Goal: Task Accomplishment & Management: Manage account settings

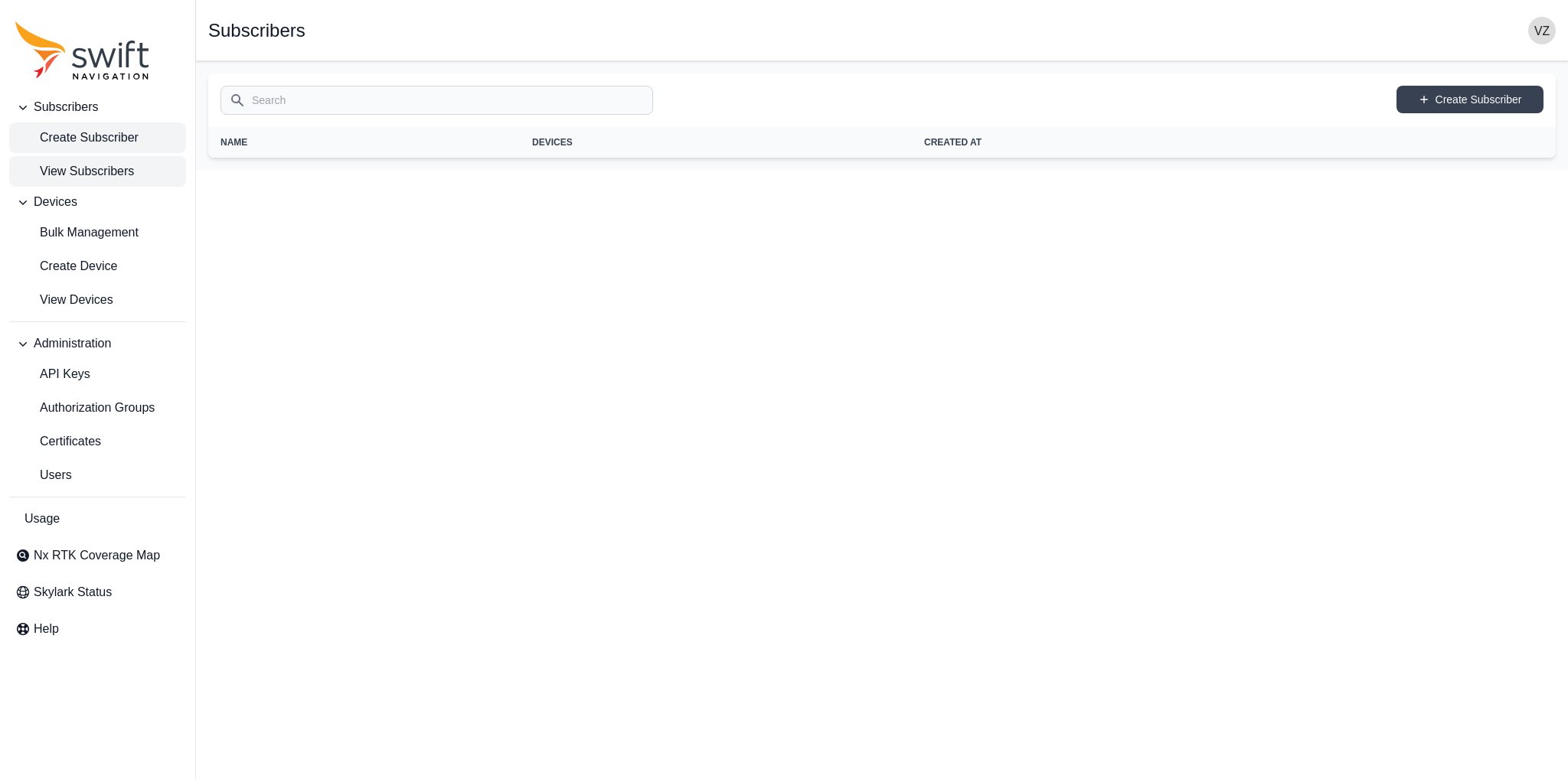
click at [106, 136] on span "Create Subscriber" at bounding box center [77, 137] width 124 height 18
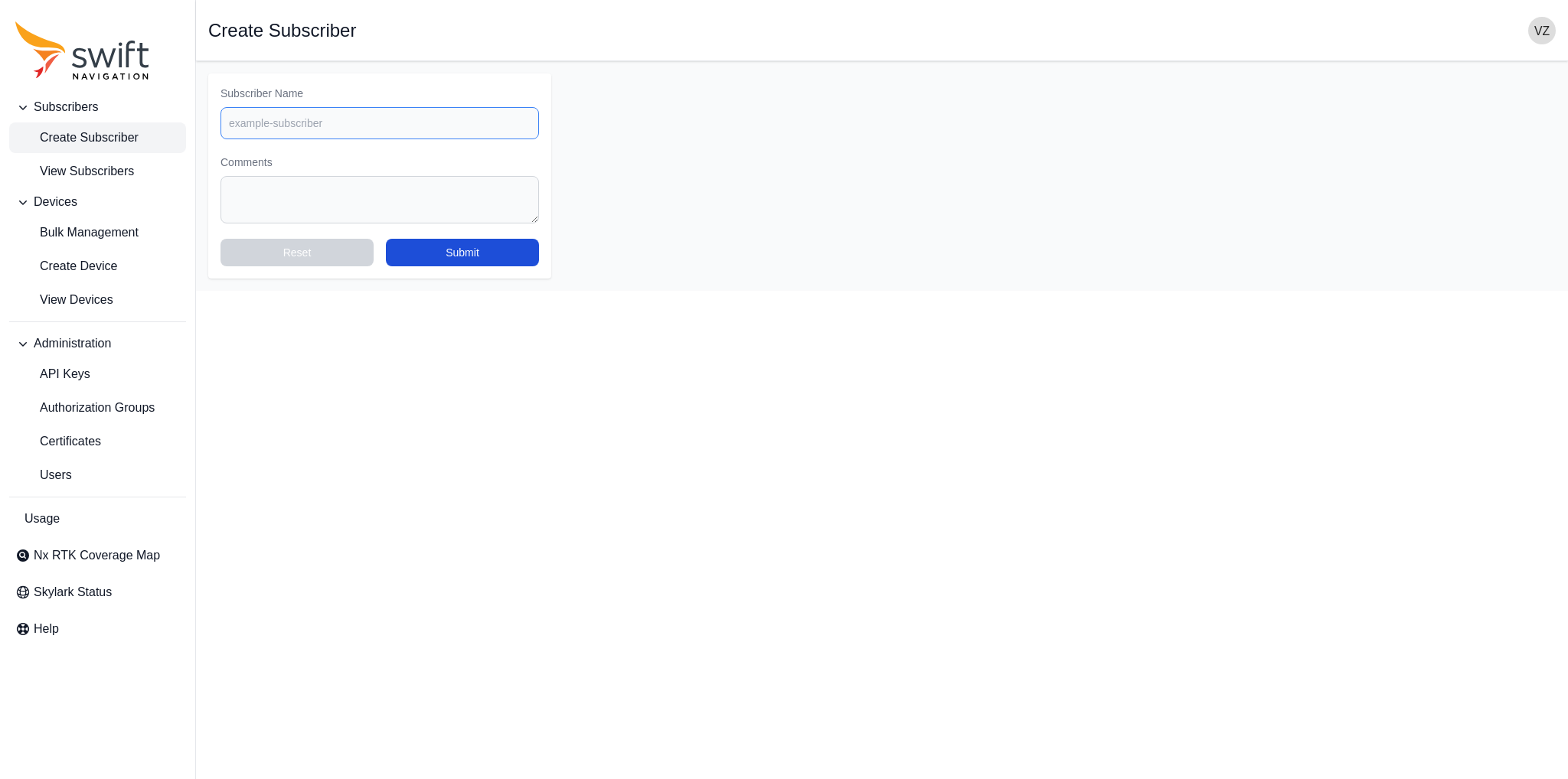
click at [370, 127] on input "Subscriber Name" at bounding box center [379, 123] width 318 height 32
type input "proja"
click at [448, 250] on button "Submit" at bounding box center [462, 253] width 153 height 28
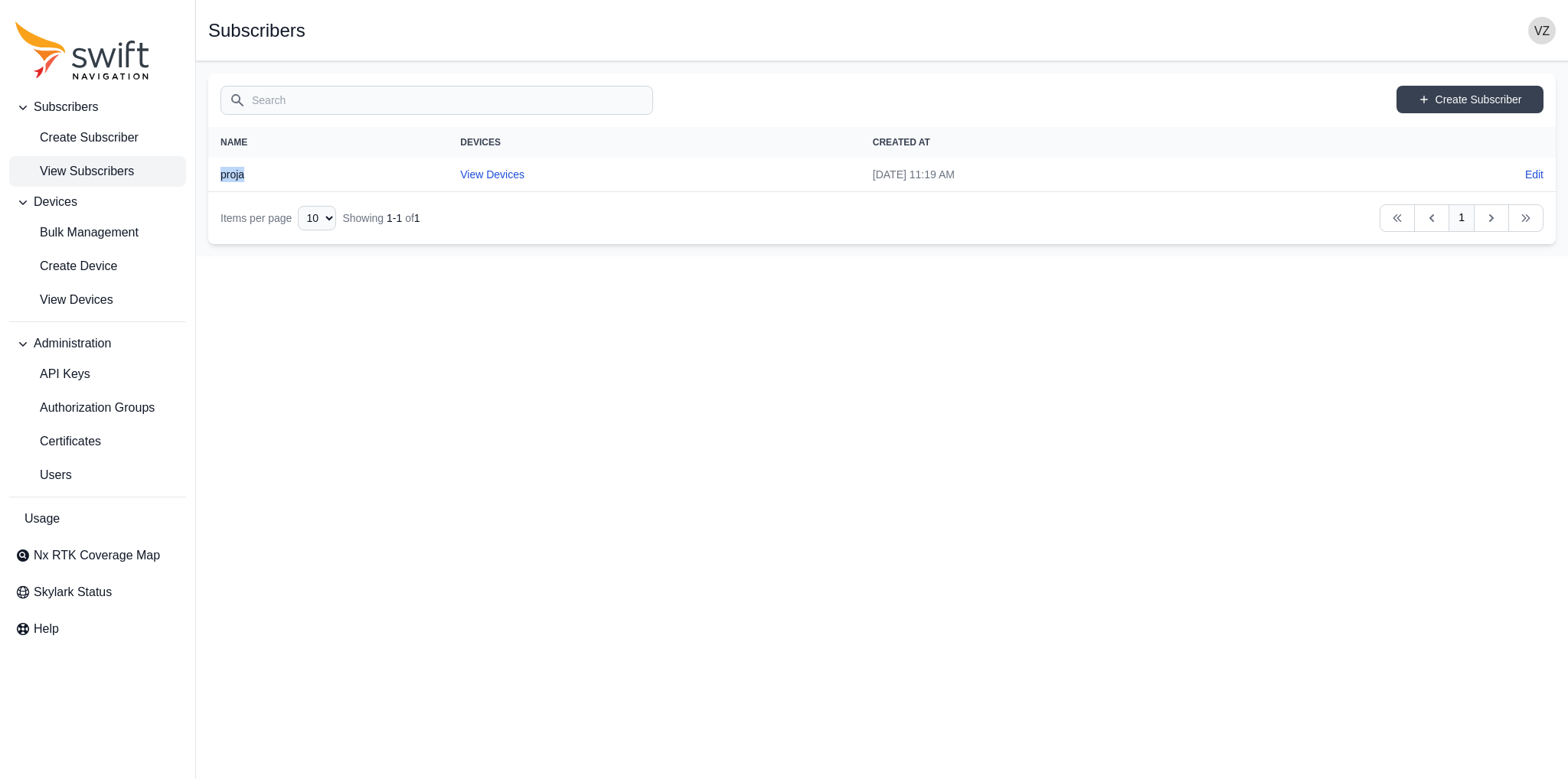
drag, startPoint x: 221, startPoint y: 172, endPoint x: 255, endPoint y: 172, distance: 34.0
click at [255, 172] on th "proja" at bounding box center [328, 174] width 240 height 34
drag, startPoint x: 829, startPoint y: 176, endPoint x: 904, endPoint y: 177, distance: 75.0
click at [904, 177] on td "[DATE] 11:19 AM" at bounding box center [1108, 174] width 495 height 34
click at [909, 178] on td "[DATE] 11:19 AM" at bounding box center [1108, 174] width 495 height 34
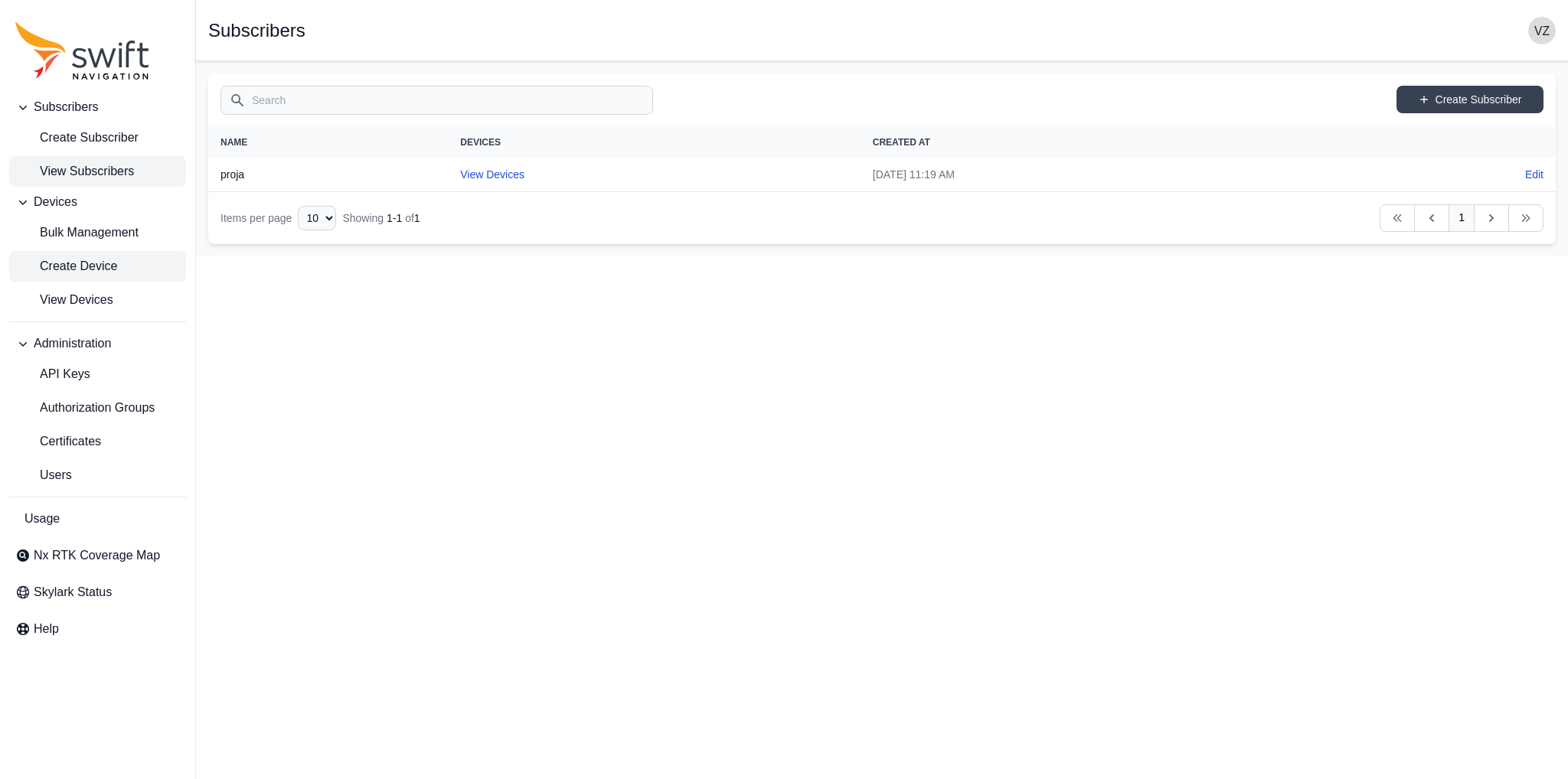
click at [104, 270] on span "Create Device" at bounding box center [66, 266] width 101 height 18
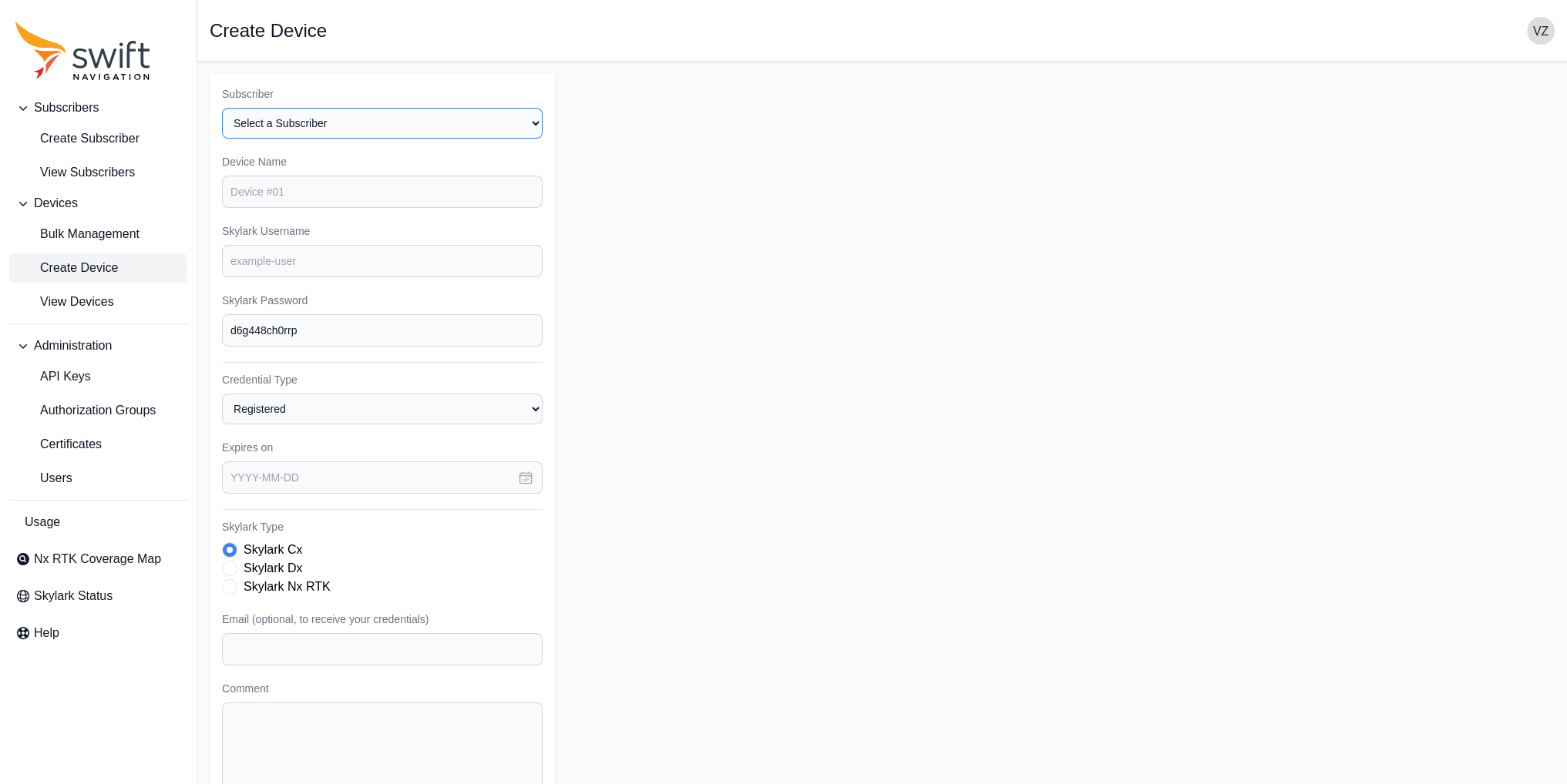
click at [466, 127] on select "Select a Subscriber proja" at bounding box center [382, 122] width 320 height 31
select select "5ddd6fe3-44db-488d-81c8-cb86c2e1f3df"
click at [222, 108] on select "Select a Subscriber proja" at bounding box center [382, 122] width 320 height 31
click at [365, 175] on input "Device Name" at bounding box center [382, 191] width 320 height 32
type input "device1"
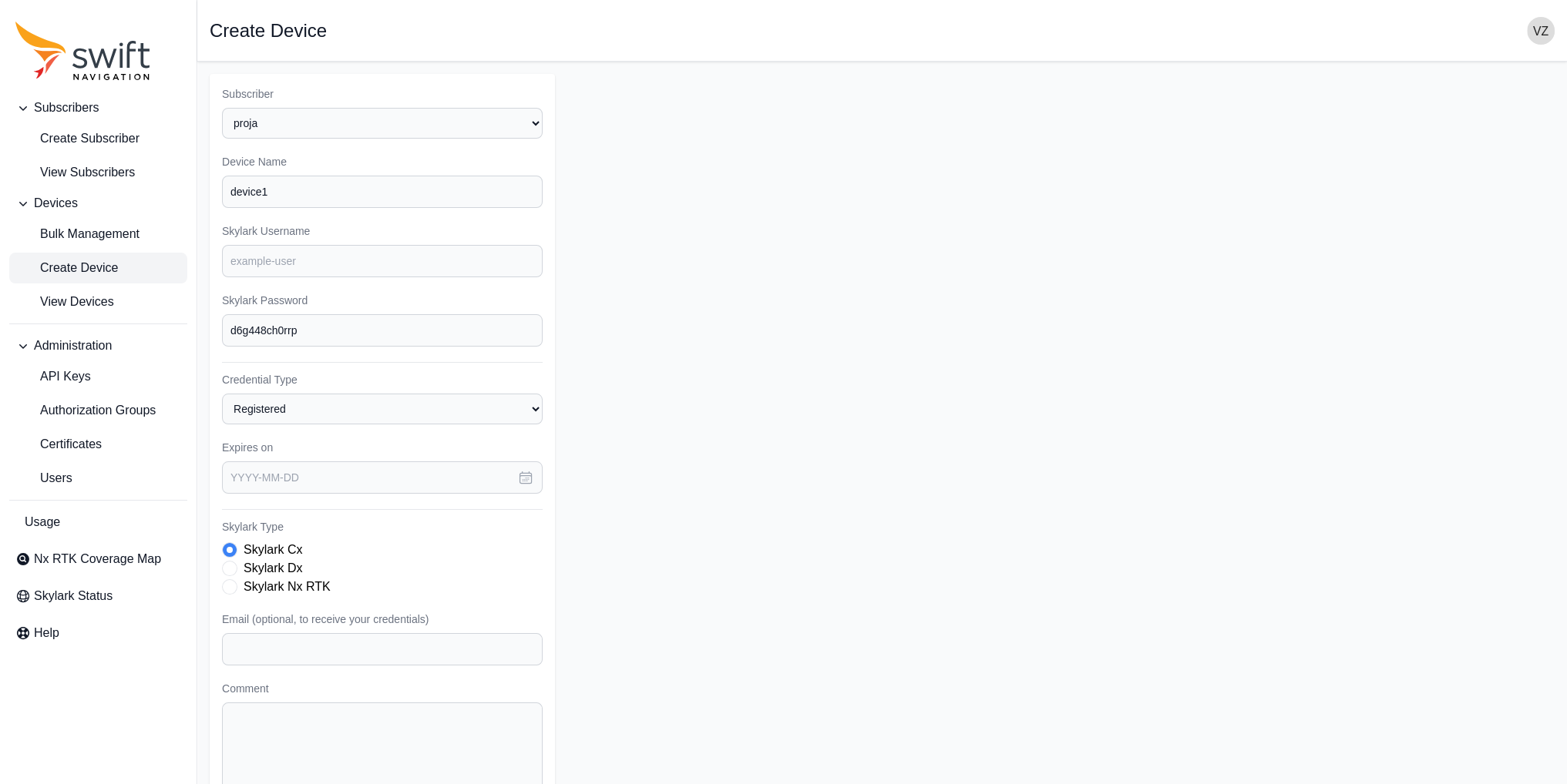
click at [687, 215] on form "Subscriber Select a Subscriber proja Device Name device1 Skylark Username Skyla…" at bounding box center [882, 463] width 1345 height 778
click at [353, 261] on input "Skylark Username" at bounding box center [382, 261] width 320 height 32
type input "ntrip1"
click at [638, 287] on form "Subscriber Select a Subscriber proja Device Name device1 Skylark Username ntrip…" at bounding box center [882, 463] width 1345 height 778
click at [332, 341] on input "d6g448ch0rrp" at bounding box center [382, 330] width 320 height 32
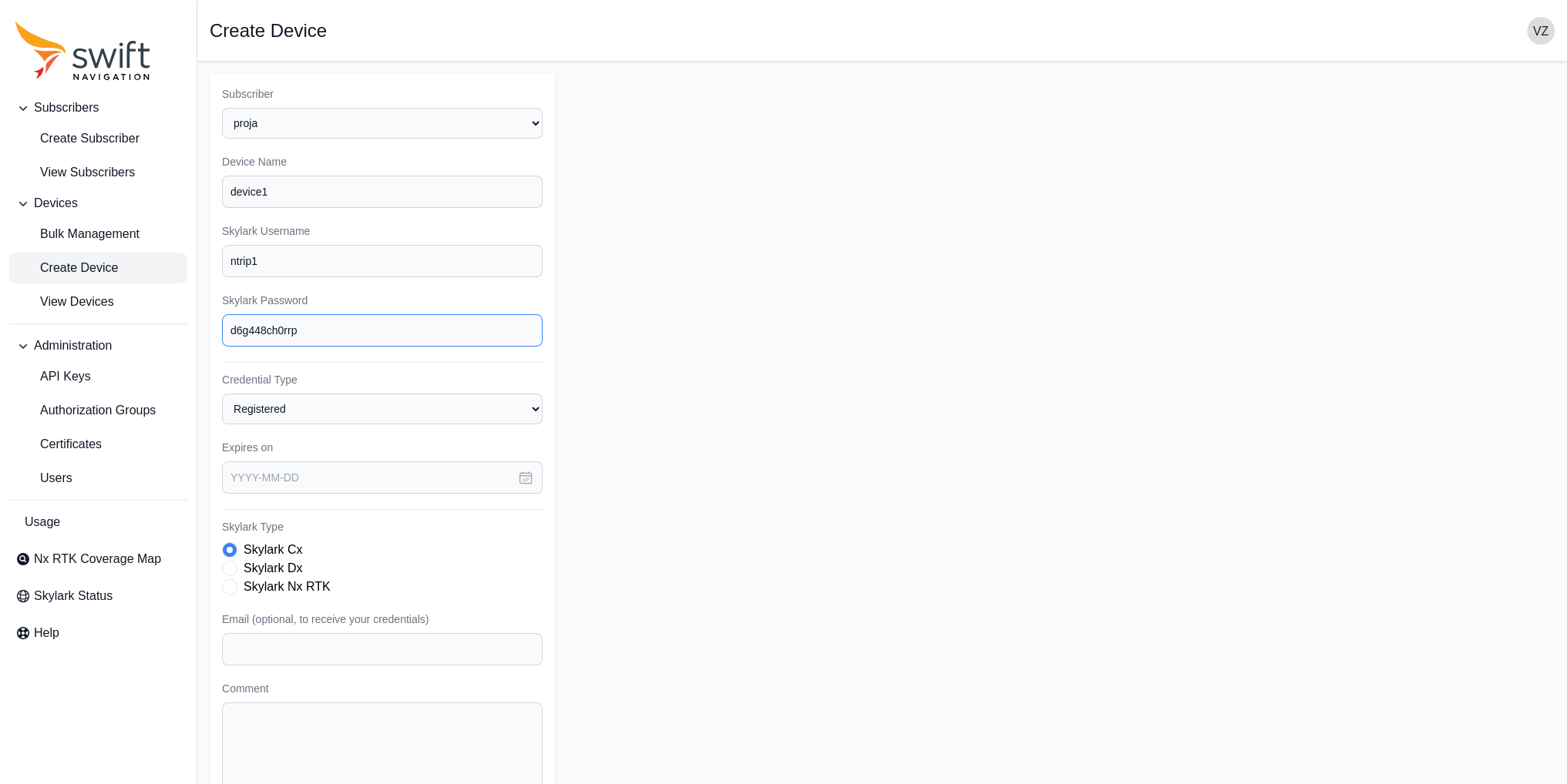
drag, startPoint x: 319, startPoint y: 331, endPoint x: 223, endPoint y: 322, distance: 96.4
click at [223, 322] on input "d6g448ch0rrp" at bounding box center [382, 330] width 320 height 32
click at [278, 337] on input "d6g448ch0rrp" at bounding box center [382, 330] width 320 height 32
drag, startPoint x: 308, startPoint y: 328, endPoint x: 274, endPoint y: 324, distance: 34.2
click at [274, 324] on input "d6g448ch0rrp" at bounding box center [382, 330] width 320 height 32
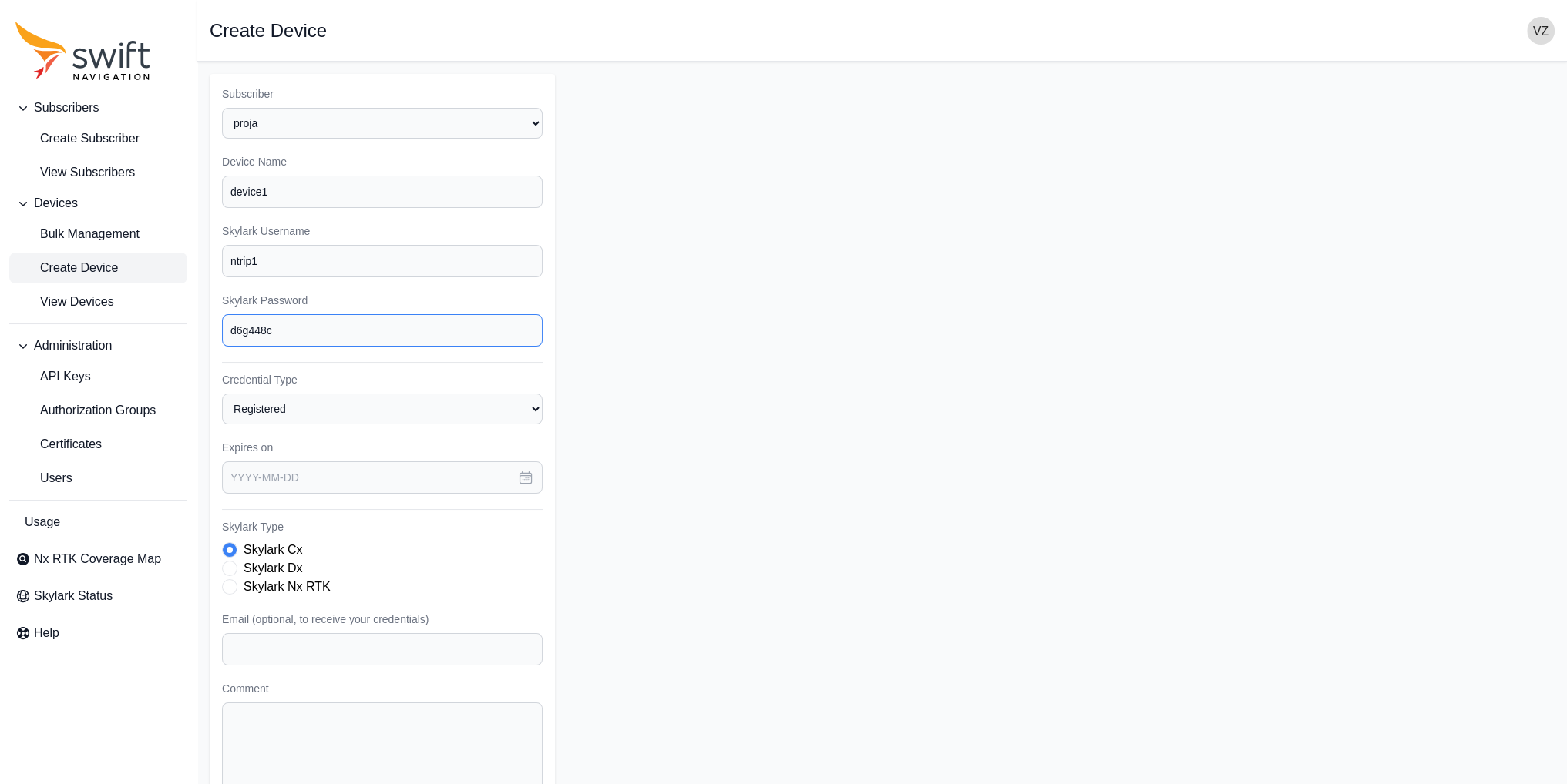
drag, startPoint x: 230, startPoint y: 327, endPoint x: 283, endPoint y: 338, distance: 54.1
click at [283, 338] on input "d6g448c" at bounding box center [382, 330] width 320 height 32
click at [290, 329] on input "d6g448c" at bounding box center [382, 330] width 320 height 32
type input "d6g448c"
click at [700, 326] on form "Subscriber Select a Subscriber proja Device Name device1 Skylark Username ntrip…" at bounding box center [882, 463] width 1345 height 778
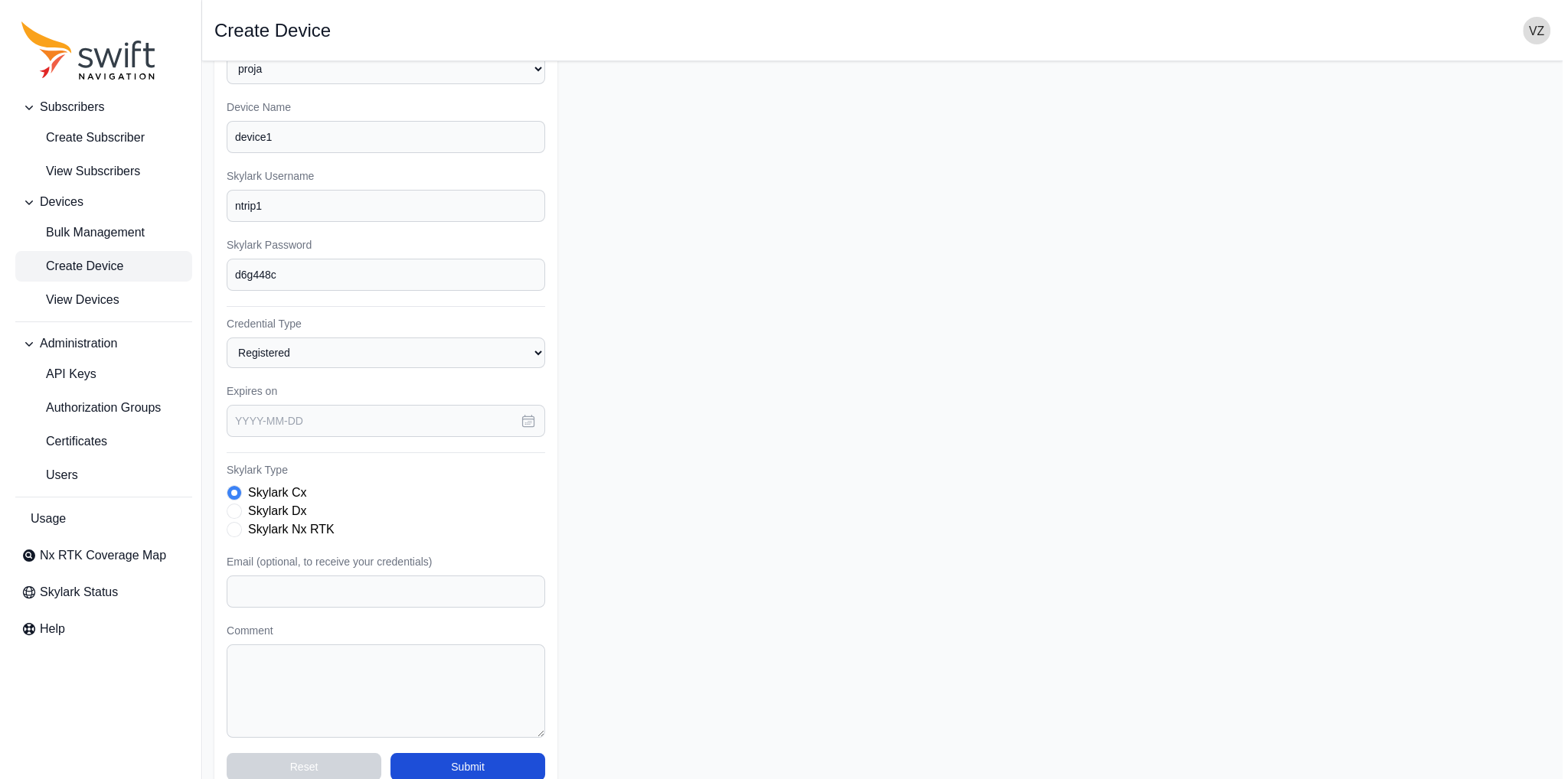
scroll to position [77, 0]
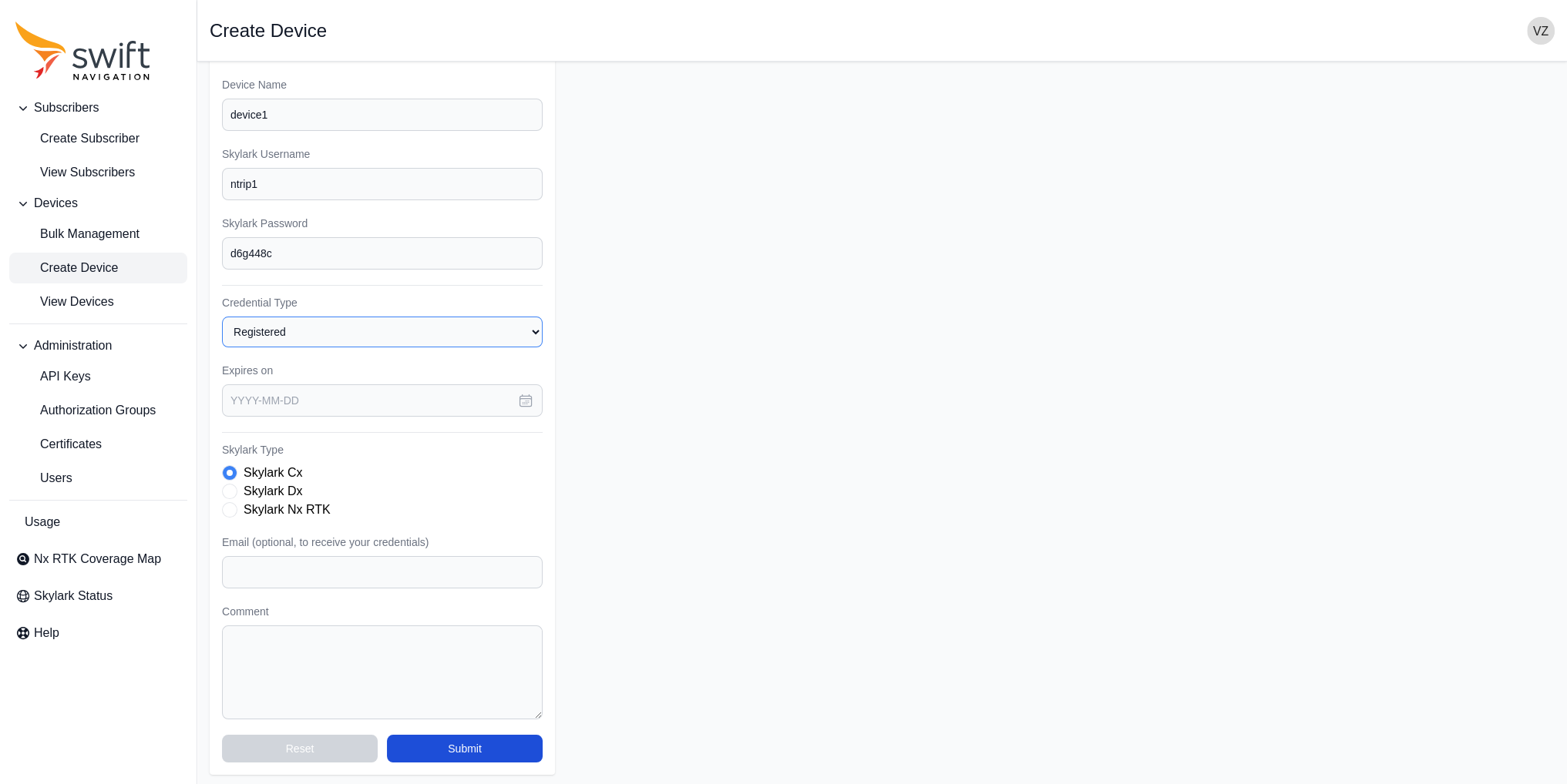
click at [470, 330] on select "Registered Preprovisioned" at bounding box center [382, 331] width 320 height 31
click at [222, 316] on select "Registered Preprovisioned" at bounding box center [382, 331] width 320 height 31
click at [253, 395] on input "text" at bounding box center [382, 400] width 320 height 32
click at [438, 451] on icon "button" at bounding box center [436, 454] width 5 height 10
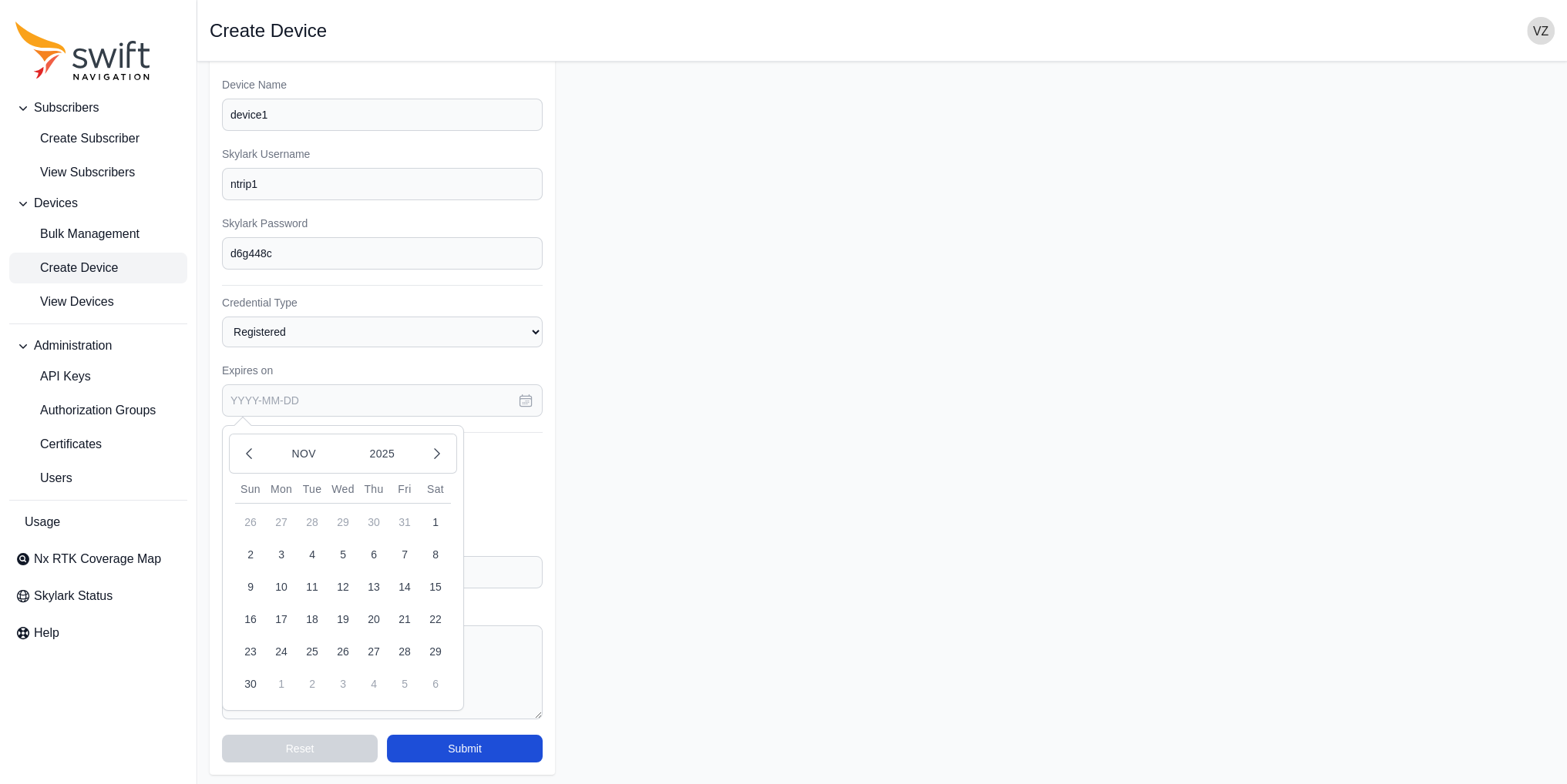
click at [438, 521] on button "1" at bounding box center [434, 521] width 31 height 31
type input "[DATE]"
click at [232, 508] on span "Skylark Type" at bounding box center [229, 509] width 16 height 16
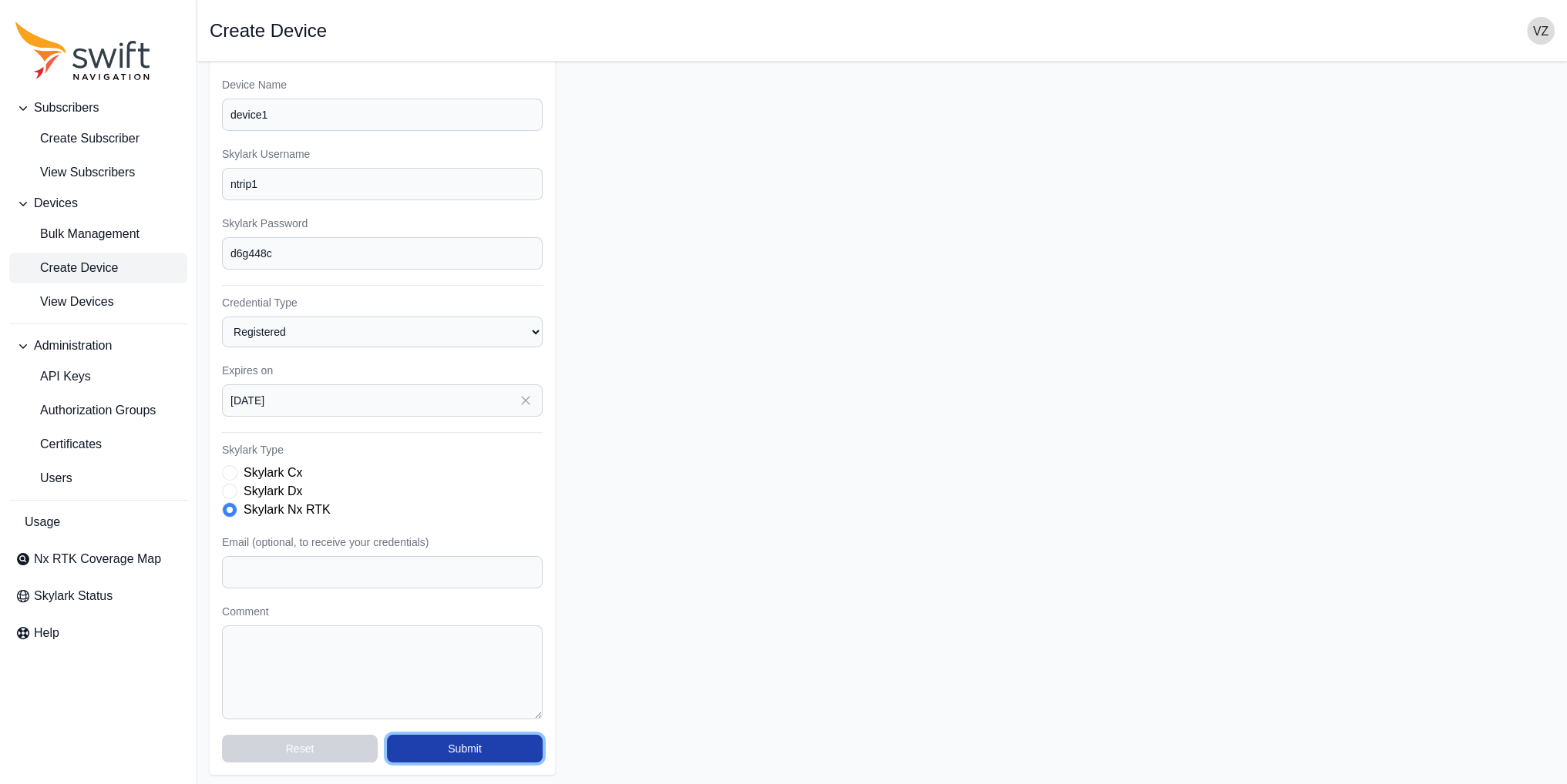
click at [490, 746] on button "Submit" at bounding box center [465, 749] width 156 height 28
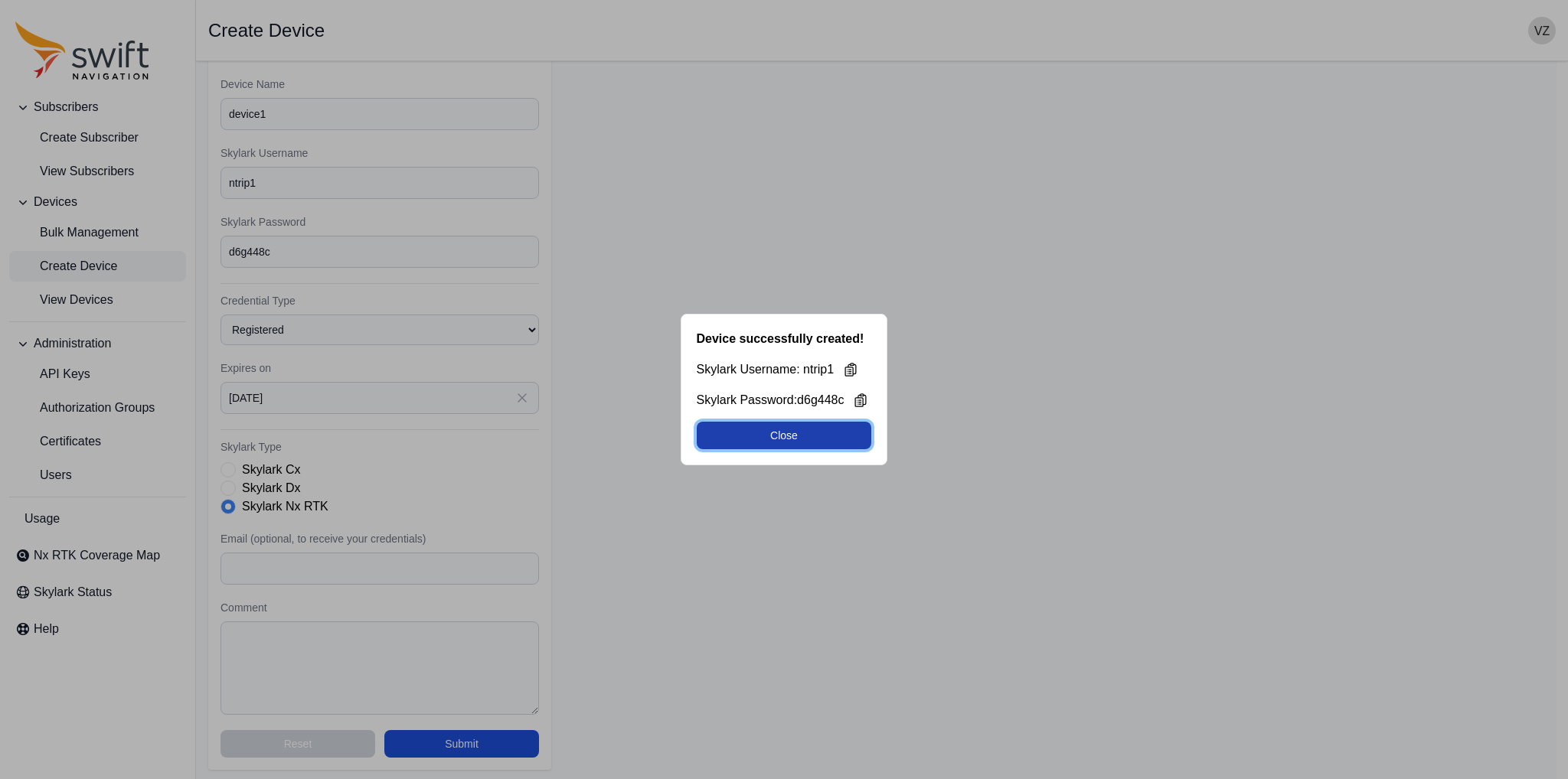
click at [761, 442] on button "Close" at bounding box center [784, 435] width 175 height 28
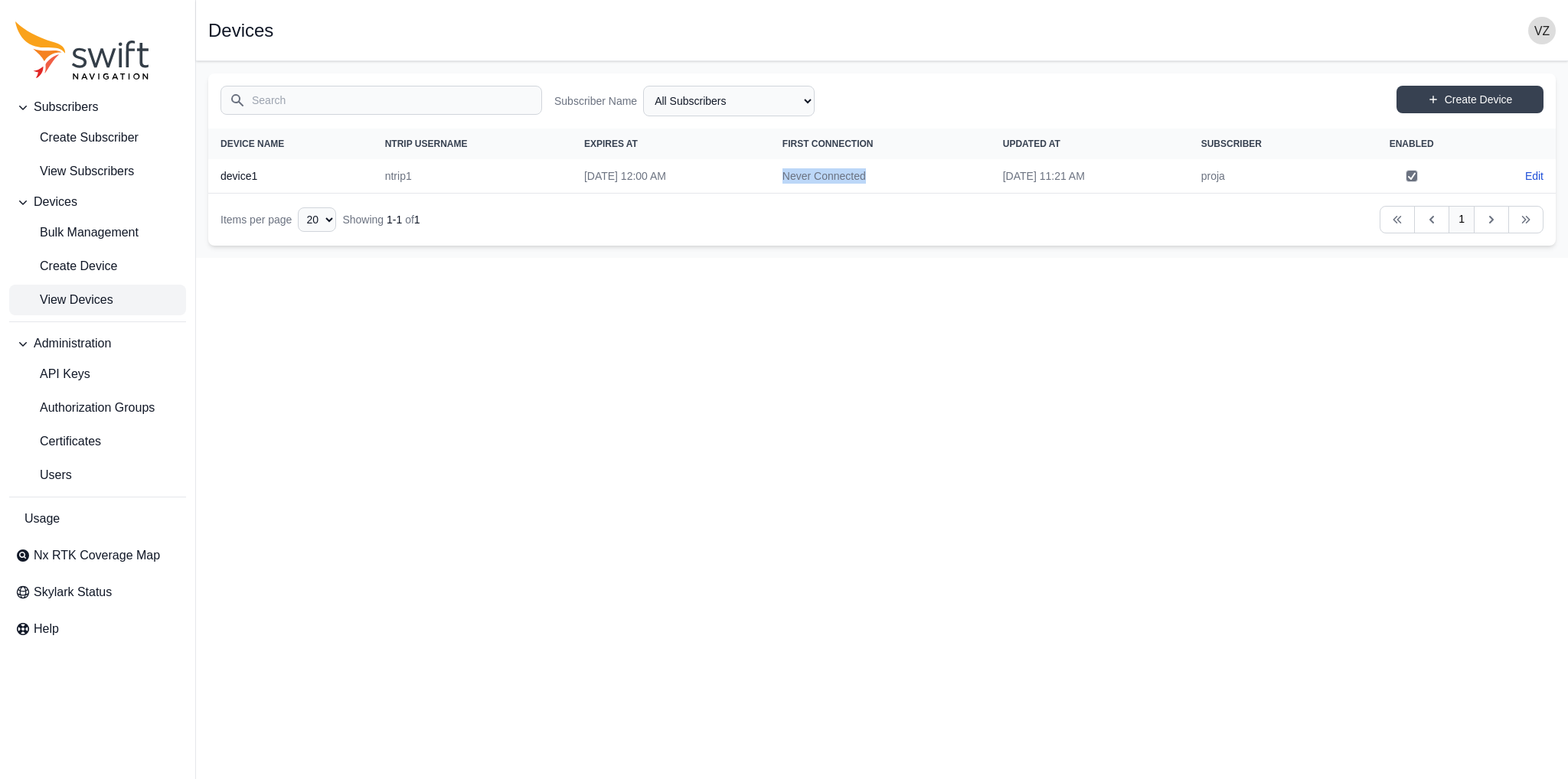
drag, startPoint x: 796, startPoint y: 171, endPoint x: 879, endPoint y: 175, distance: 83.1
click at [879, 175] on td "Never Connected" at bounding box center [880, 176] width 220 height 34
click at [1032, 258] on html "Subscribers Create Subscriber View Subscribers Devices Bulk Management Create D…" at bounding box center [784, 129] width 1568 height 258
click at [96, 269] on span "Create Device" at bounding box center [66, 266] width 101 height 18
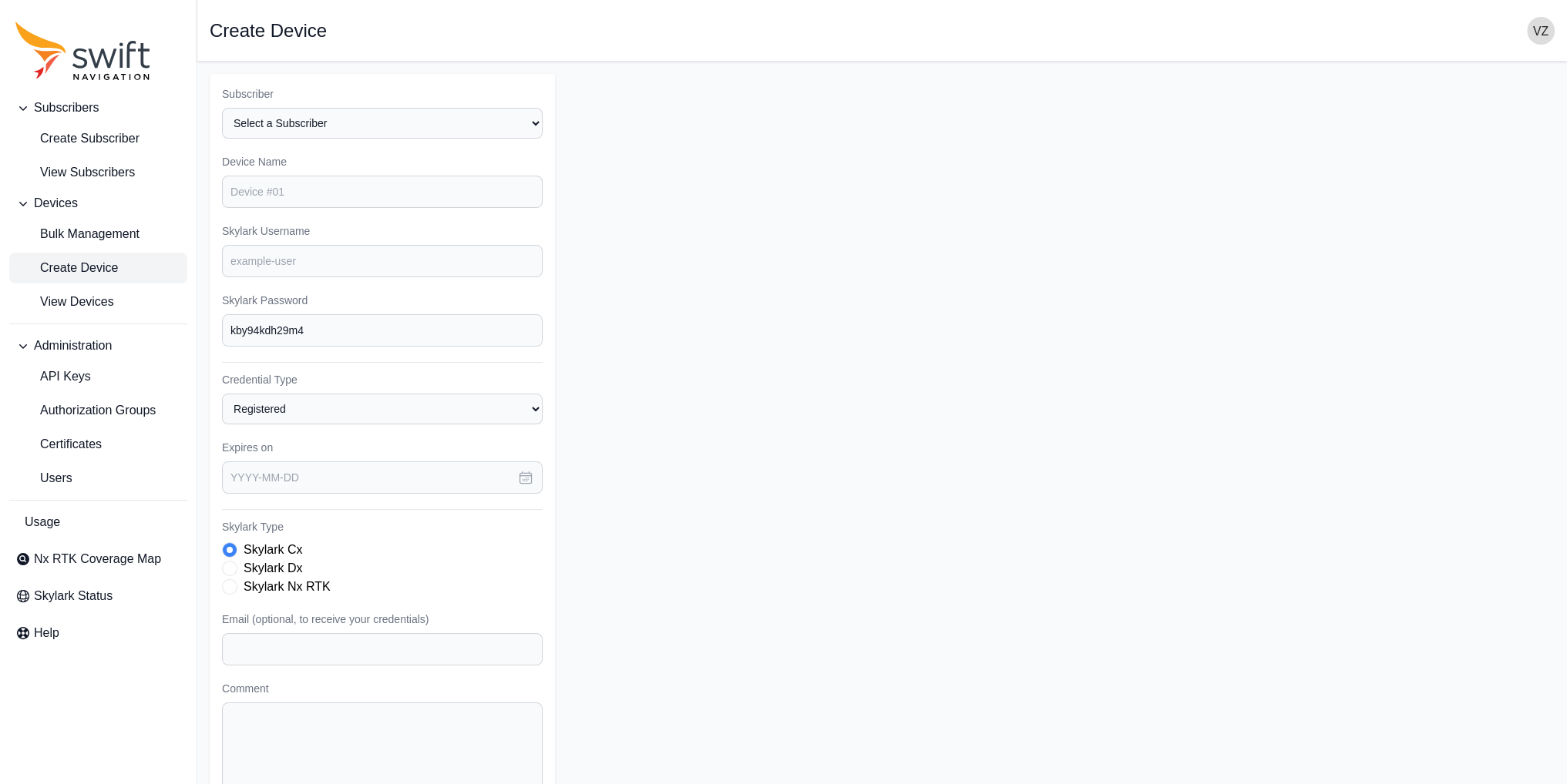
click at [92, 279] on link "Create Device" at bounding box center [98, 267] width 178 height 31
click at [86, 302] on span "View Devices" at bounding box center [65, 302] width 98 height 19
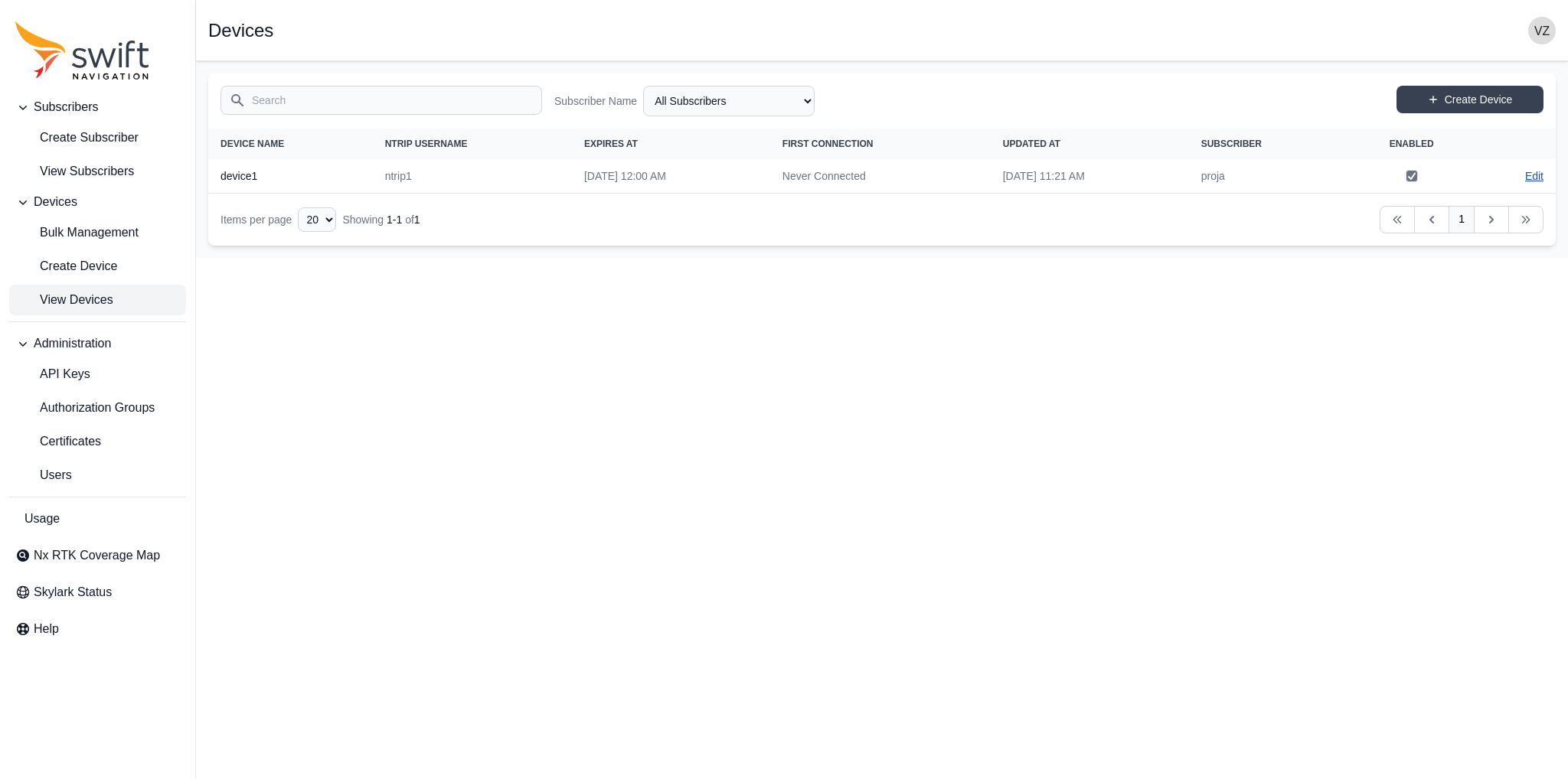
click at [1526, 179] on link "Edit" at bounding box center [1535, 176] width 18 height 16
select select "5ddd6fe3-44db-488d-81c8-cb86c2e1f3df"
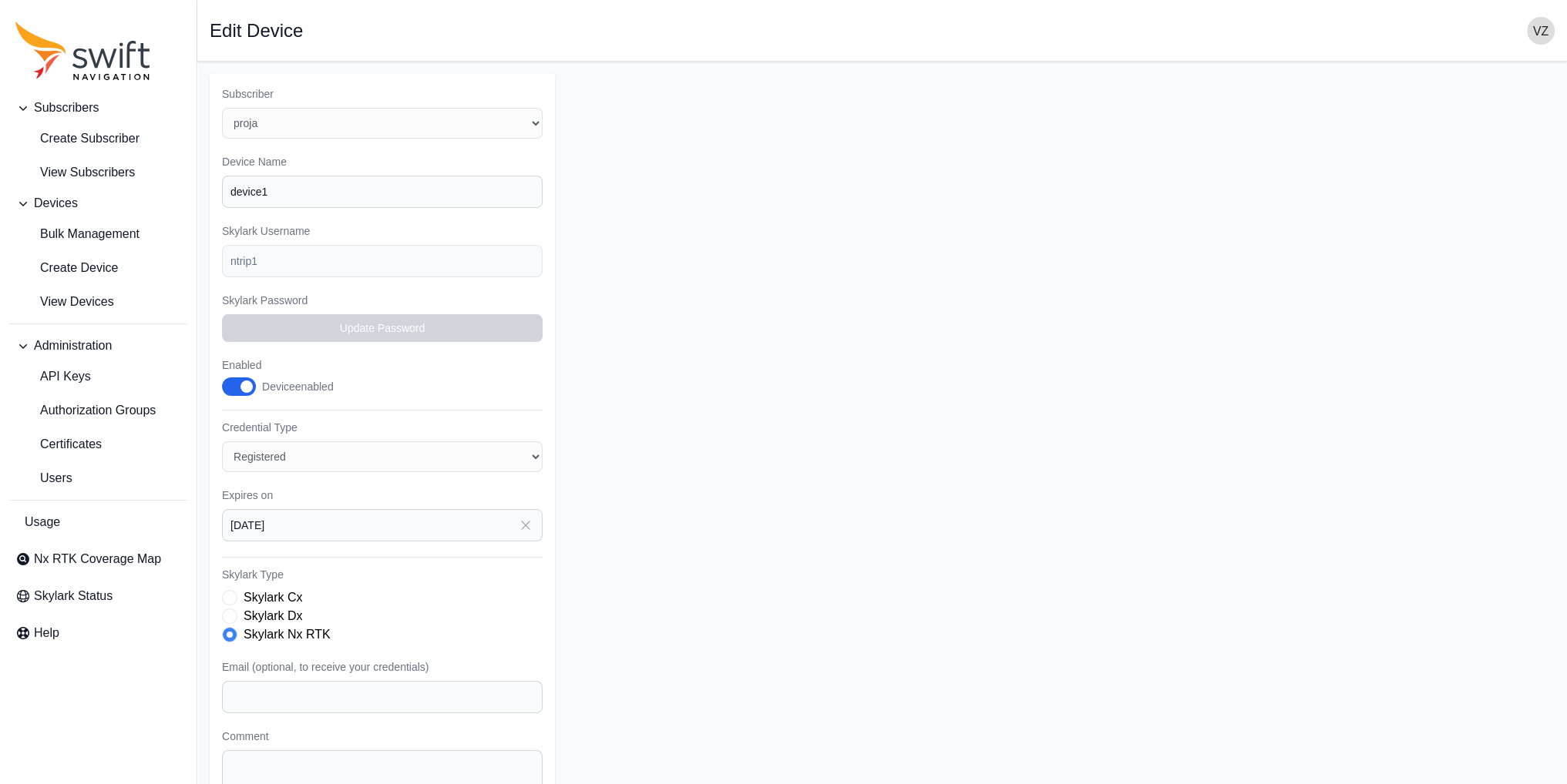
click at [241, 383] on span "button" at bounding box center [246, 386] width 12 height 12
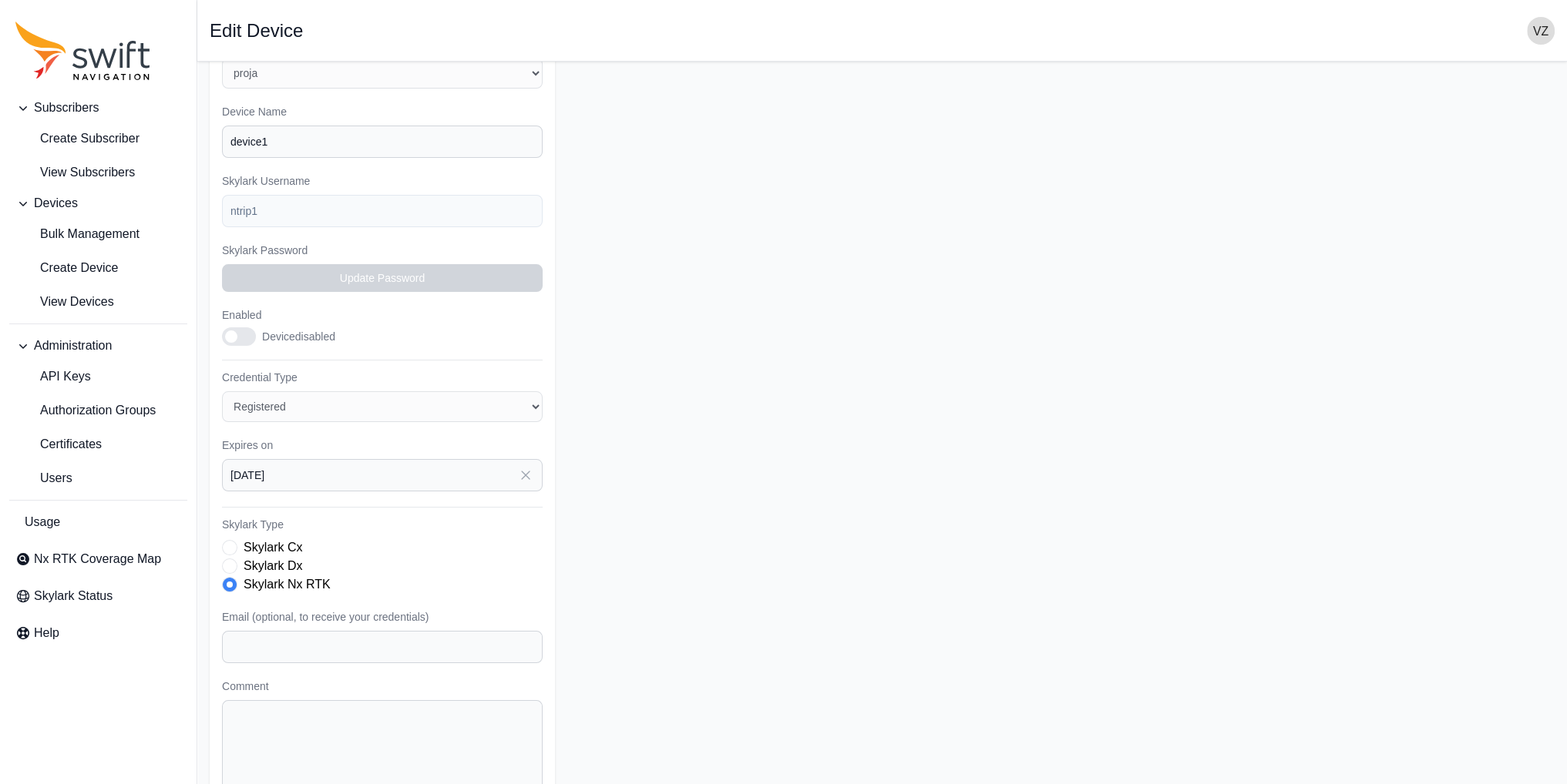
scroll to position [77, 0]
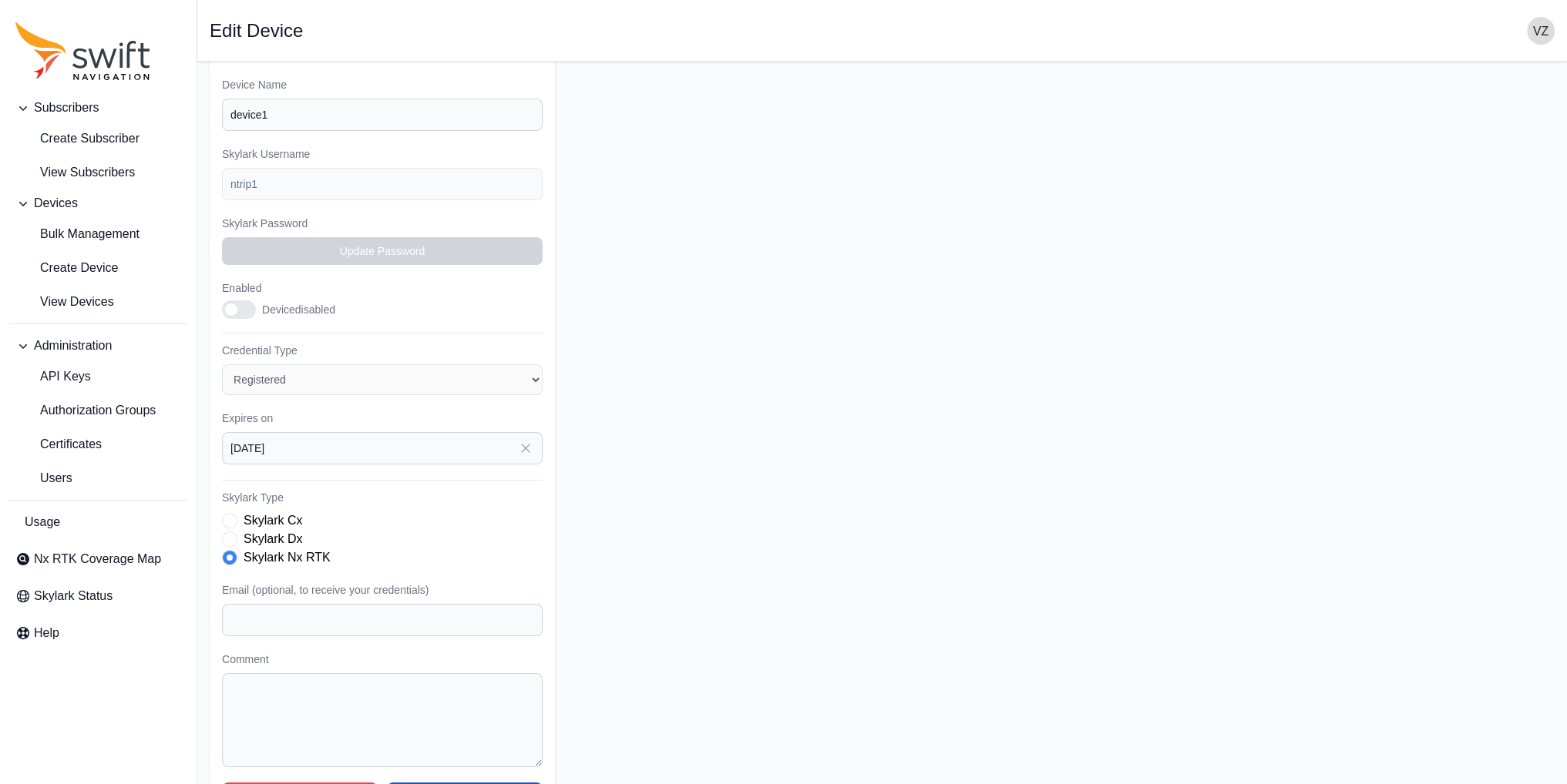
click at [255, 309] on button "Enabled" at bounding box center [239, 310] width 34 height 19
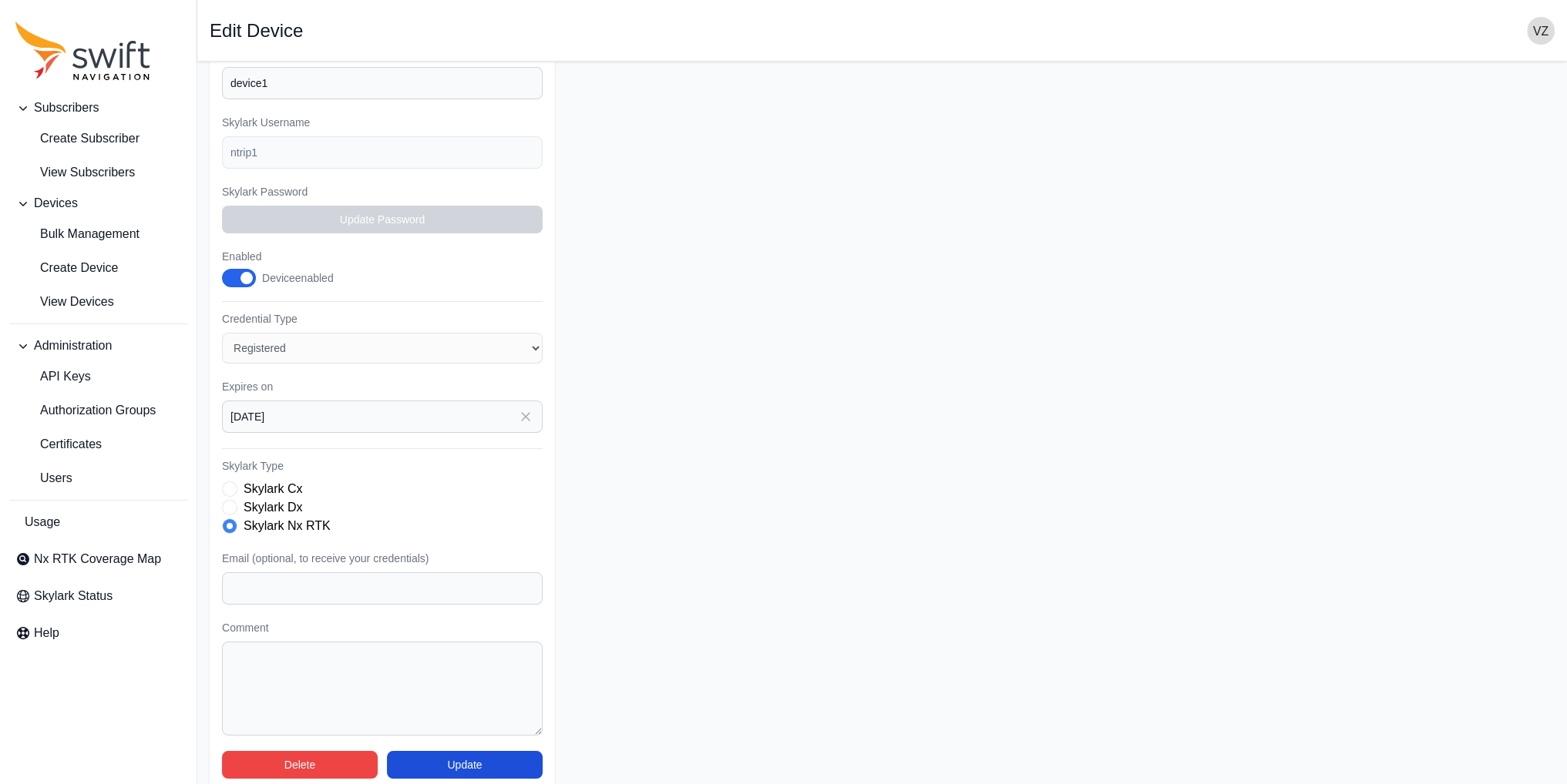
scroll to position [124, 0]
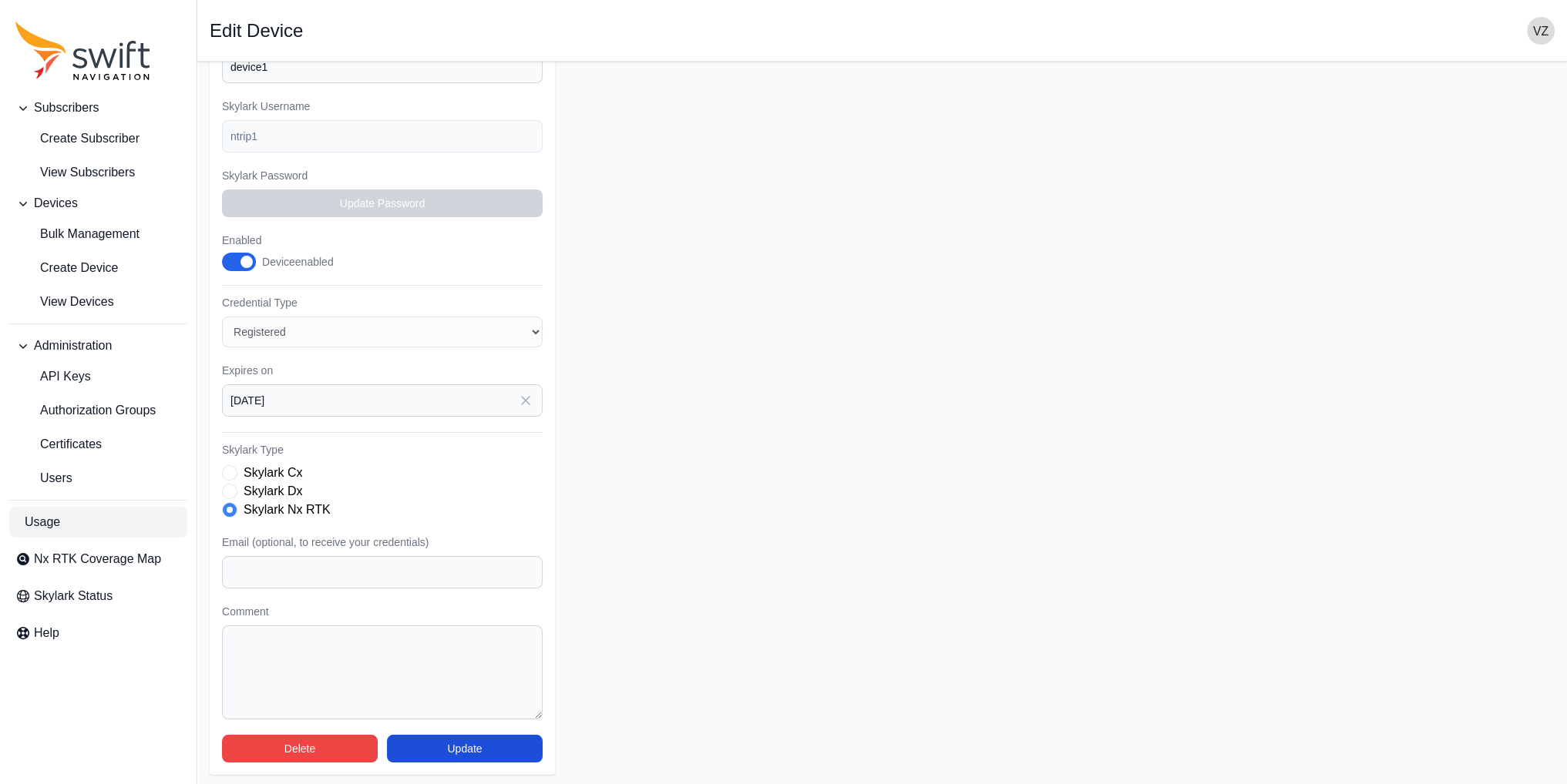
click at [69, 525] on link "Usage" at bounding box center [98, 521] width 178 height 31
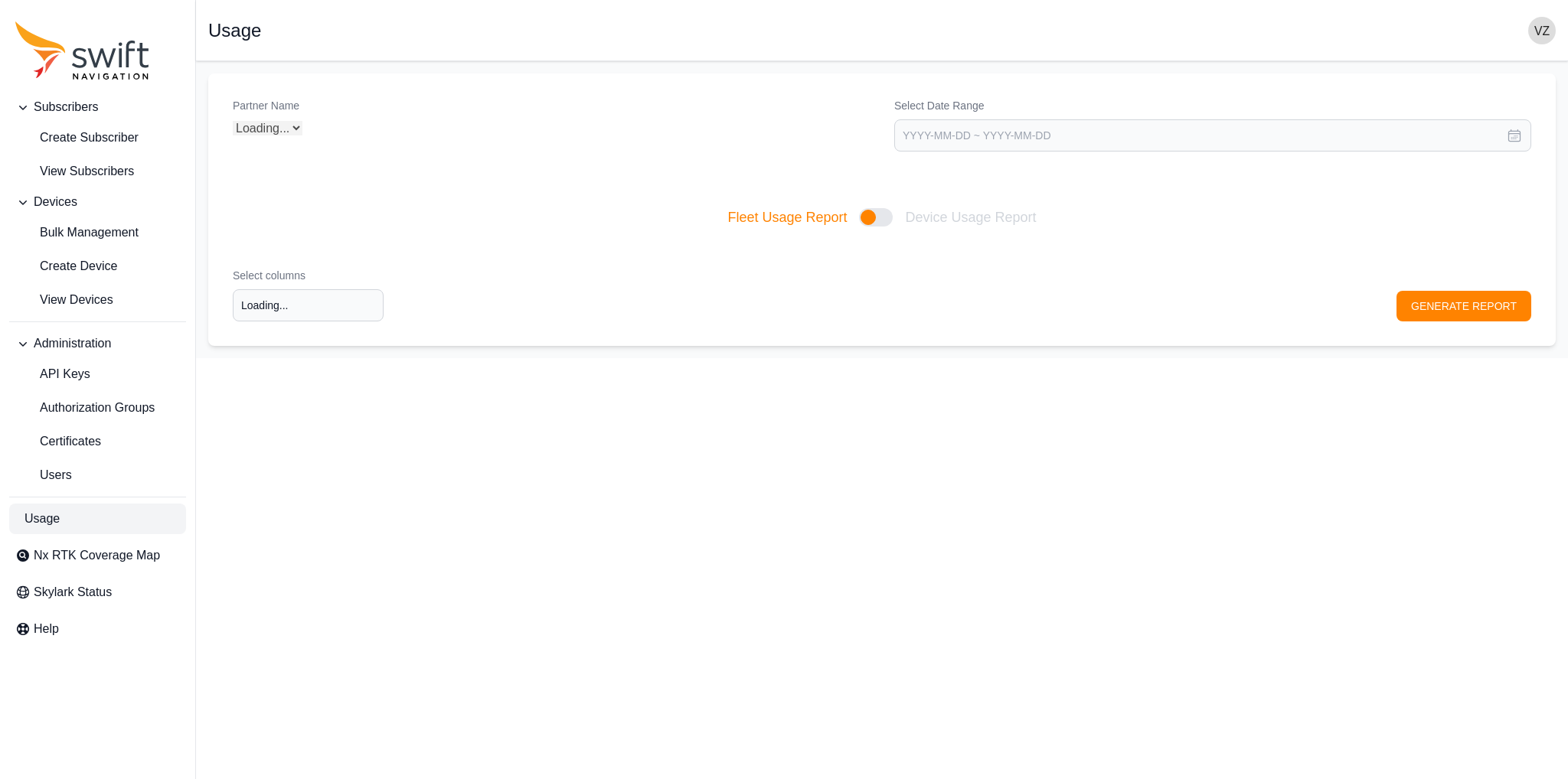
type input "Select columns"
select select "Partner Name"
click at [61, 254] on link "Create Device" at bounding box center [98, 266] width 177 height 30
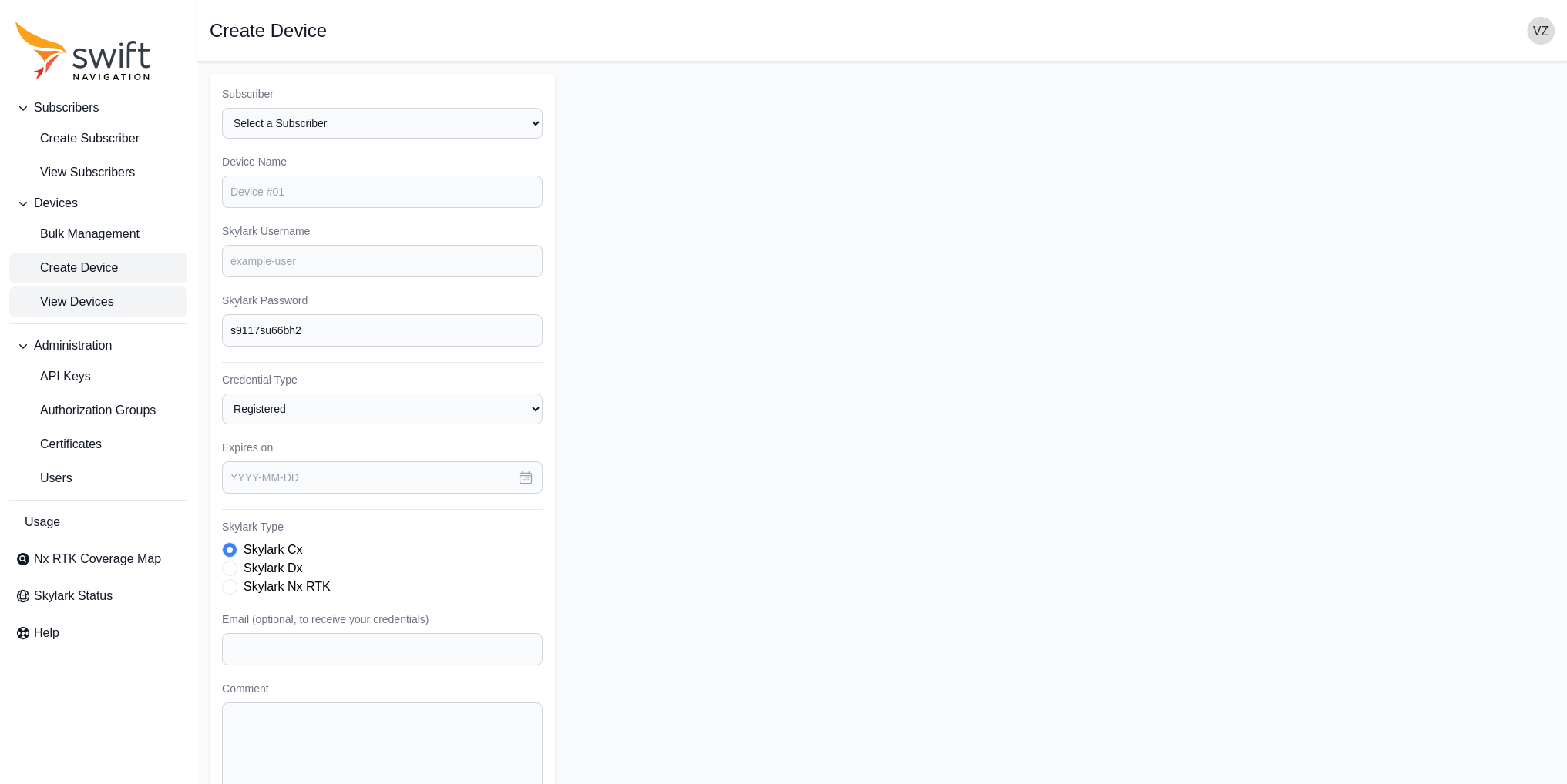
click at [113, 306] on span "View Devices" at bounding box center [65, 302] width 98 height 19
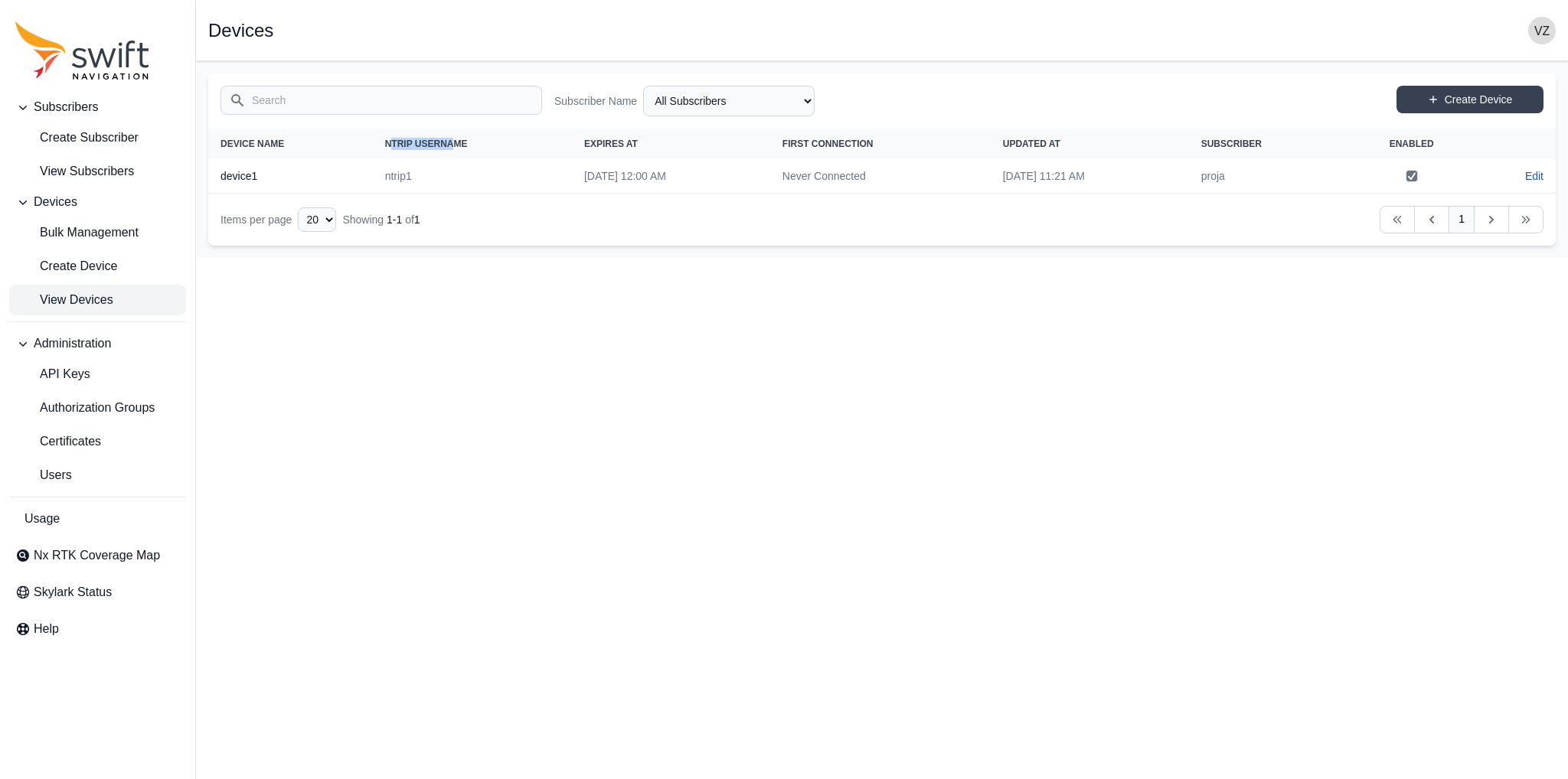
drag, startPoint x: 373, startPoint y: 142, endPoint x: 432, endPoint y: 147, distance: 59.2
click at [432, 147] on th "NTRIP Username" at bounding box center [472, 143] width 199 height 30
drag, startPoint x: 362, startPoint y: 173, endPoint x: 398, endPoint y: 174, distance: 36.0
click at [398, 174] on td "ntrip1" at bounding box center [472, 176] width 199 height 34
click at [116, 272] on span "Create Device" at bounding box center [66, 266] width 101 height 18
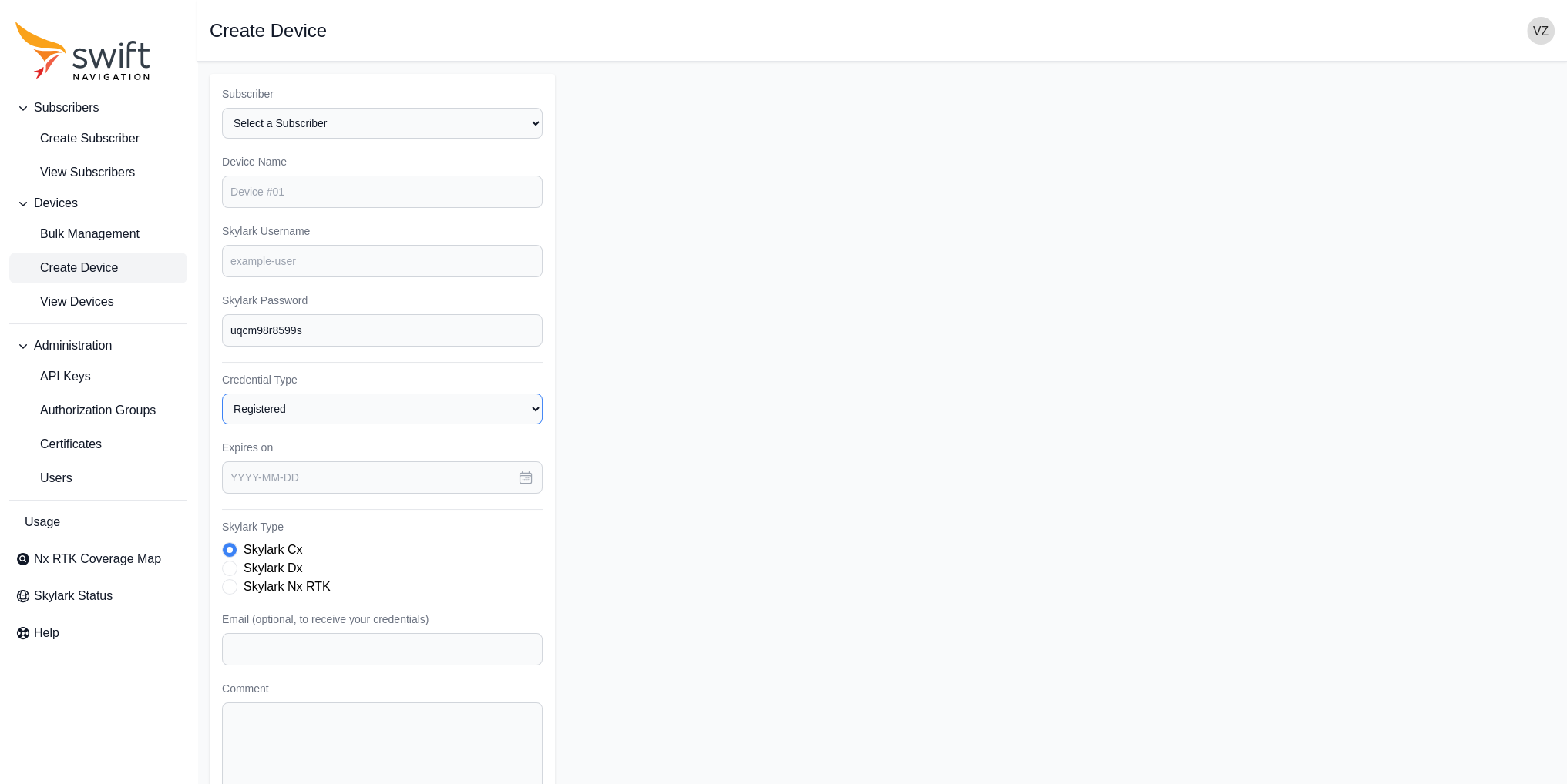
click at [341, 415] on select "Registered Preprovisioned" at bounding box center [382, 408] width 320 height 31
select select "preprovisioned"
click at [222, 393] on select "Registered Preprovisioned" at bounding box center [382, 408] width 320 height 31
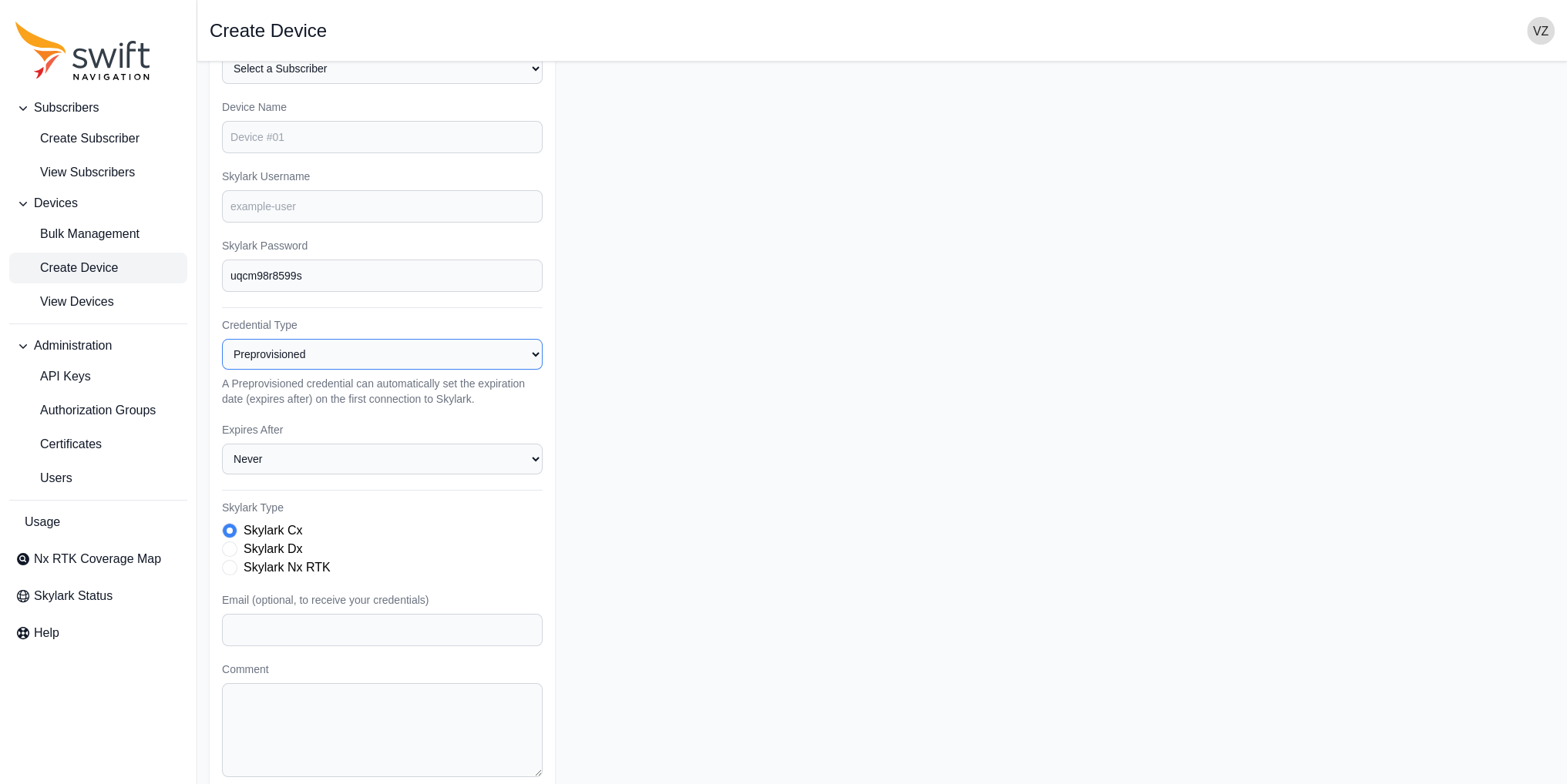
scroll to position [77, 0]
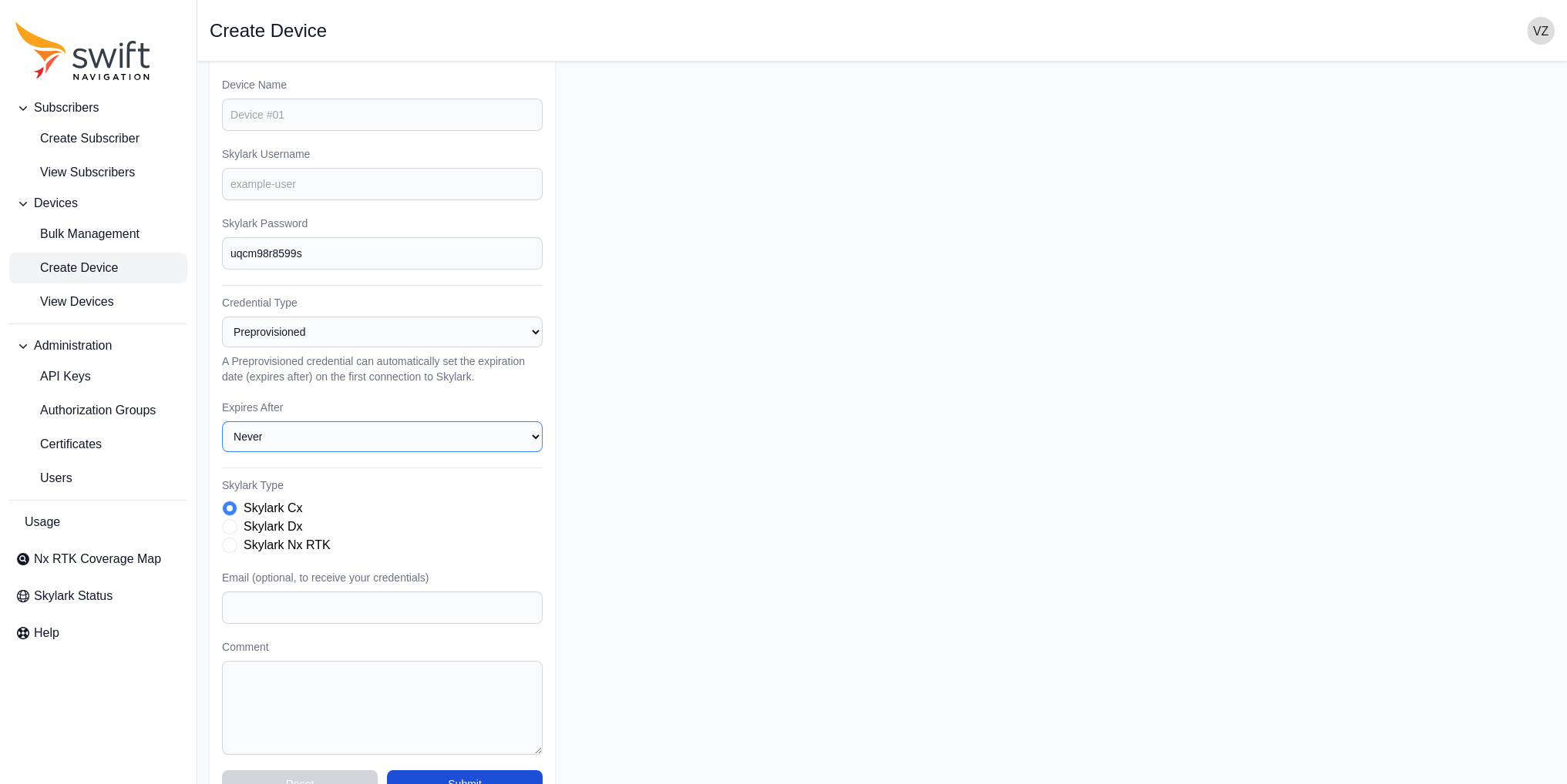
click at [281, 431] on select "Never 1 Week (7 days) 2 Weeks (14 days) 1 Month (30 days) 3 Months (90 days) 6 …" at bounding box center [382, 436] width 320 height 31
click at [599, 503] on form "Subscriber Select a Subscriber proja Device Name Skylark Username Skylark Passw…" at bounding box center [882, 404] width 1345 height 814
click at [535, 339] on select "Registered Preprovisioned" at bounding box center [382, 331] width 320 height 31
click at [222, 316] on select "Registered Preprovisioned" at bounding box center [382, 331] width 320 height 31
click at [86, 308] on span "View Devices" at bounding box center [65, 302] width 98 height 19
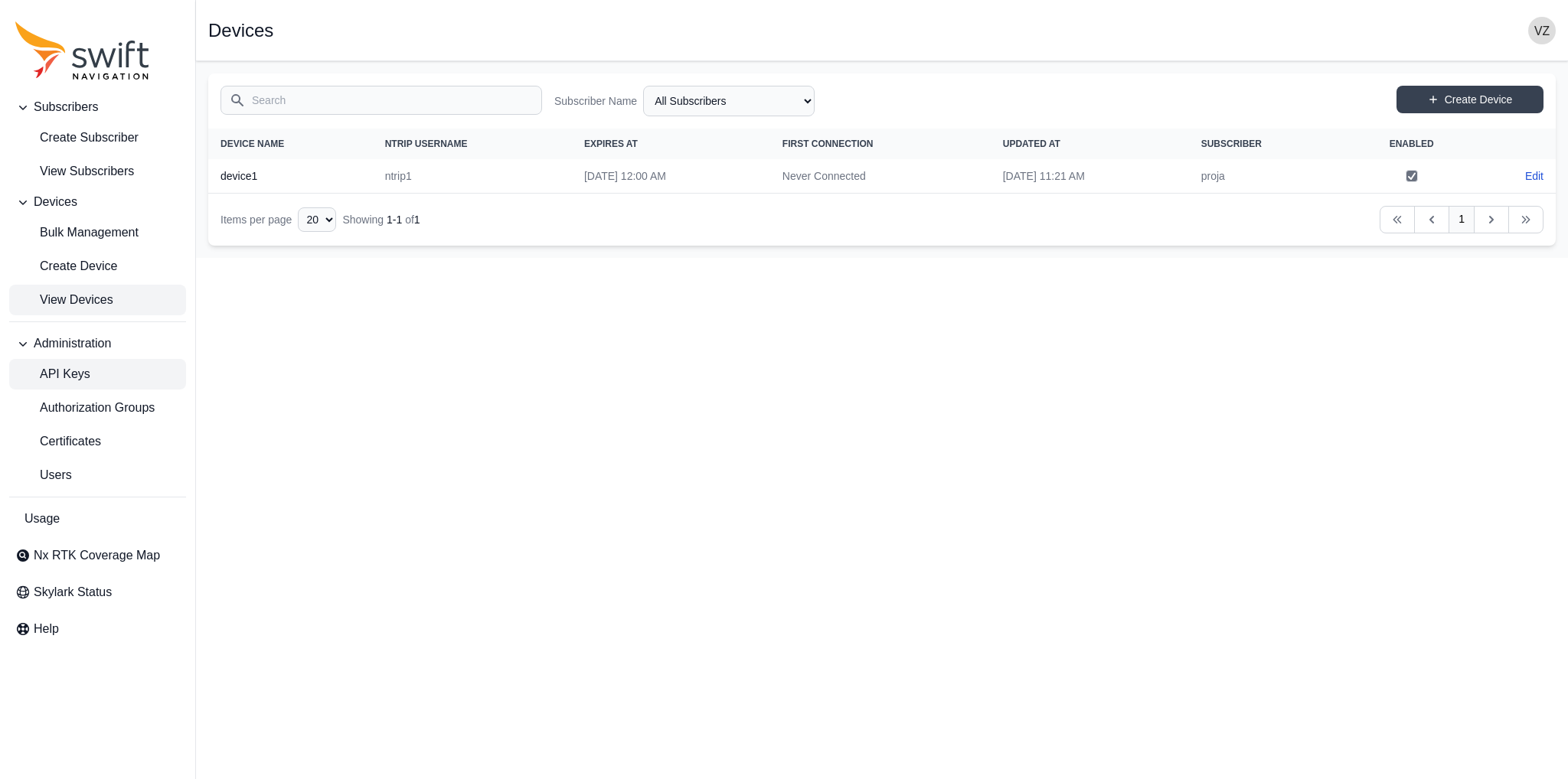
click at [109, 374] on link "API Keys" at bounding box center [98, 373] width 177 height 30
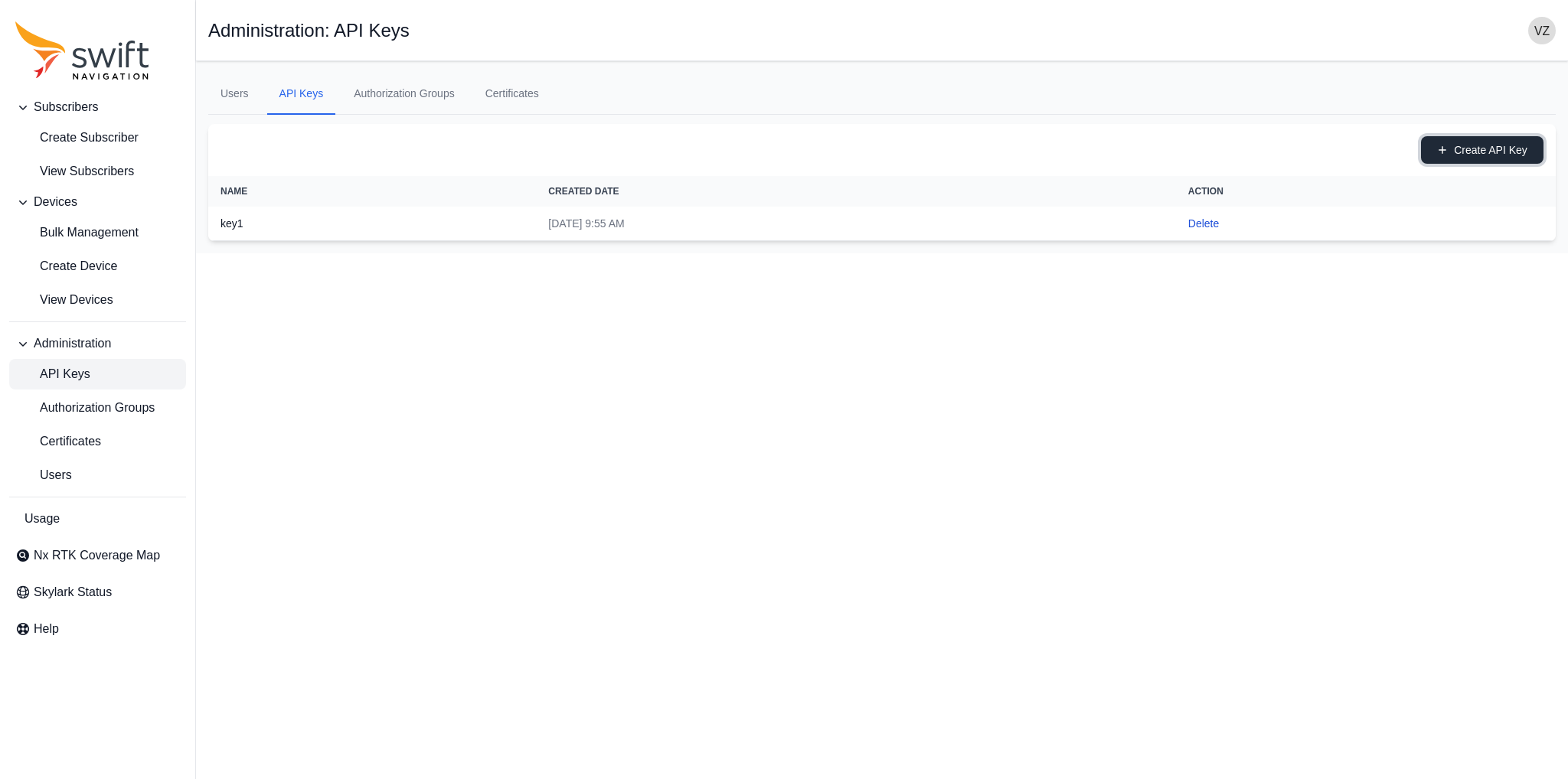
click at [1469, 151] on button "Create API Key" at bounding box center [1482, 150] width 123 height 28
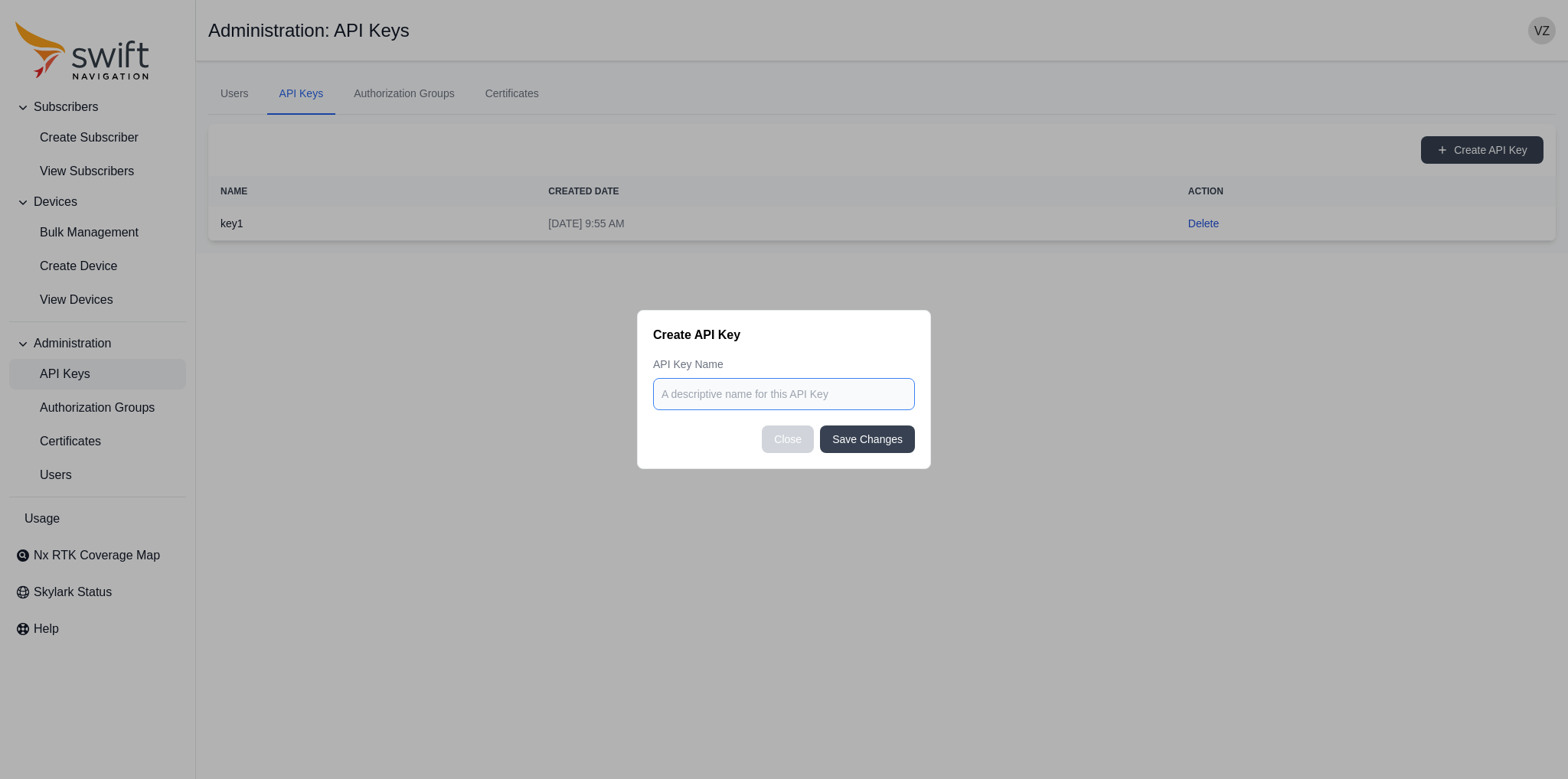
click at [735, 396] on input at bounding box center [784, 394] width 262 height 32
type input "chervon"
click at [890, 439] on button "Save Changes" at bounding box center [867, 440] width 95 height 28
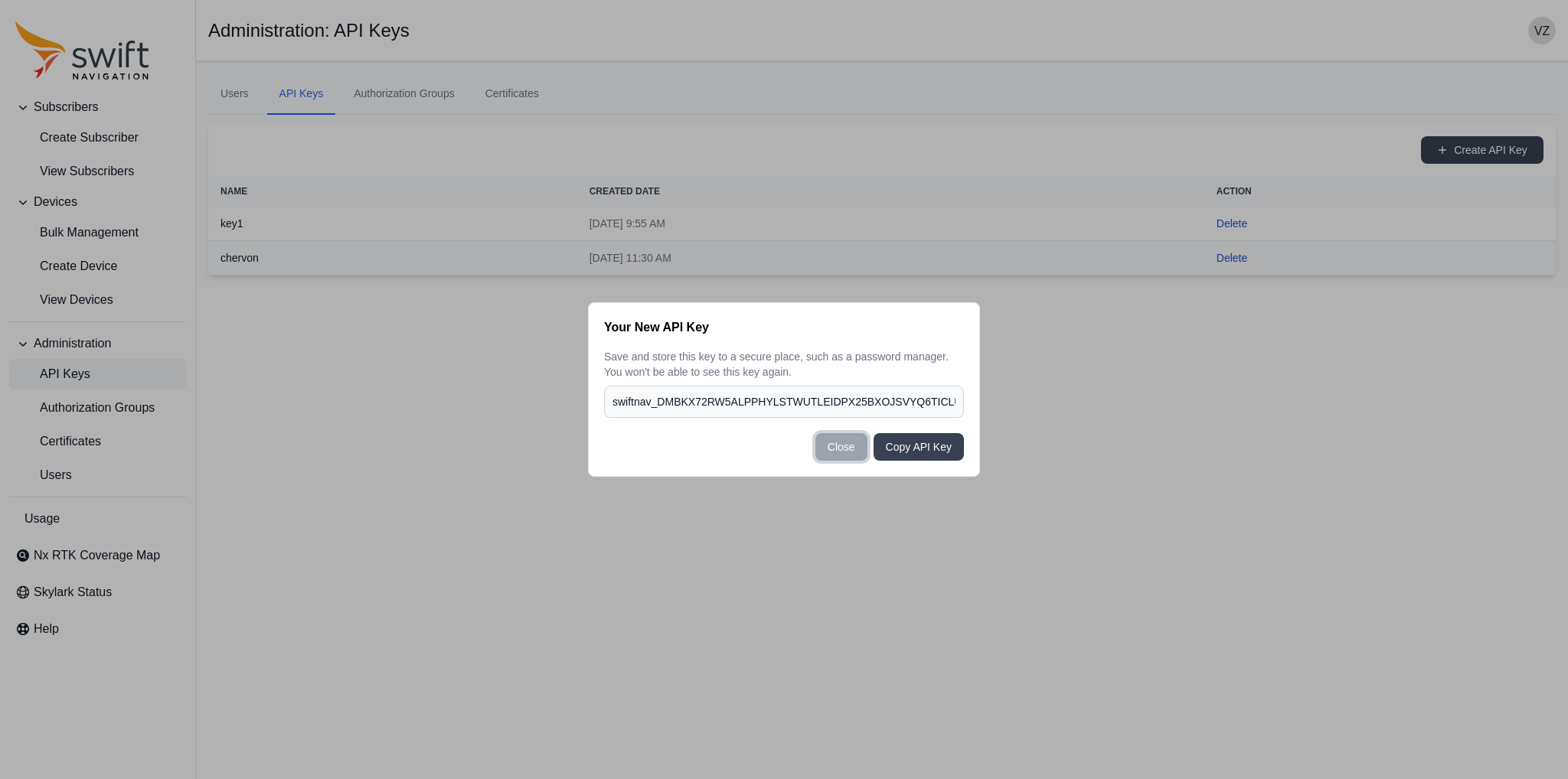
click at [838, 448] on button "Close" at bounding box center [841, 447] width 52 height 28
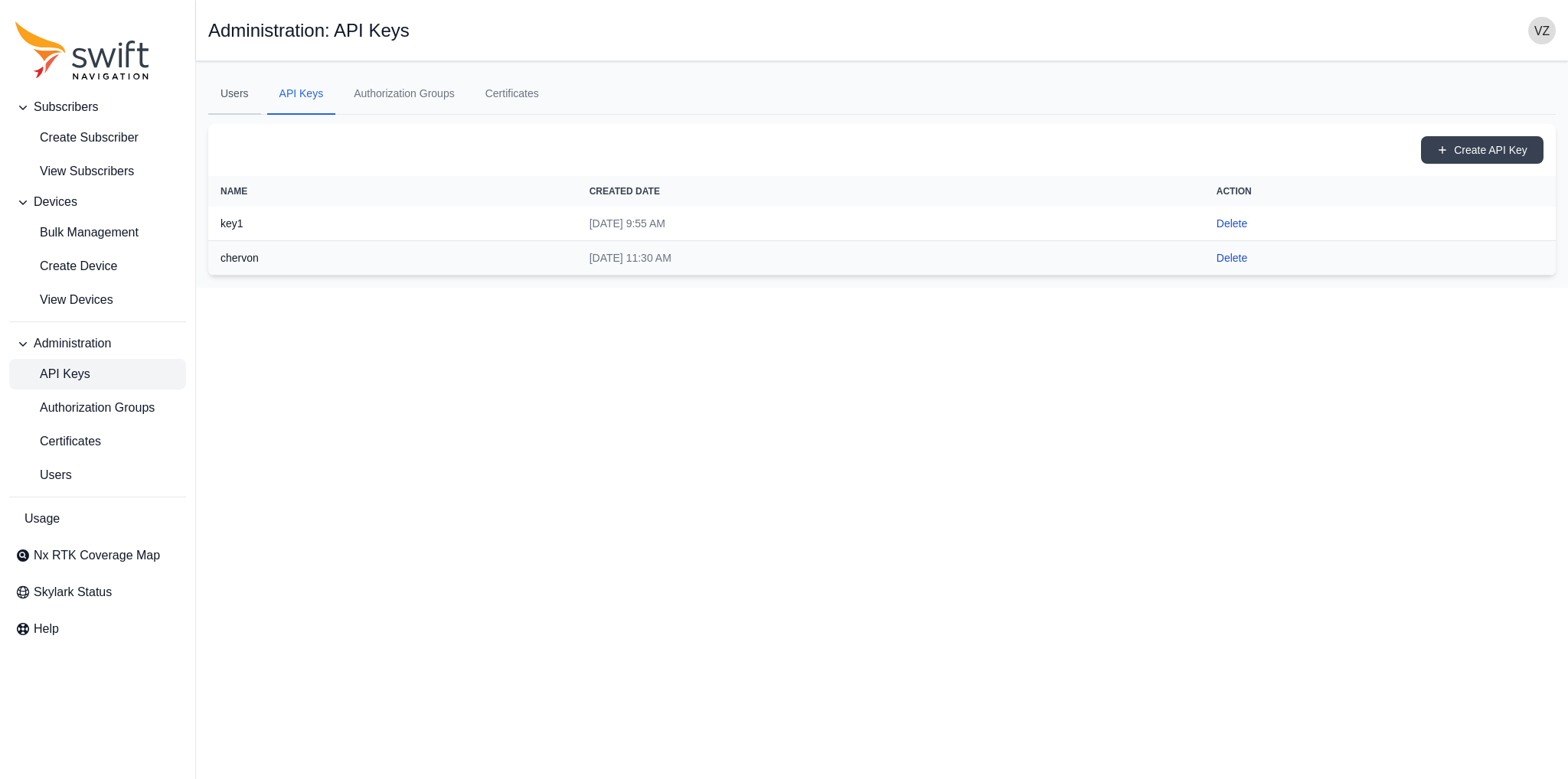
click at [234, 100] on link "Users" at bounding box center [234, 94] width 53 height 41
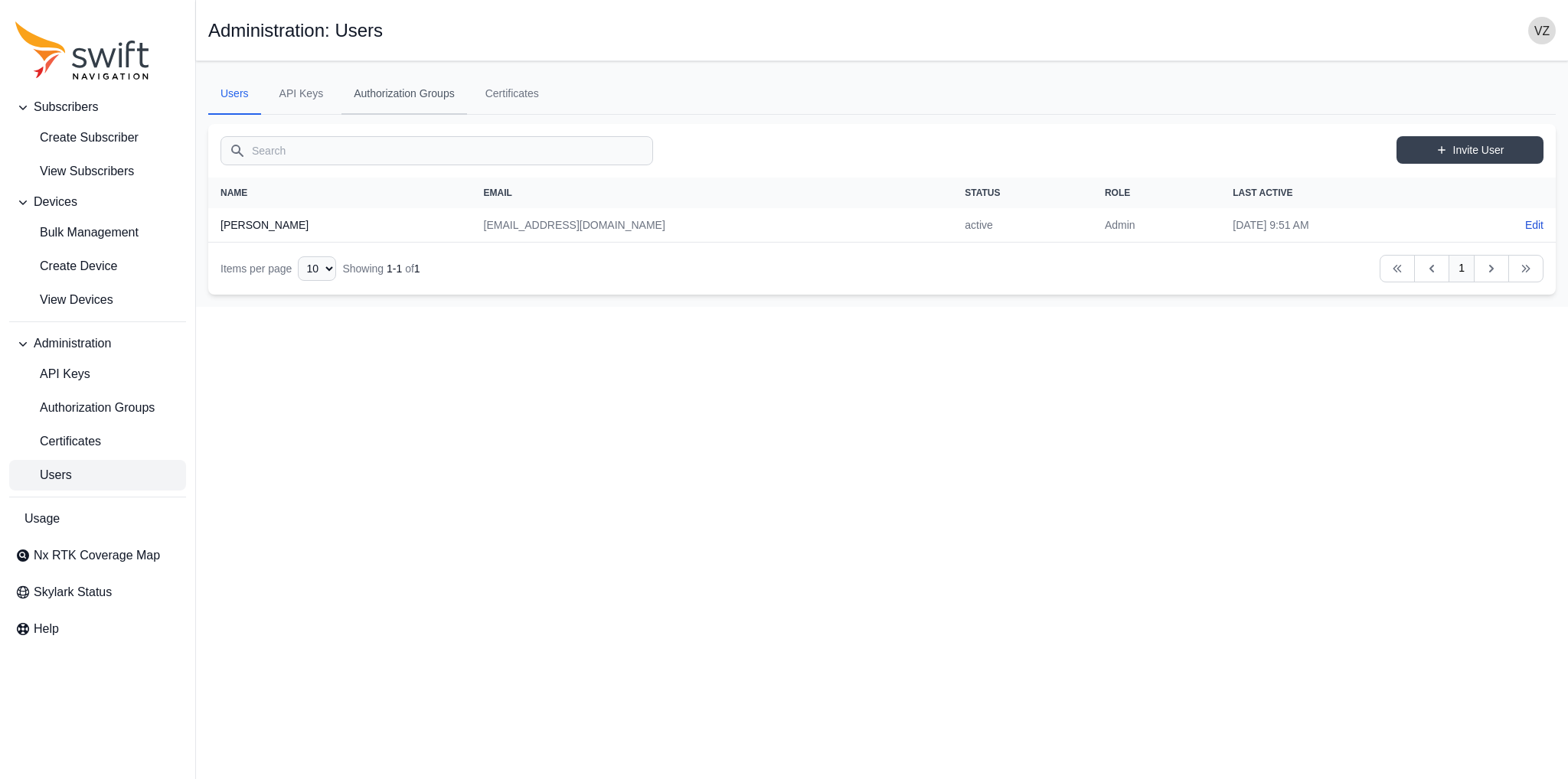
click at [438, 92] on link "Authorization Groups" at bounding box center [404, 94] width 125 height 41
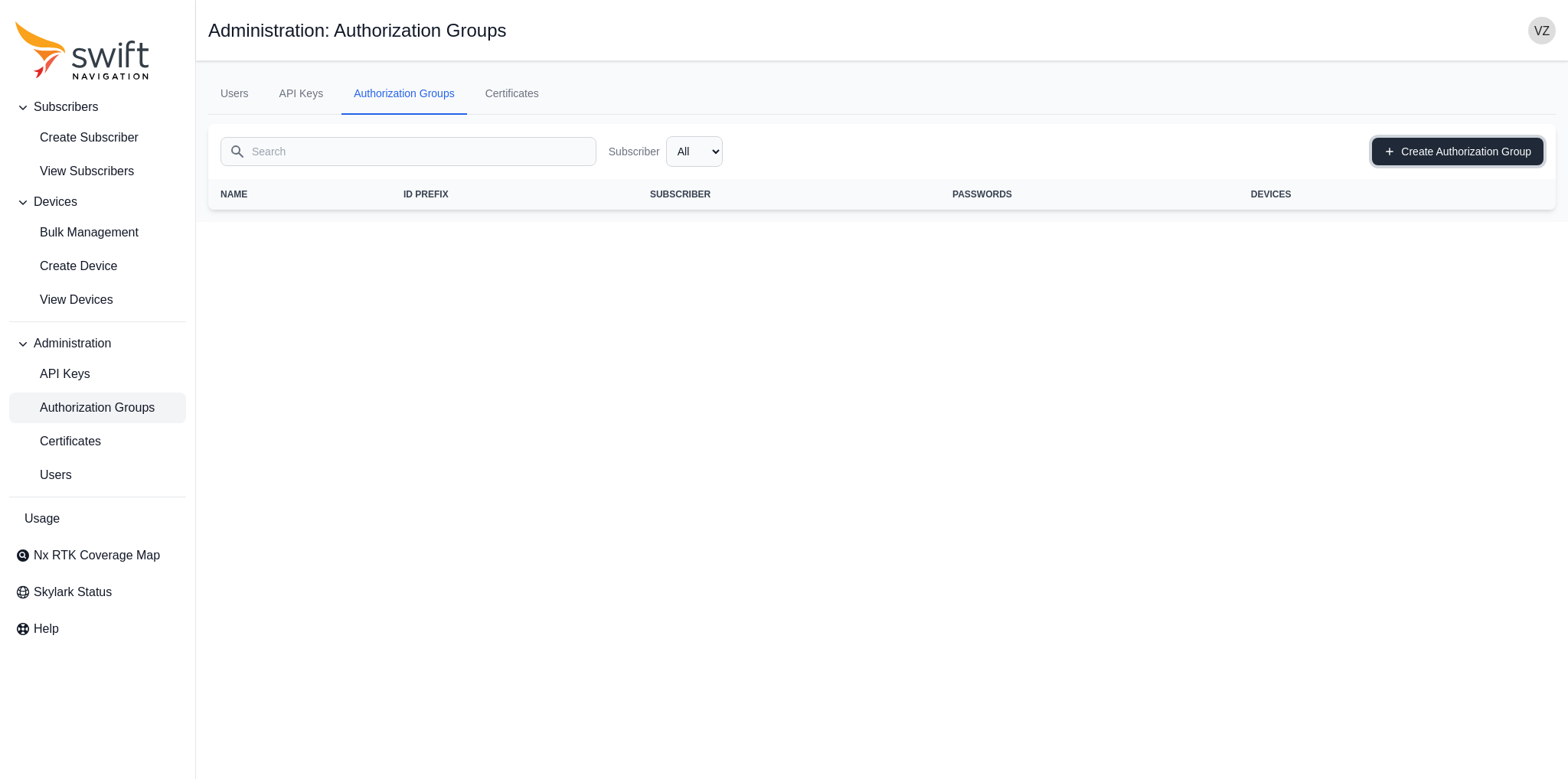
click at [1446, 151] on link "Create Authorization Group" at bounding box center [1458, 151] width 172 height 28
select select "5ddd6fe3-44db-488d-81c8-cb86c2e1f3df"
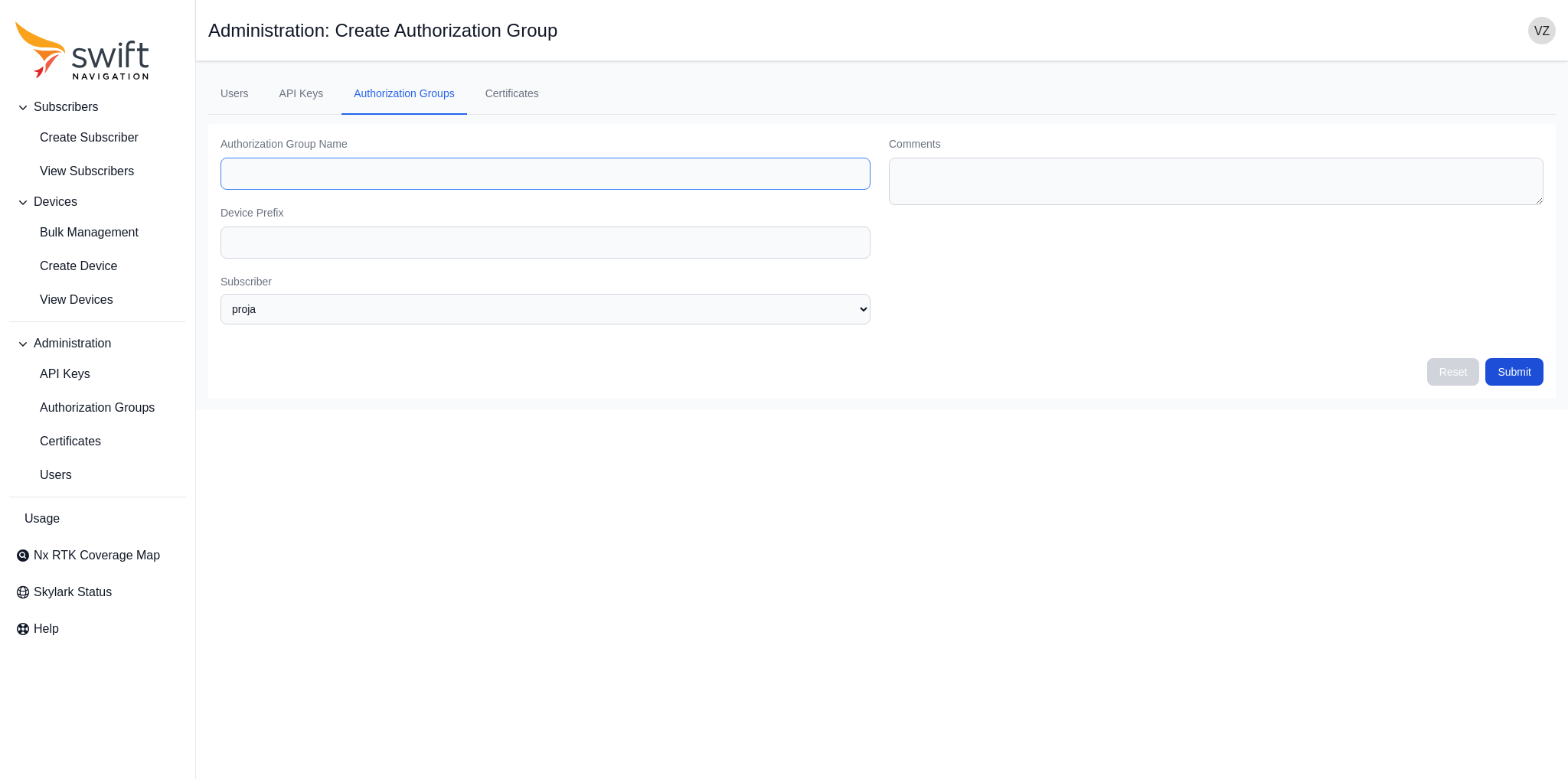
click at [545, 161] on input "Authorization Group Name" at bounding box center [545, 173] width 650 height 32
drag, startPoint x: 297, startPoint y: 179, endPoint x: 187, endPoint y: 147, distance: 114.6
click at [187, 147] on div "Subscribers Create Subscriber View Subscribers Devices Bulk Management Create D…" at bounding box center [784, 235] width 1568 height 349
type input "proja"
click at [335, 241] on input "Device Prefix" at bounding box center [545, 242] width 650 height 32
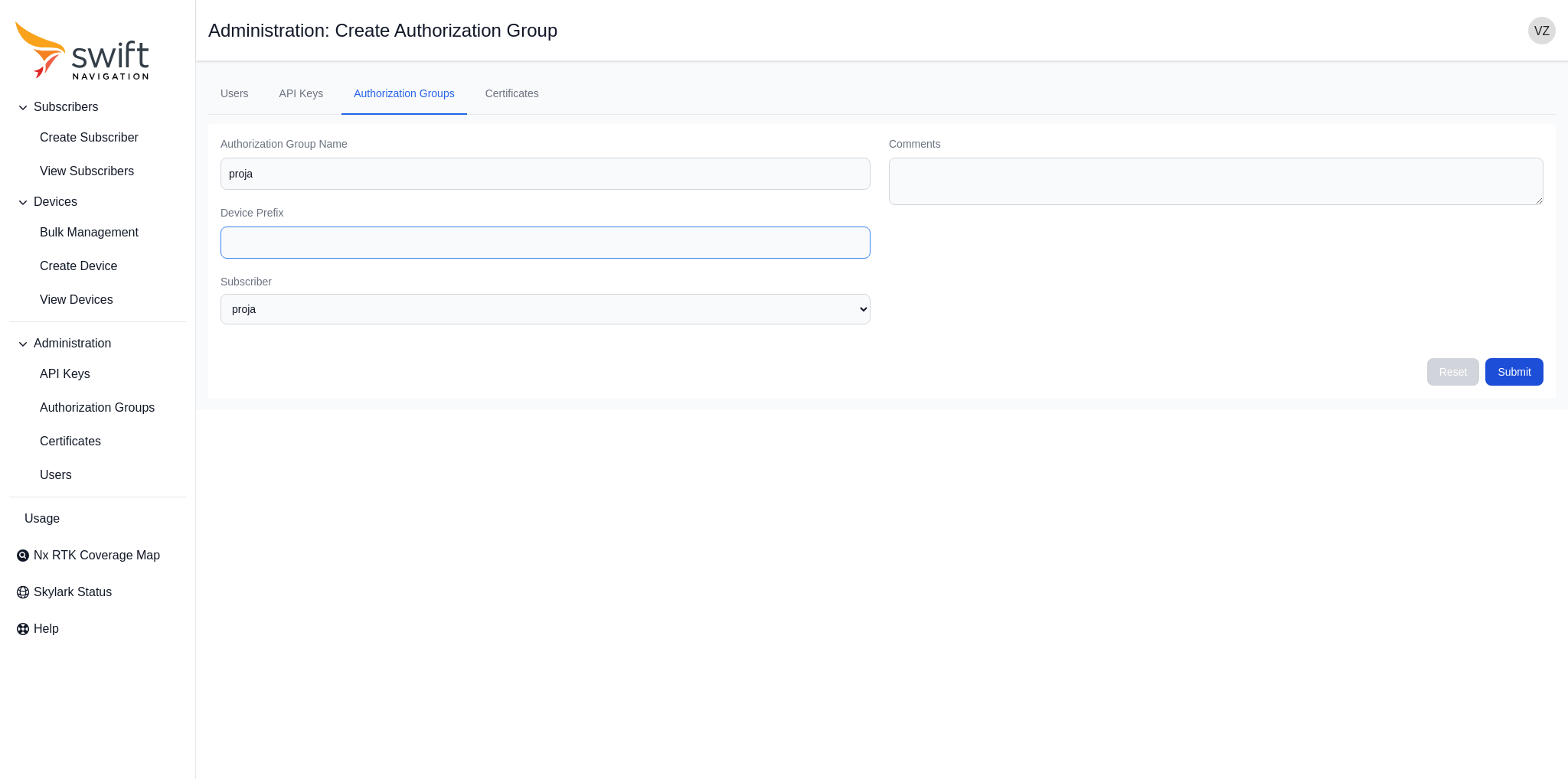
paste input "proja"
click at [1515, 372] on button "Submit" at bounding box center [1514, 372] width 58 height 28
click at [330, 299] on select "None proja" at bounding box center [545, 309] width 650 height 30
click at [220, 294] on select "None proja" at bounding box center [545, 309] width 650 height 30
click at [1501, 384] on div "Submit" at bounding box center [1514, 390] width 58 height 28
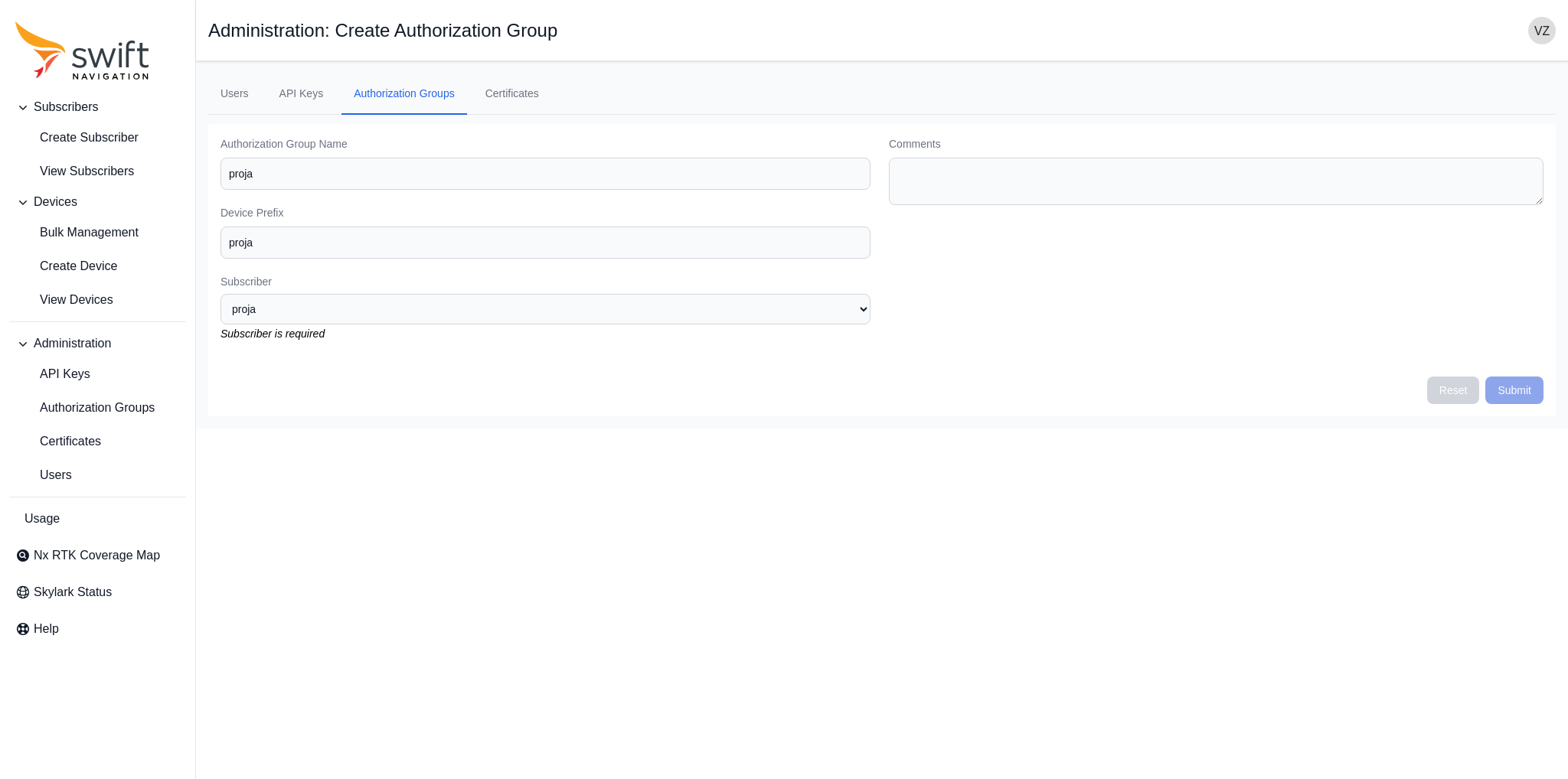
click at [1492, 390] on div "Submit" at bounding box center [1514, 390] width 58 height 28
click at [504, 326] on div "Subscriber None proja Subscriber is required" at bounding box center [545, 308] width 650 height 69
click at [499, 310] on select "None proja" at bounding box center [545, 309] width 650 height 30
click at [220, 294] on select "None proja" at bounding box center [545, 309] width 650 height 30
click at [426, 229] on input "proja" at bounding box center [545, 242] width 650 height 32
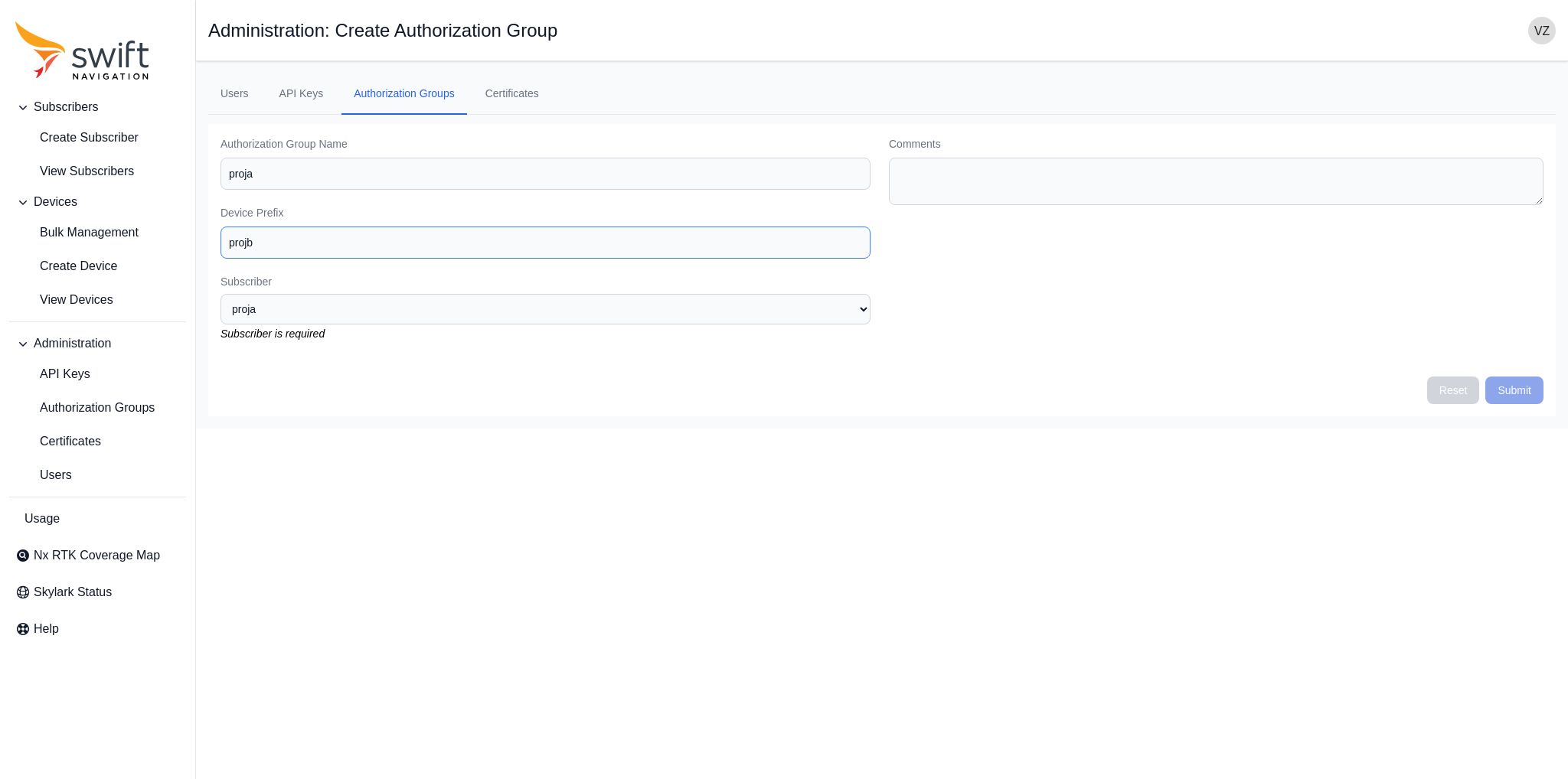
type input "projb"
drag, startPoint x: 247, startPoint y: 173, endPoint x: 260, endPoint y: 175, distance: 13.2
click at [260, 175] on input "proja" at bounding box center [545, 173] width 650 height 32
type input "projb"
click at [313, 311] on select "None proja" at bounding box center [545, 309] width 650 height 30
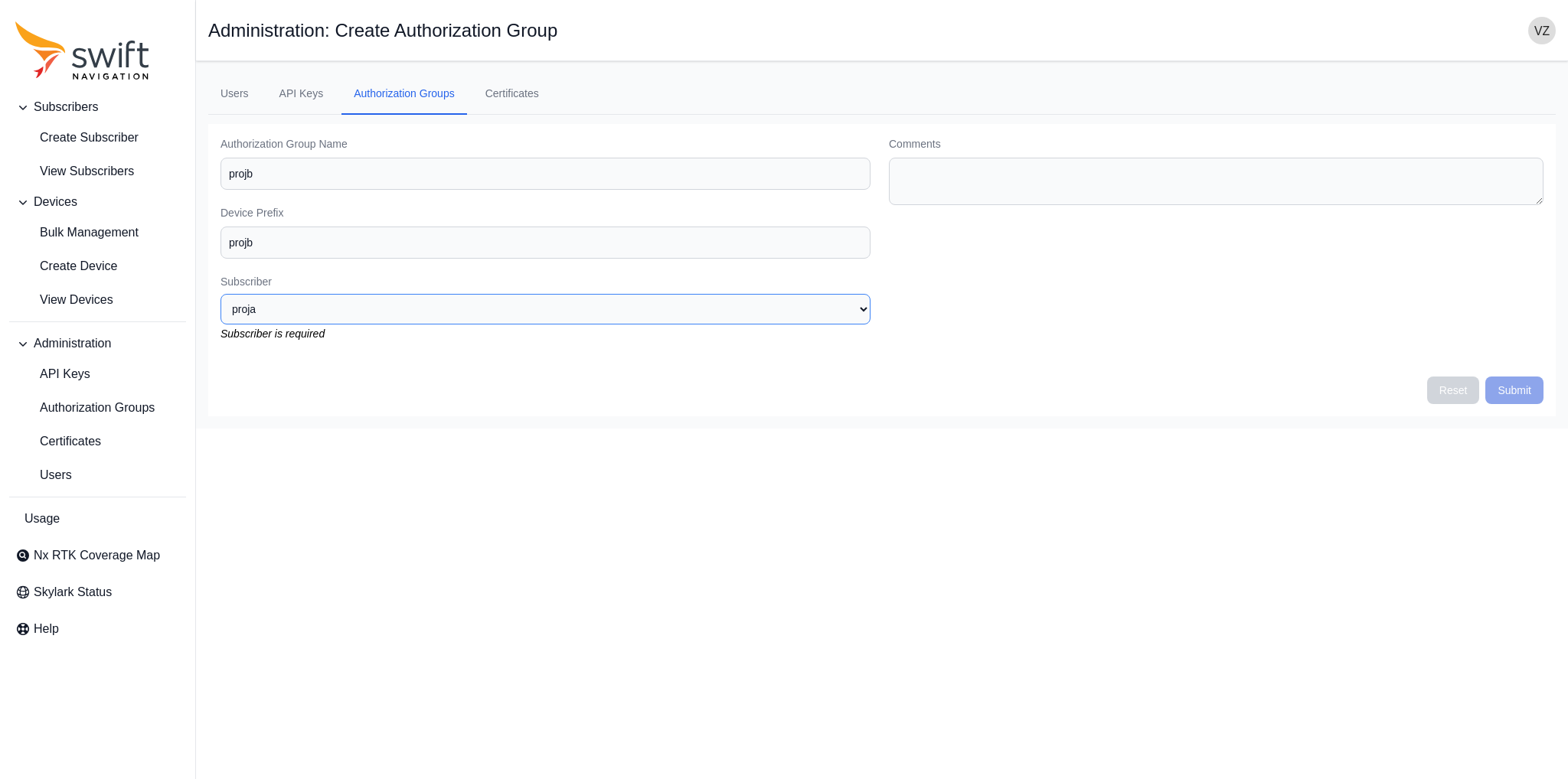
click at [220, 294] on select "None proja" at bounding box center [545, 309] width 650 height 30
click at [1515, 377] on div "Submit" at bounding box center [1514, 390] width 58 height 28
click at [1510, 396] on div "Submit" at bounding box center [1514, 390] width 58 height 28
click at [1460, 390] on button "Reset" at bounding box center [1453, 390] width 53 height 28
click at [294, 167] on input "Authorization Group Name" at bounding box center [545, 173] width 650 height 32
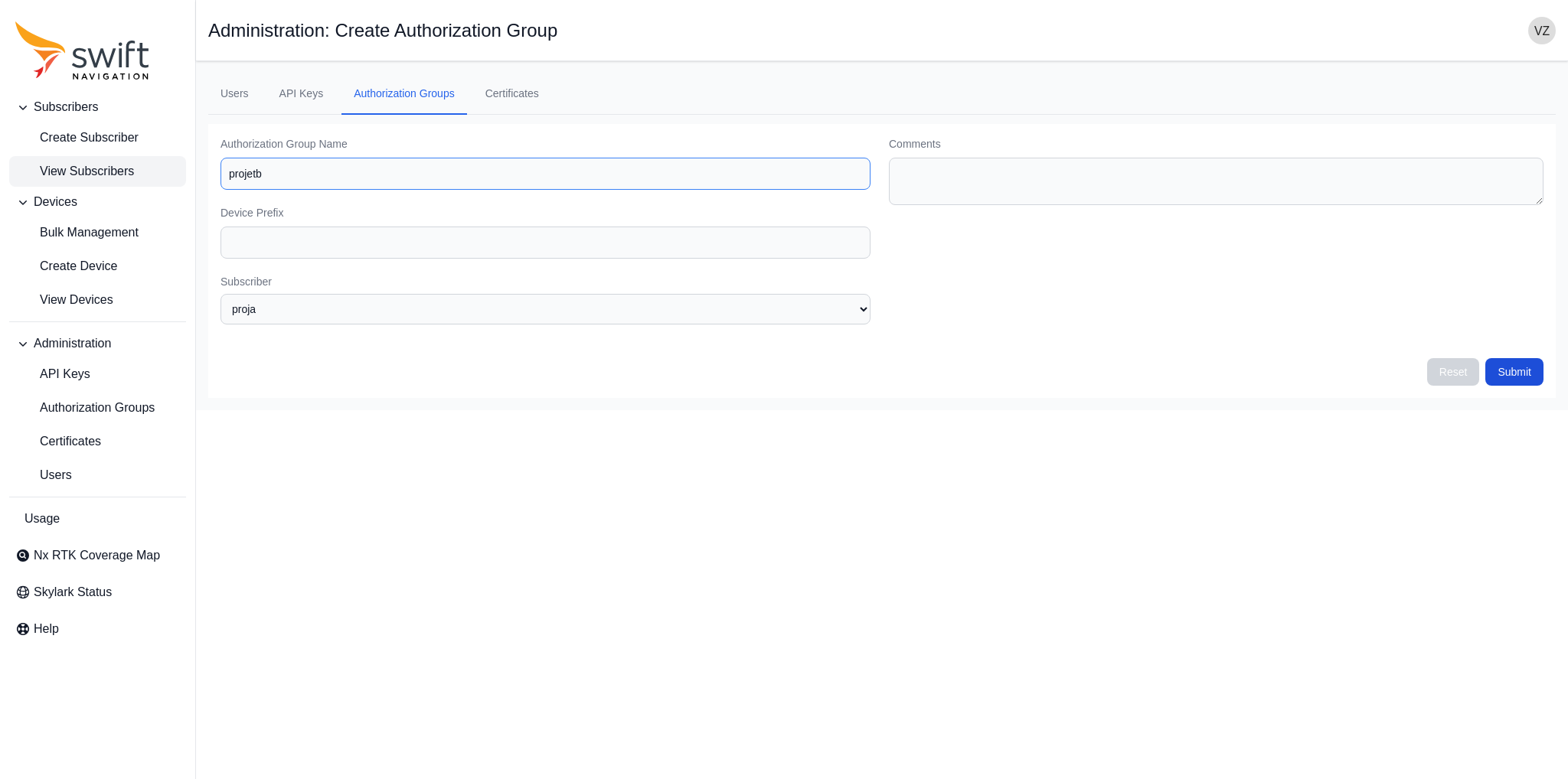
drag, startPoint x: 269, startPoint y: 187, endPoint x: 169, endPoint y: 169, distance: 101.6
click at [169, 169] on div "Subscribers Create Subscriber View Subscribers Devices Bulk Management Create D…" at bounding box center [784, 235] width 1568 height 349
type input "projetb"
click at [262, 242] on input "Device Prefix" at bounding box center [545, 242] width 650 height 32
paste input "projetb"
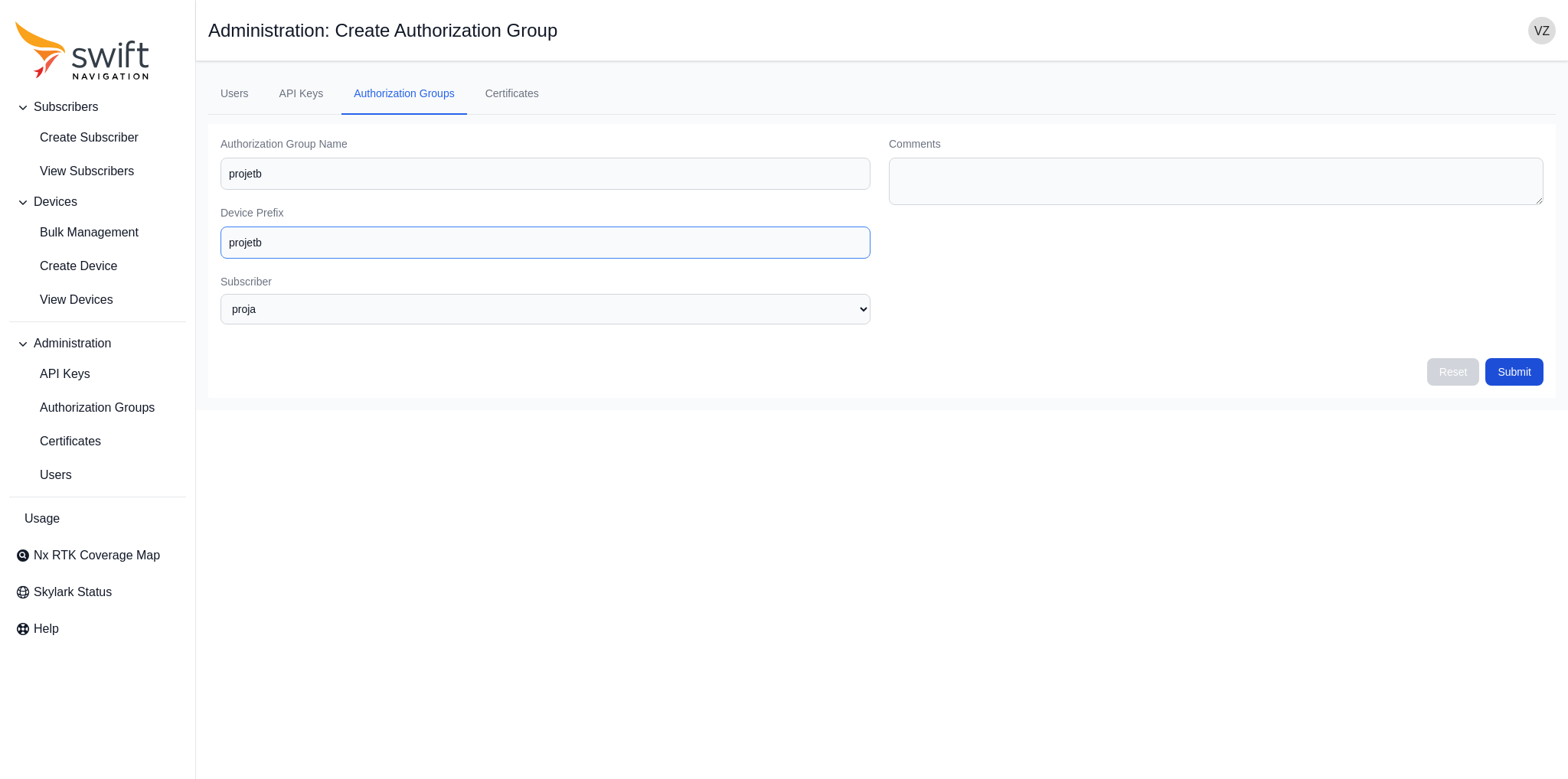
type input "projetb"
click at [267, 313] on select "None proja" at bounding box center [545, 309] width 650 height 30
click at [220, 294] on select "None proja" at bounding box center [545, 309] width 650 height 30
click at [1503, 367] on button "Submit" at bounding box center [1514, 372] width 58 height 28
click at [362, 300] on select "None proja" at bounding box center [545, 309] width 650 height 30
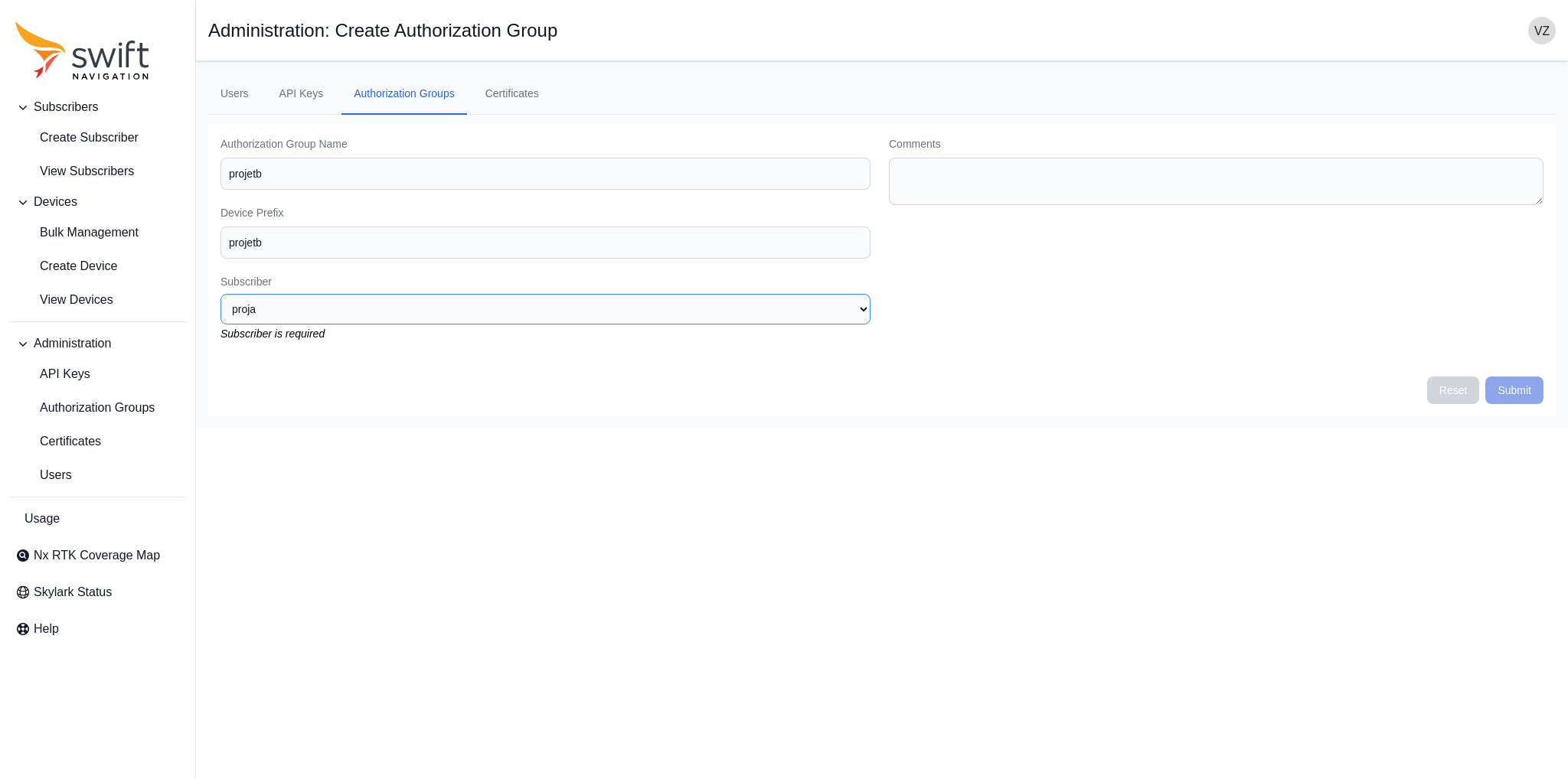
select select "None"
click at [220, 294] on select "None proja" at bounding box center [545, 309] width 650 height 30
click at [1510, 375] on button "Submit" at bounding box center [1514, 372] width 58 height 28
click at [1512, 369] on button "Submit" at bounding box center [1514, 372] width 58 height 28
click at [398, 87] on link "Authorization Groups" at bounding box center [404, 94] width 125 height 41
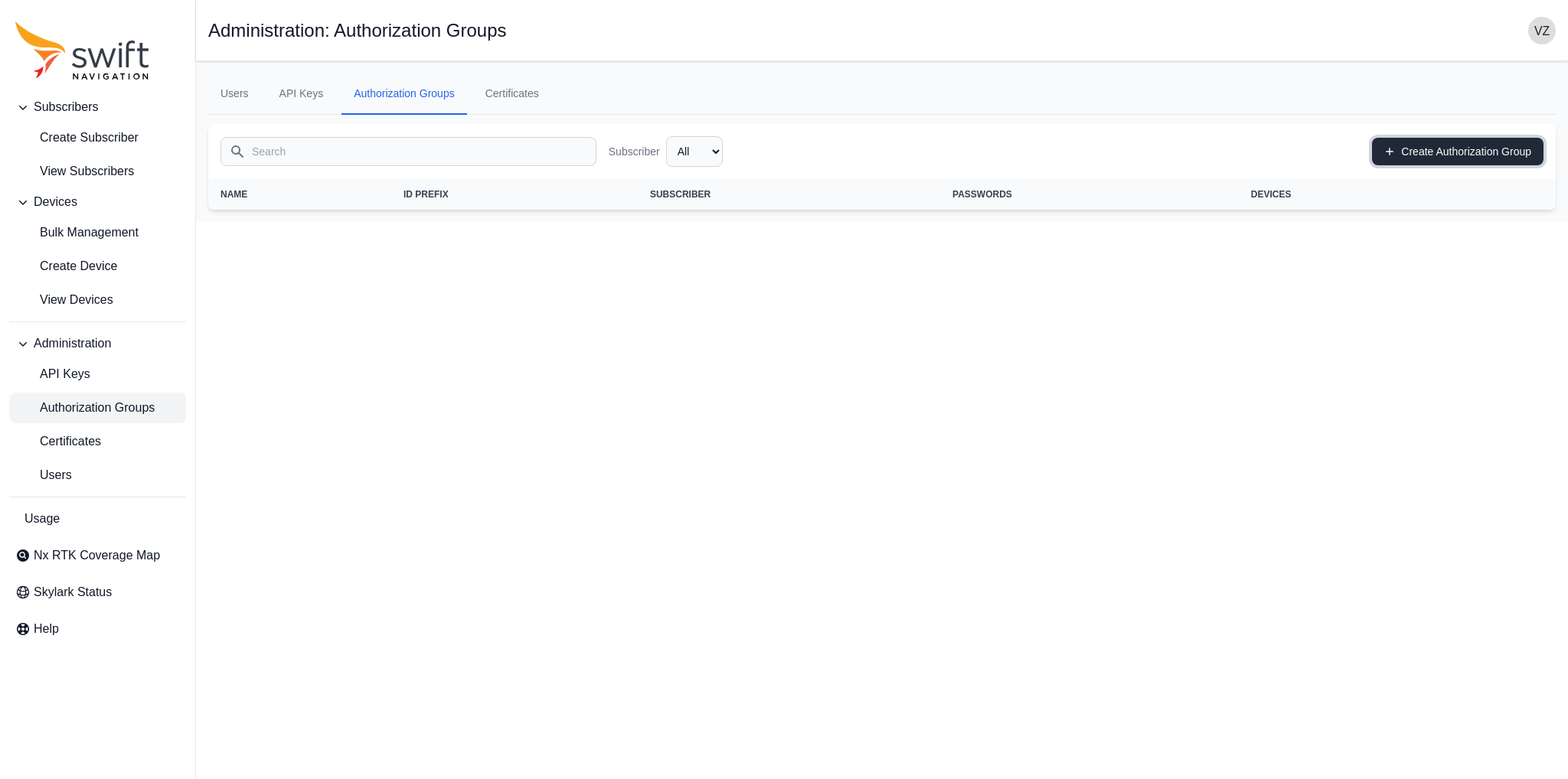
click at [1436, 153] on link "Create Authorization Group" at bounding box center [1458, 151] width 172 height 28
select select "5ddd6fe3-44db-488d-81c8-cb86c2e1f3df"
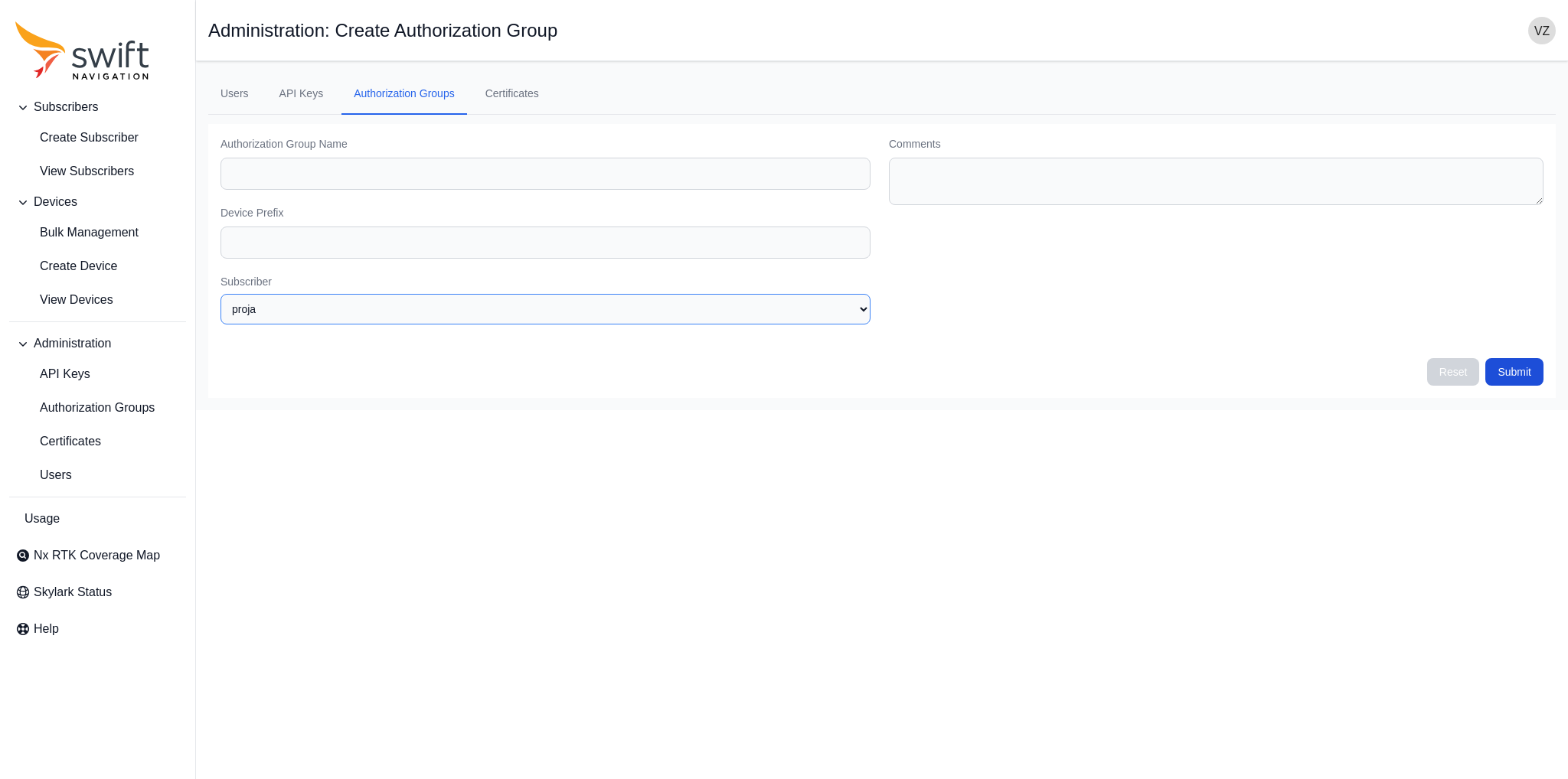
click at [408, 302] on select "None proja" at bounding box center [545, 309] width 650 height 30
click at [220, 294] on select "None proja" at bounding box center [545, 309] width 650 height 30
click at [309, 159] on input "Authorization Group Name" at bounding box center [545, 173] width 650 height 32
type input "prja"
click at [256, 240] on input "Device Prefix" at bounding box center [545, 242] width 650 height 32
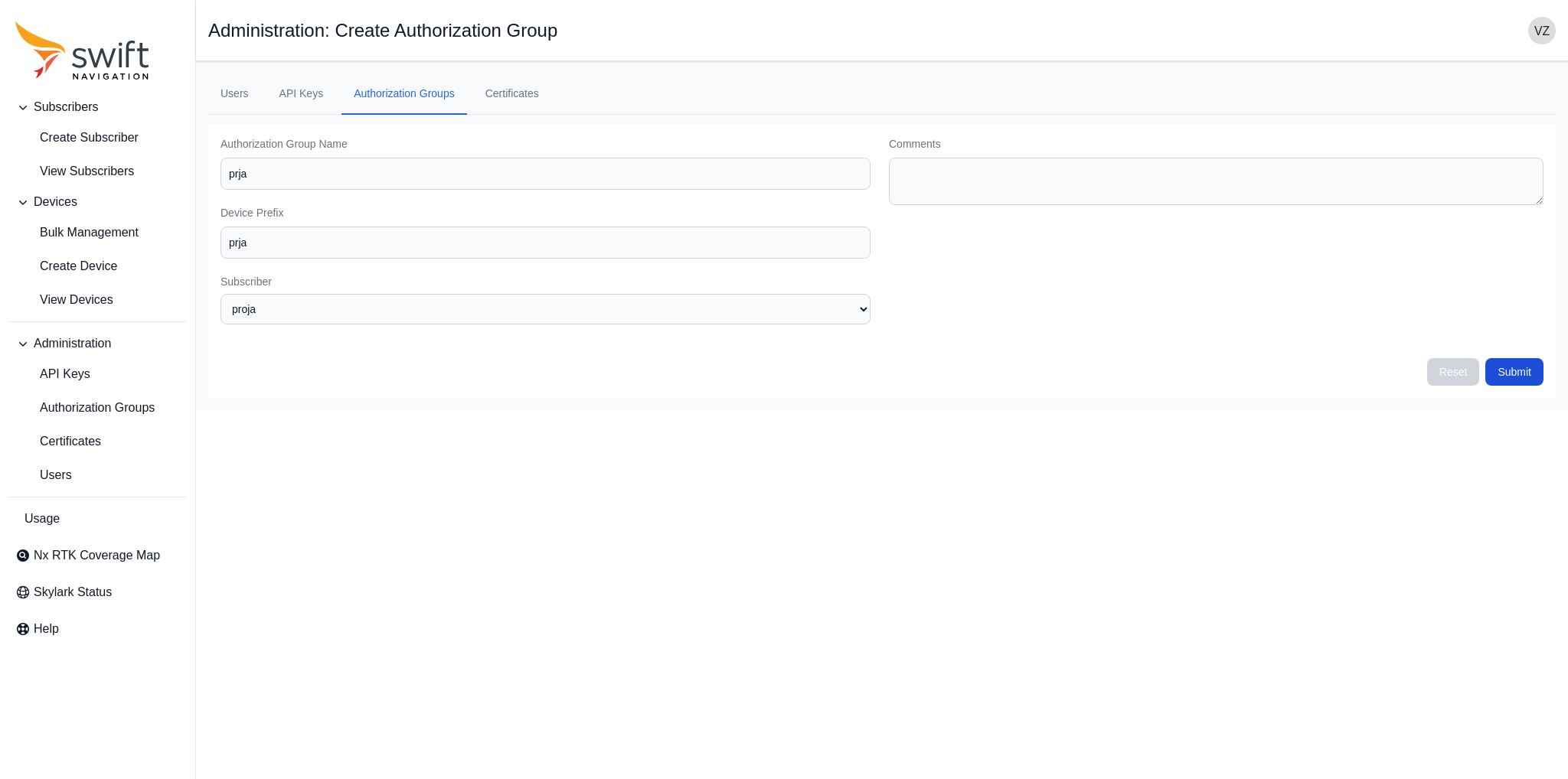
click at [1130, 336] on div "Comments" at bounding box center [1217, 238] width 655 height 204
click at [1508, 364] on button "Submit" at bounding box center [1514, 372] width 58 height 28
click at [239, 245] on input "prja" at bounding box center [545, 242] width 650 height 32
click at [242, 245] on input "prja" at bounding box center [545, 242] width 650 height 32
type input "pra"
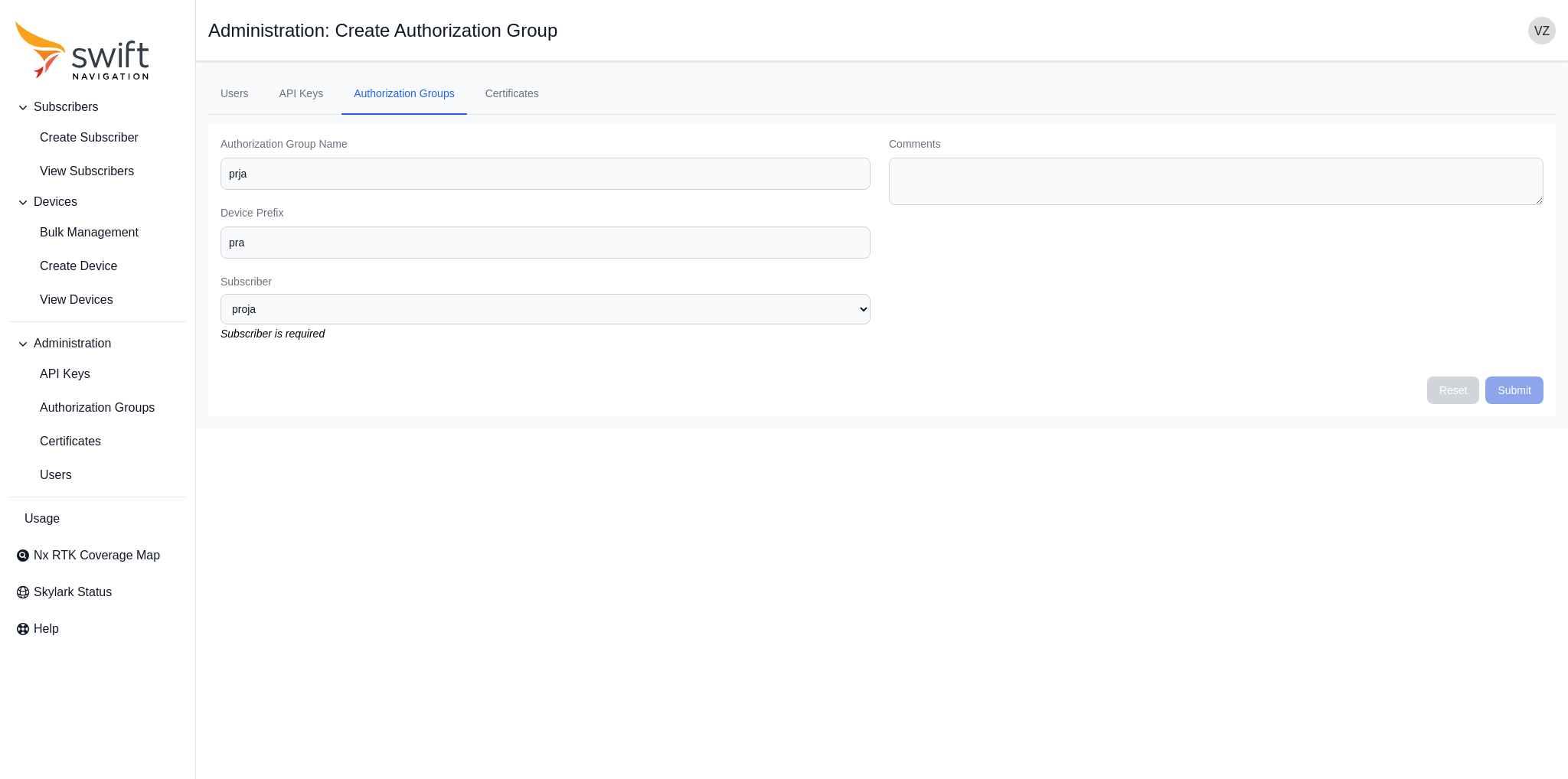
click at [1382, 336] on div "Comments" at bounding box center [1217, 247] width 655 height 222
click at [1436, 388] on button "Reset" at bounding box center [1453, 390] width 53 height 28
click at [352, 158] on input "Authorization Group Name" at bounding box center [545, 173] width 650 height 32
type input "proja"
click at [245, 252] on input "Device Prefix" at bounding box center [545, 242] width 650 height 32
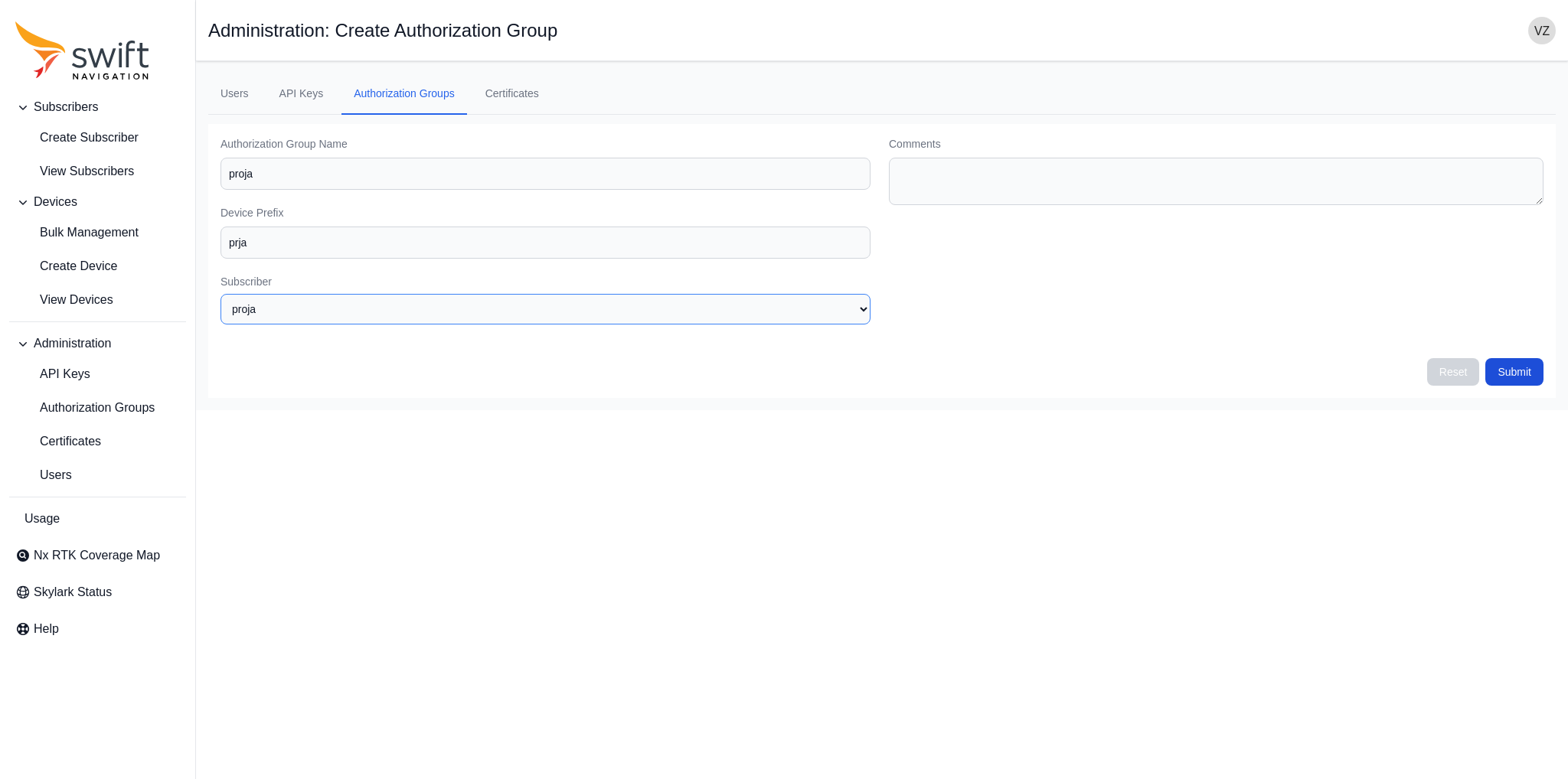
click at [358, 304] on select "None proja" at bounding box center [545, 309] width 650 height 30
click at [220, 294] on select "None proja" at bounding box center [545, 309] width 650 height 30
click at [1521, 367] on button "Submit" at bounding box center [1514, 372] width 58 height 28
click at [308, 176] on input "proja" at bounding box center [545, 173] width 650 height 32
click at [244, 171] on input "proja" at bounding box center [545, 173] width 650 height 32
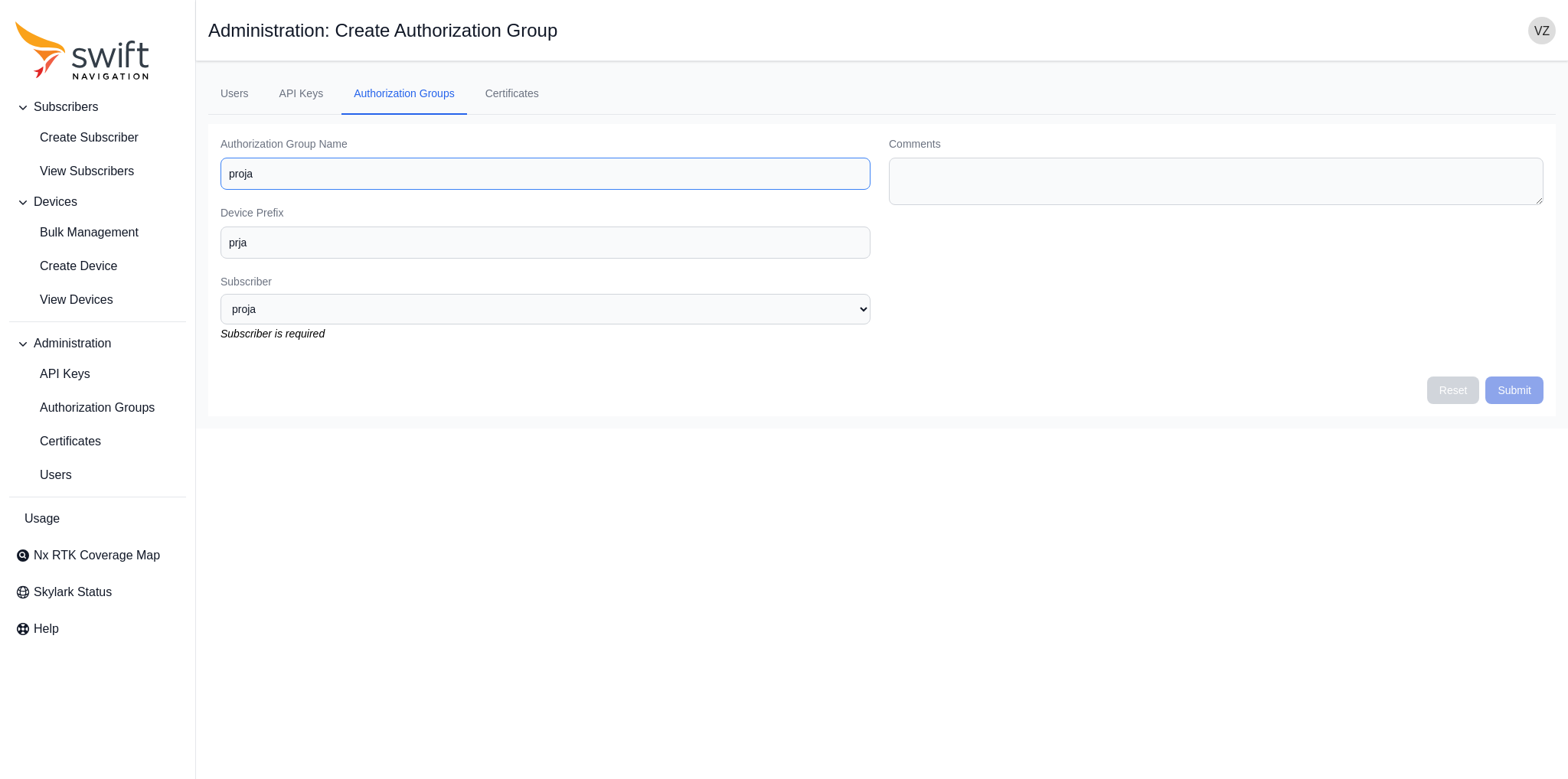
click at [257, 170] on input "proja" at bounding box center [545, 173] width 650 height 32
click at [242, 246] on input "prja" at bounding box center [545, 242] width 650 height 32
click at [245, 248] on input "prja" at bounding box center [545, 242] width 650 height 32
type input "prj"
click at [312, 357] on form "Authorization Group Name [PERSON_NAME] Prefix prj Subscriber None proja Subscri…" at bounding box center [882, 270] width 1323 height 268
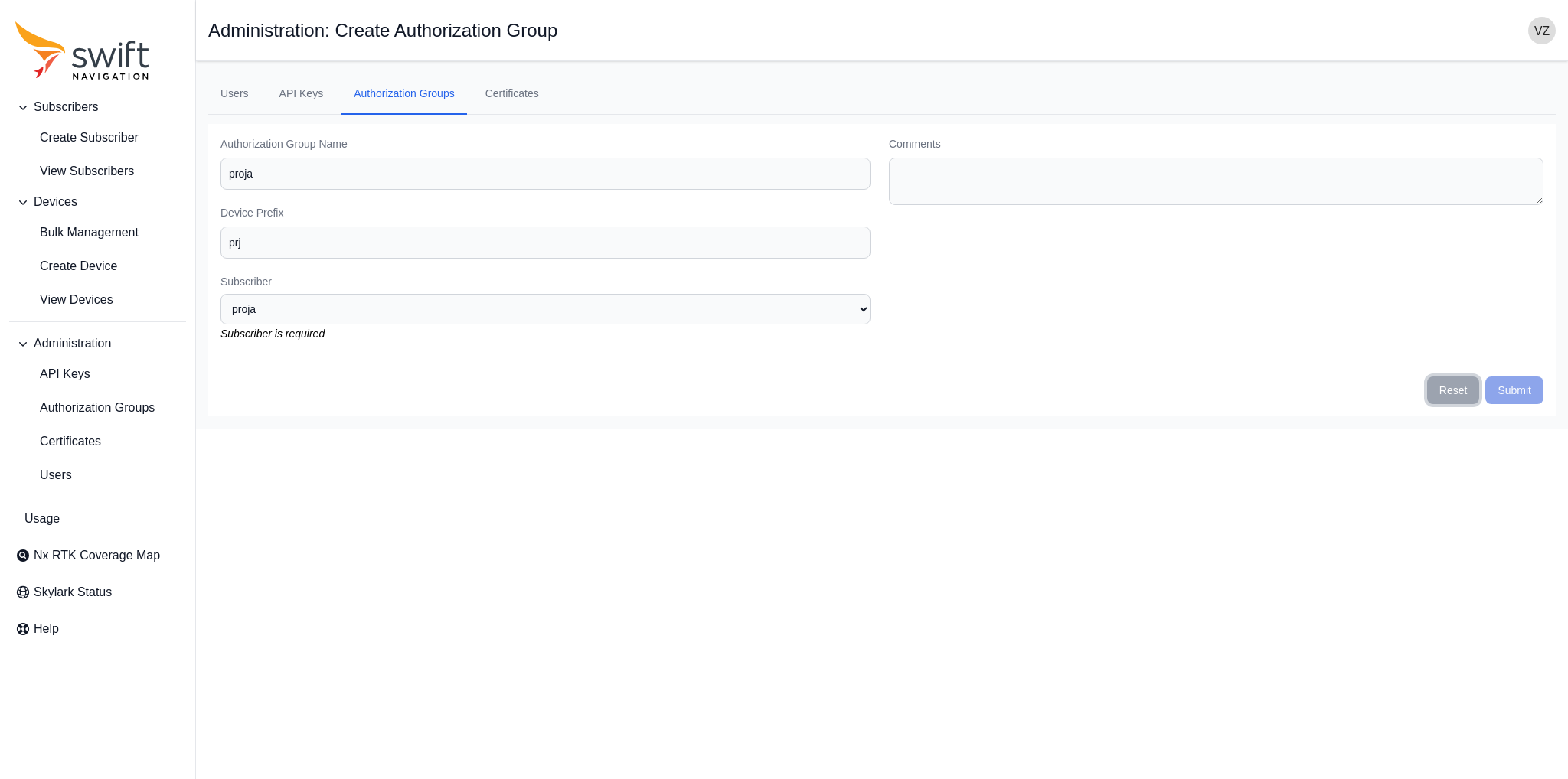
click at [1463, 388] on button "Reset" at bounding box center [1453, 390] width 53 height 28
click at [354, 178] on input "Authorization Group Name" at bounding box center [545, 173] width 650 height 32
type input "prj"
click at [251, 251] on input "Device Prefix" at bounding box center [545, 242] width 650 height 32
type input "prj"
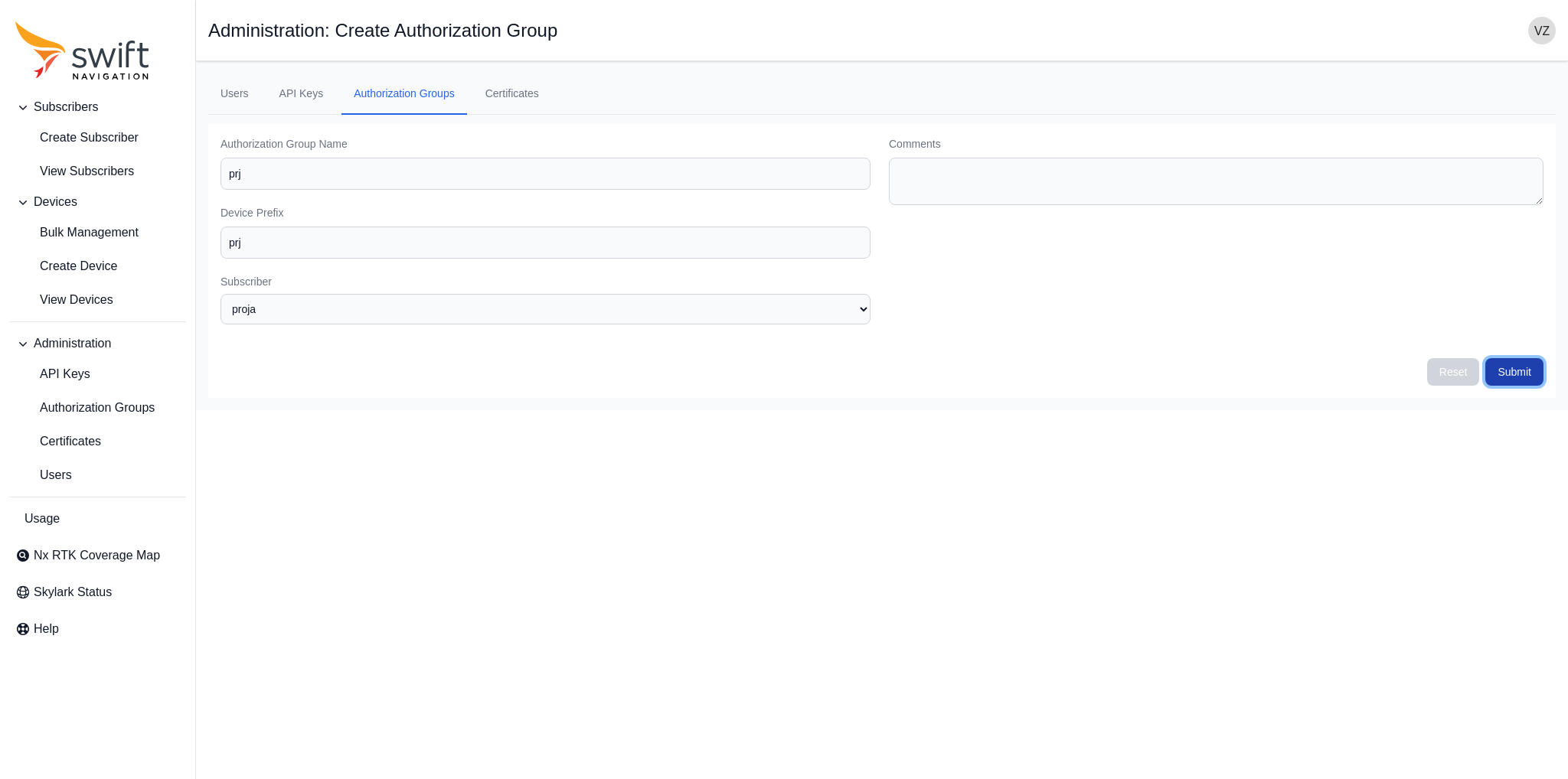
click at [1506, 369] on button "Submit" at bounding box center [1514, 372] width 58 height 28
click at [413, 368] on form "Authorization Group Name [PERSON_NAME] Prefix prj Subscriber None proja Subscri…" at bounding box center [882, 270] width 1323 height 268
click at [354, 310] on select "None proja" at bounding box center [545, 309] width 650 height 30
drag, startPoint x: 354, startPoint y: 310, endPoint x: 166, endPoint y: 273, distance: 191.6
click at [354, 310] on select "None proja" at bounding box center [545, 309] width 650 height 30
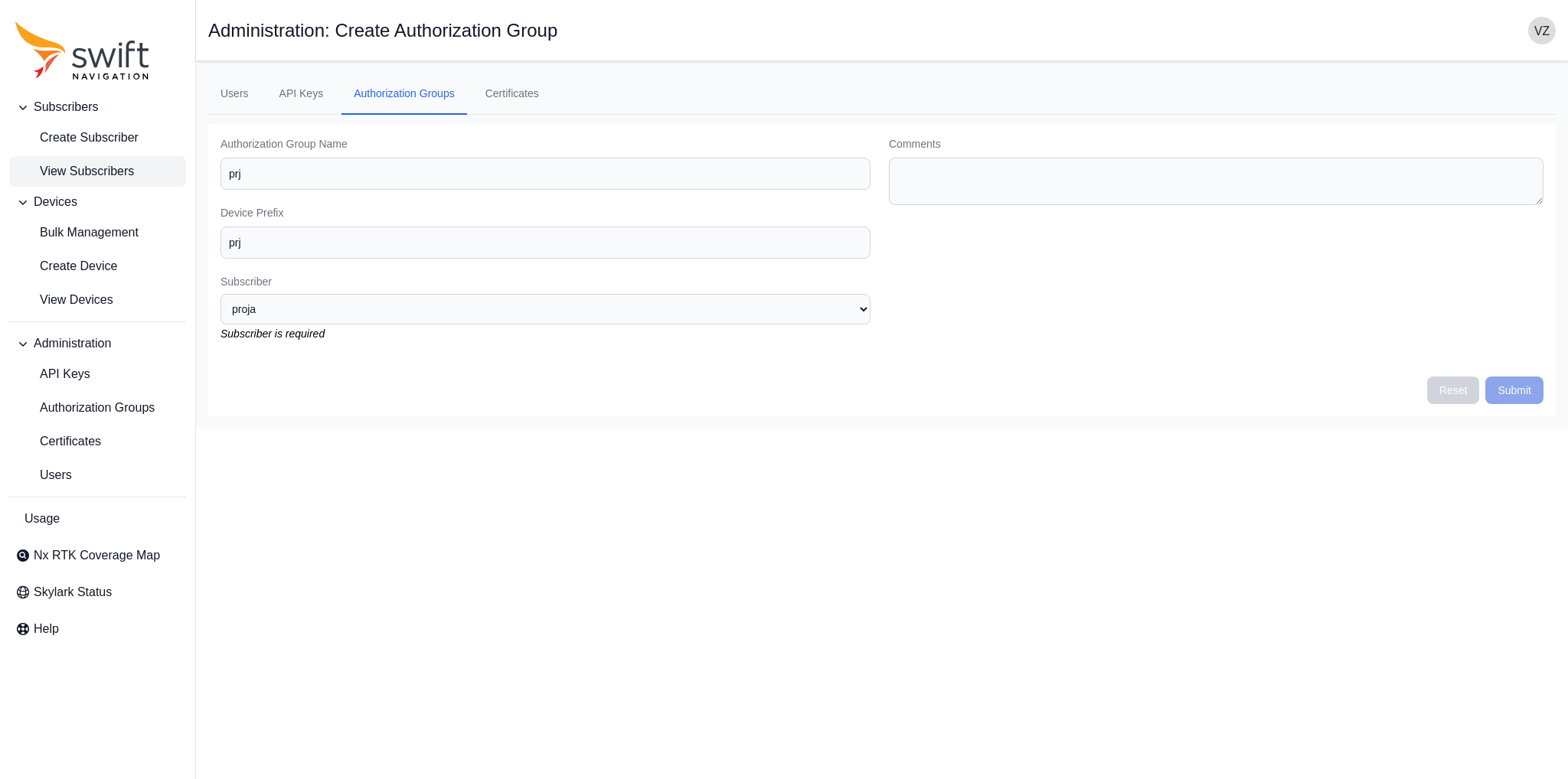
click at [115, 166] on span "View Subscribers" at bounding box center [75, 171] width 119 height 18
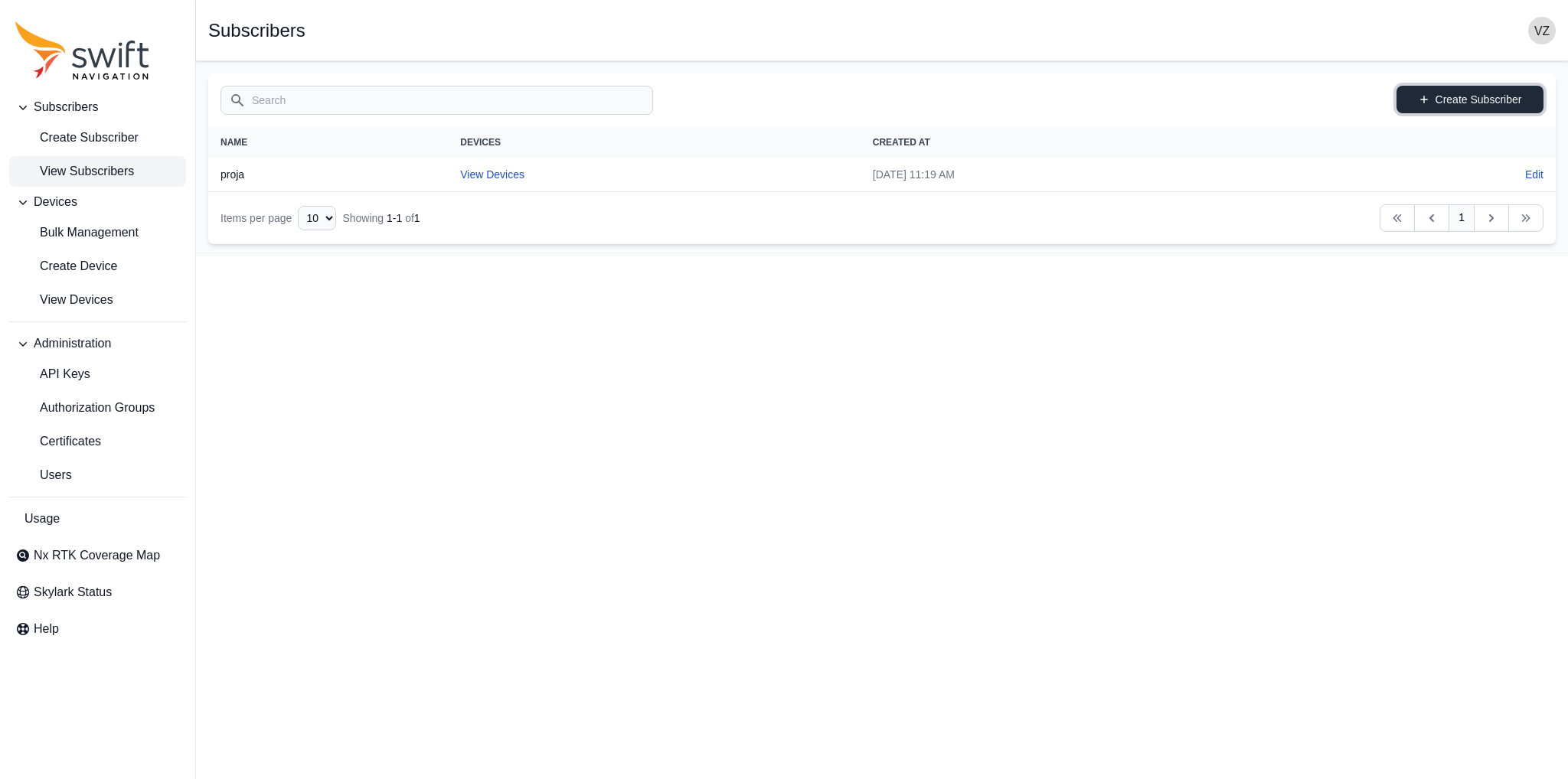
click at [1472, 110] on link "Create Subscriber" at bounding box center [1469, 100] width 147 height 28
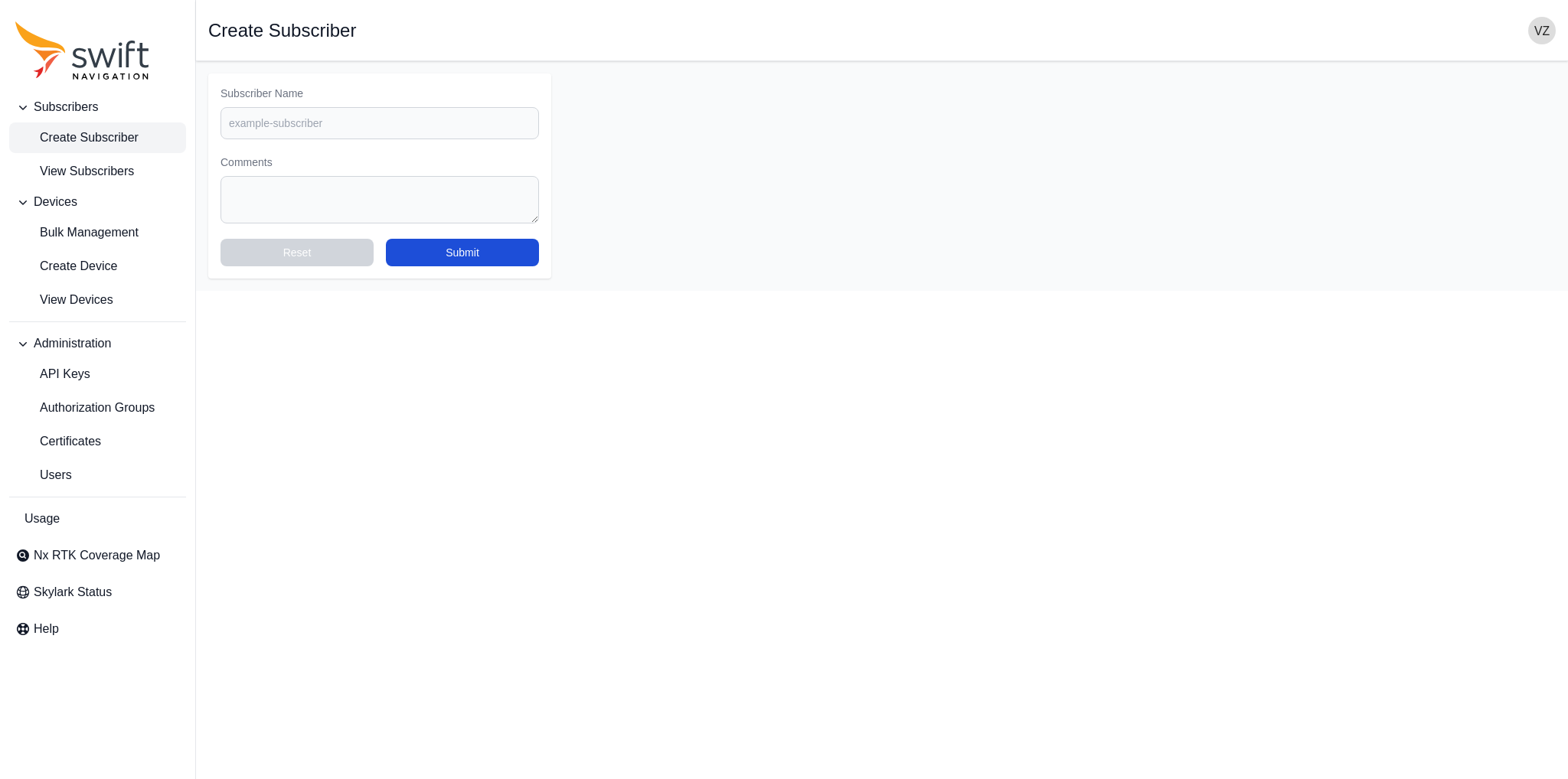
click at [331, 138] on div "Subscriber Name Comments Reset Submit" at bounding box center [380, 176] width 343 height 205
click at [337, 127] on input "Subscriber Name" at bounding box center [379, 123] width 318 height 32
type input "prjb"
click at [462, 254] on button "Submit" at bounding box center [462, 253] width 153 height 28
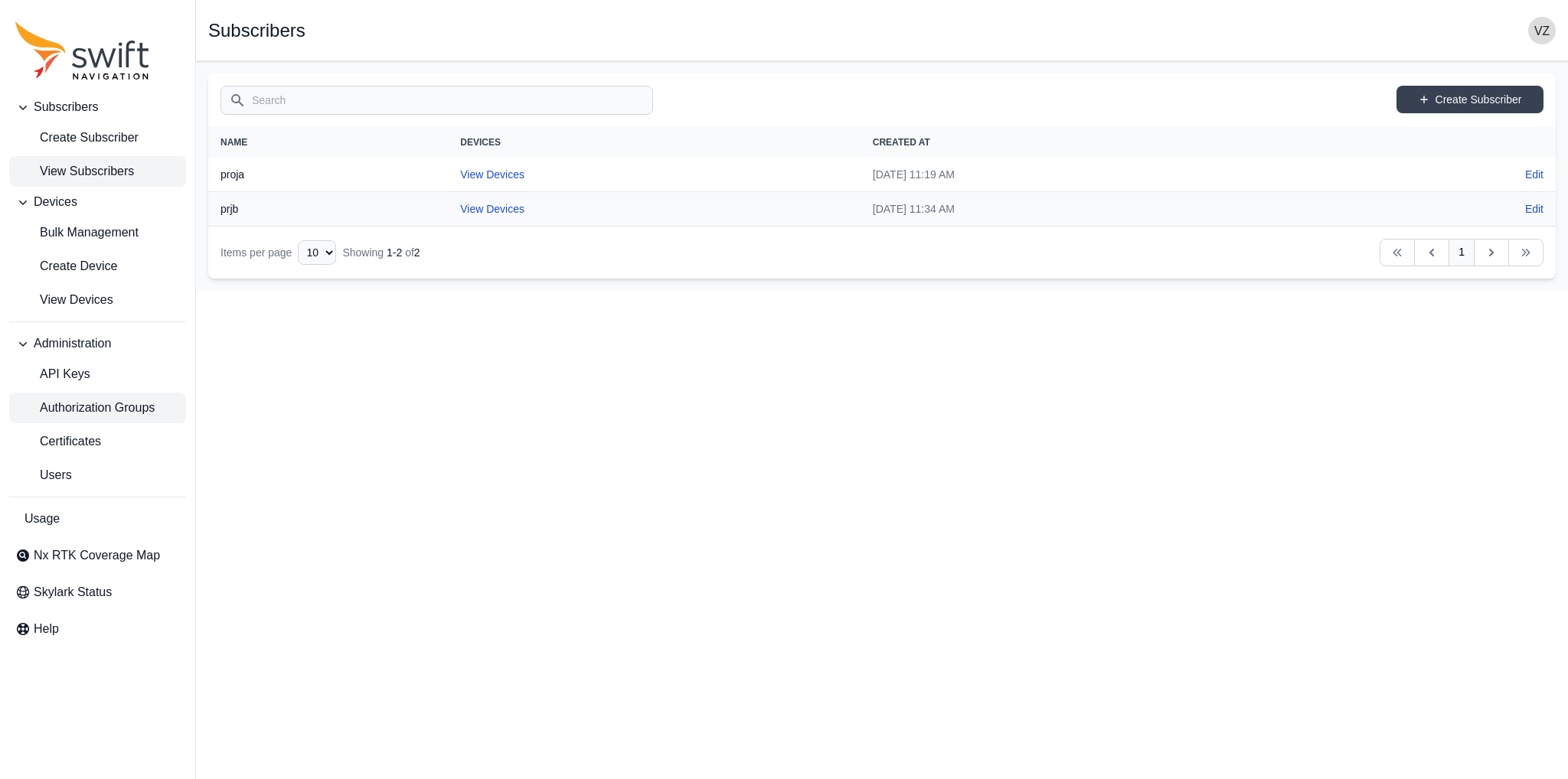
click at [86, 406] on span "Authorization Groups" at bounding box center [85, 407] width 139 height 18
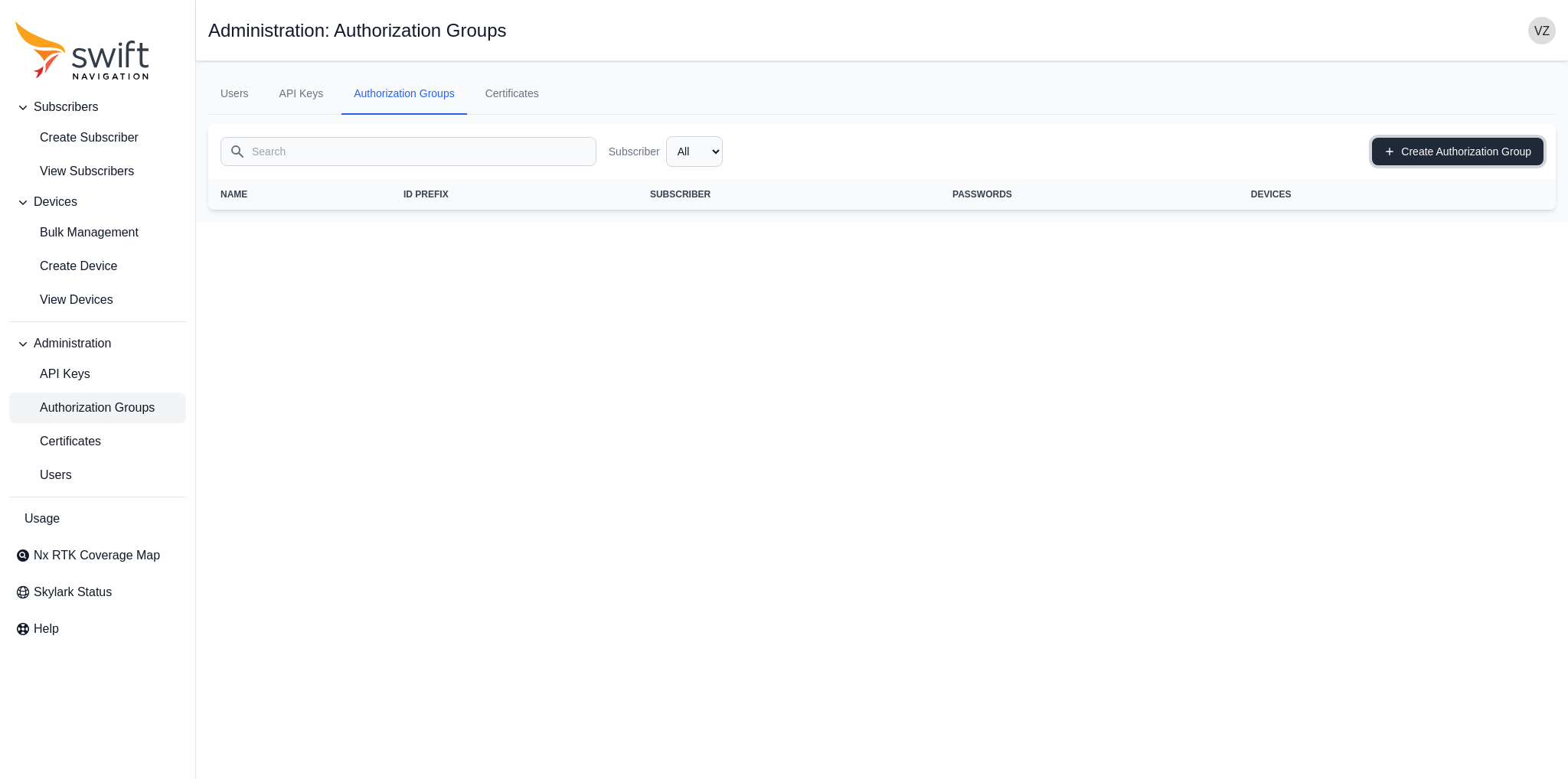
click at [1503, 142] on link "Create Authorization Group" at bounding box center [1458, 151] width 172 height 28
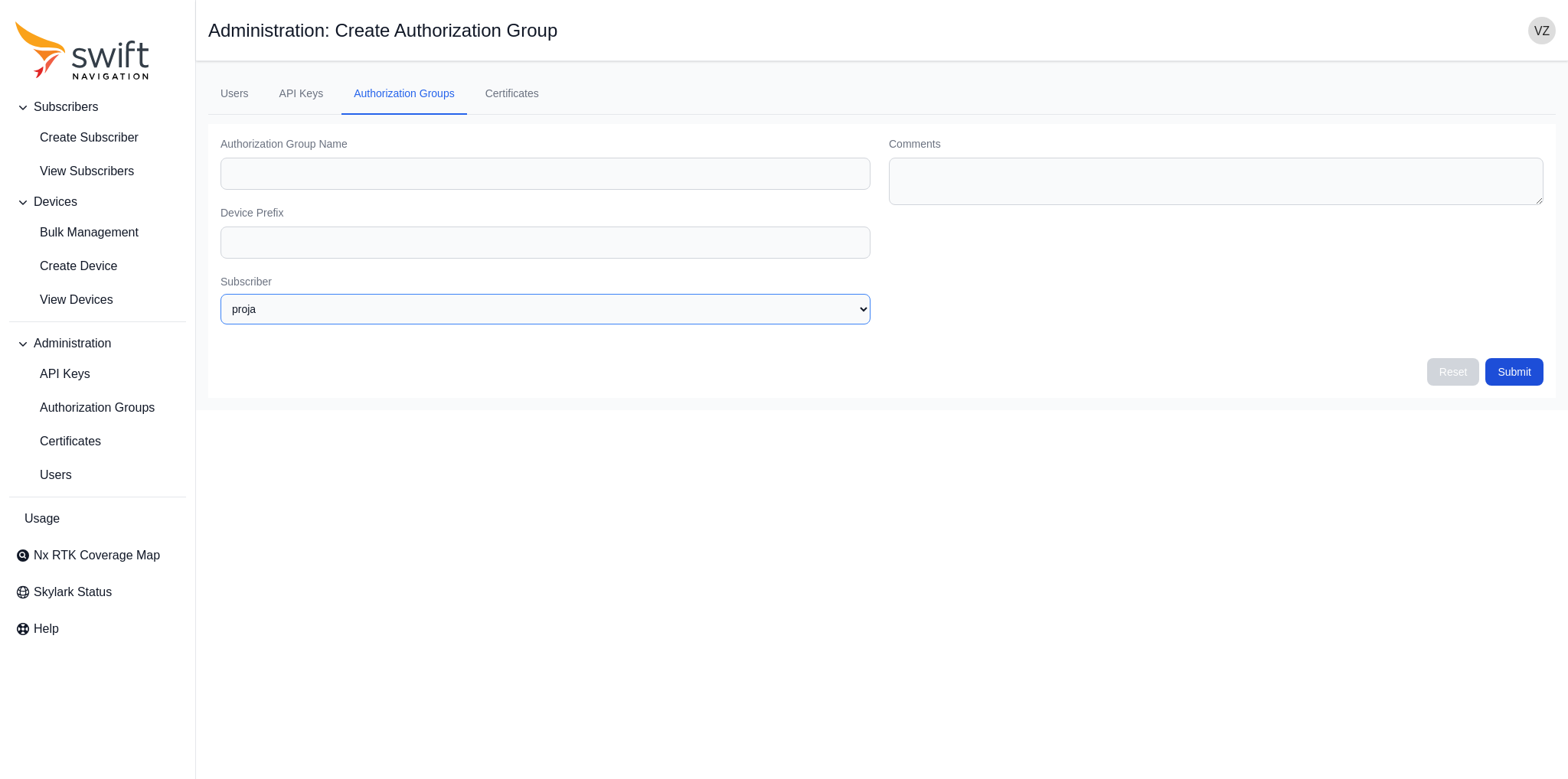
click at [273, 302] on select "None proja prjb" at bounding box center [545, 309] width 650 height 30
select select "0d1bf0e8-b440-474a-b099-3f82e181c6c9"
click at [220, 294] on select "None proja prjb" at bounding box center [545, 309] width 650 height 30
click at [295, 170] on input "Authorization Group Name" at bounding box center [545, 173] width 650 height 32
type input "prj"
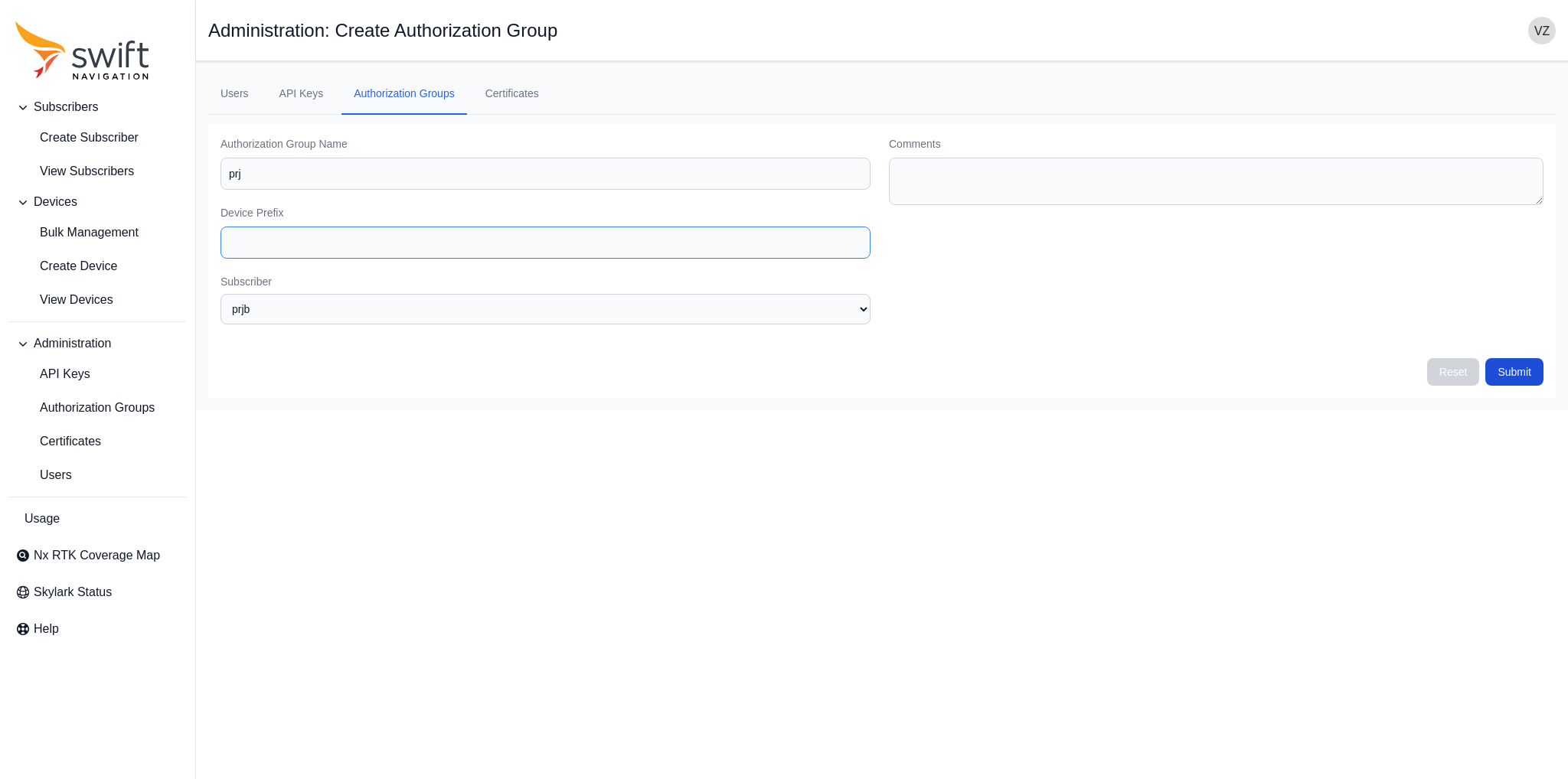
click at [268, 228] on input "Device Prefix" at bounding box center [545, 242] width 650 height 32
type input "prj"
click at [1526, 372] on button "Submit" at bounding box center [1514, 372] width 58 height 28
select select "0d1bf0e8-b440-474a-b099-3f82e181c6c9"
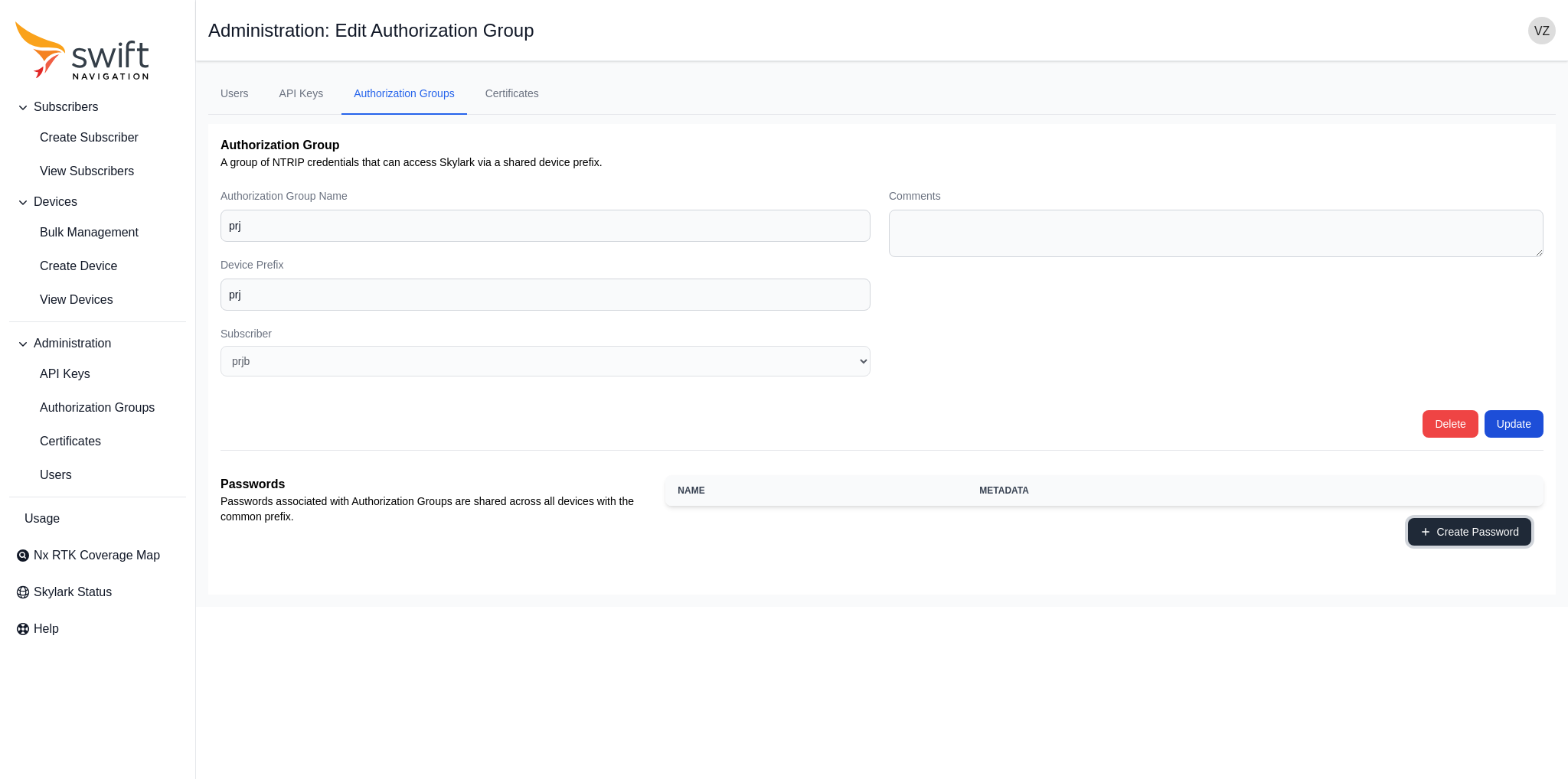
click at [1446, 526] on button "Create Password" at bounding box center [1470, 532] width 124 height 28
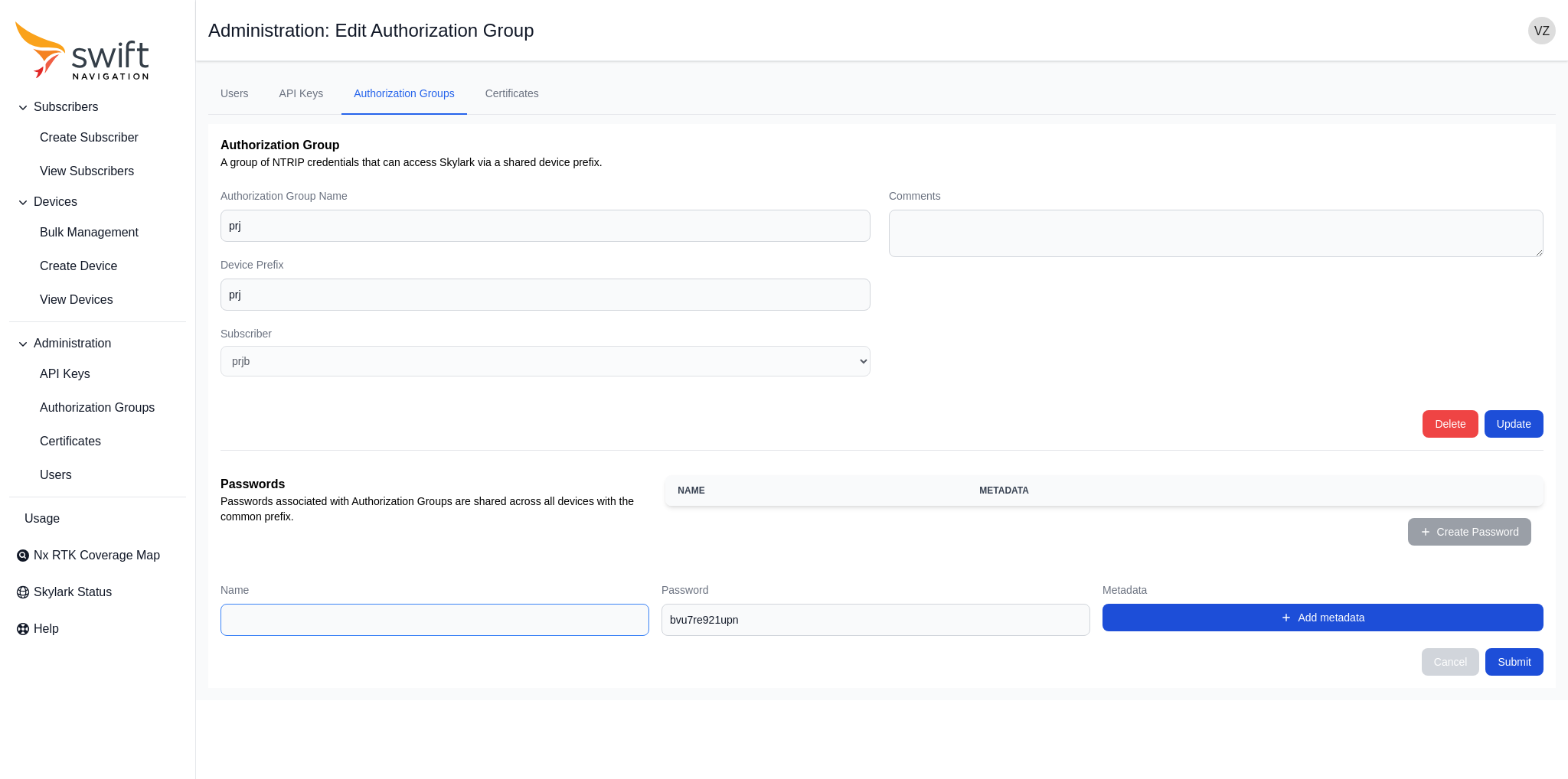
click at [354, 609] on input "Name" at bounding box center [434, 620] width 429 height 32
type input "password1"
click at [732, 625] on input "bvu7re921upn" at bounding box center [875, 620] width 429 height 32
click at [768, 620] on input "bvu7re921upn" at bounding box center [875, 620] width 429 height 32
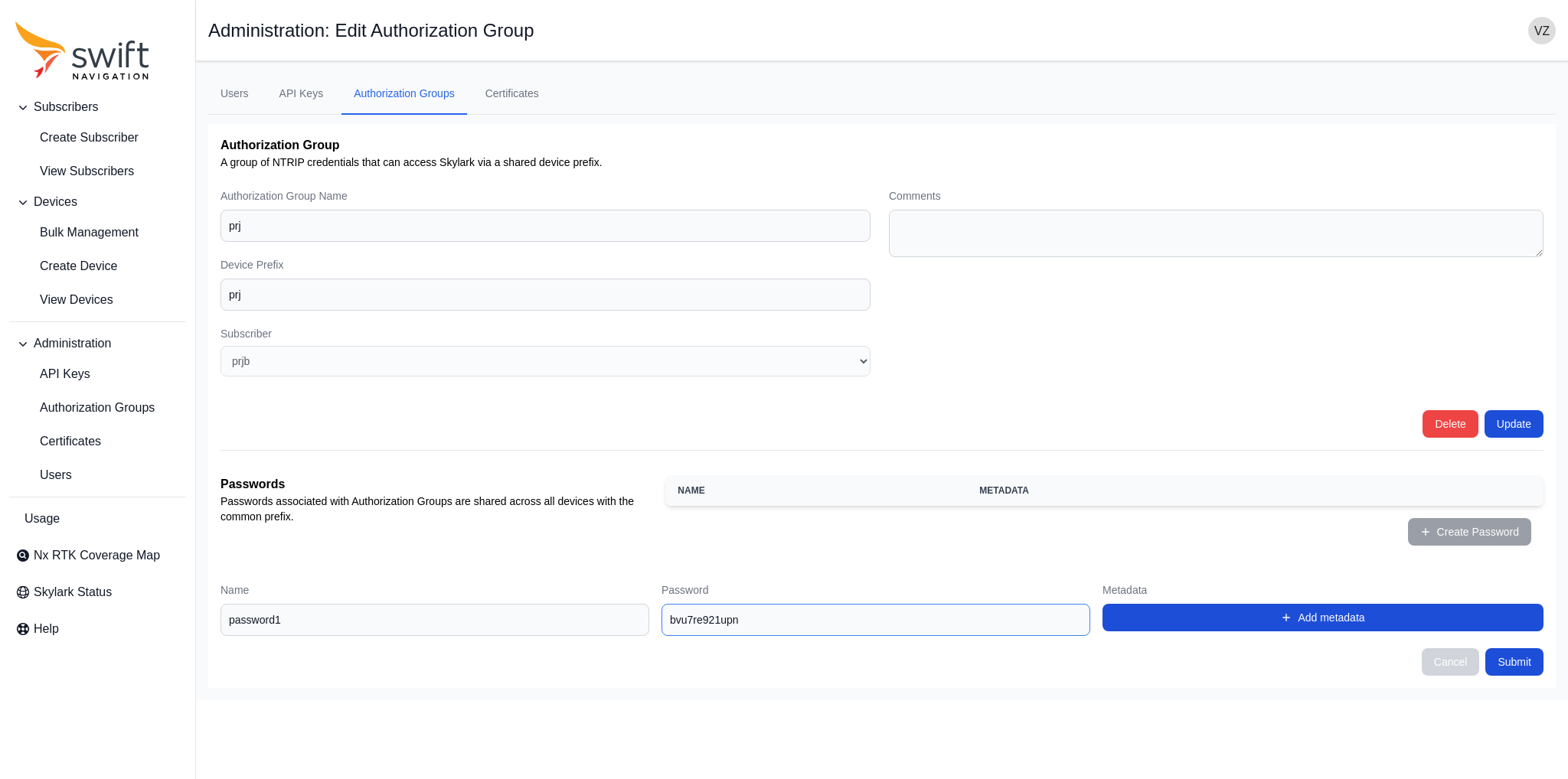
drag, startPoint x: 681, startPoint y: 615, endPoint x: 732, endPoint y: 629, distance: 52.9
click at [732, 629] on input "bvu7re921upn" at bounding box center [875, 620] width 429 height 32
click at [758, 626] on input "bvu7re921upn" at bounding box center [875, 620] width 429 height 32
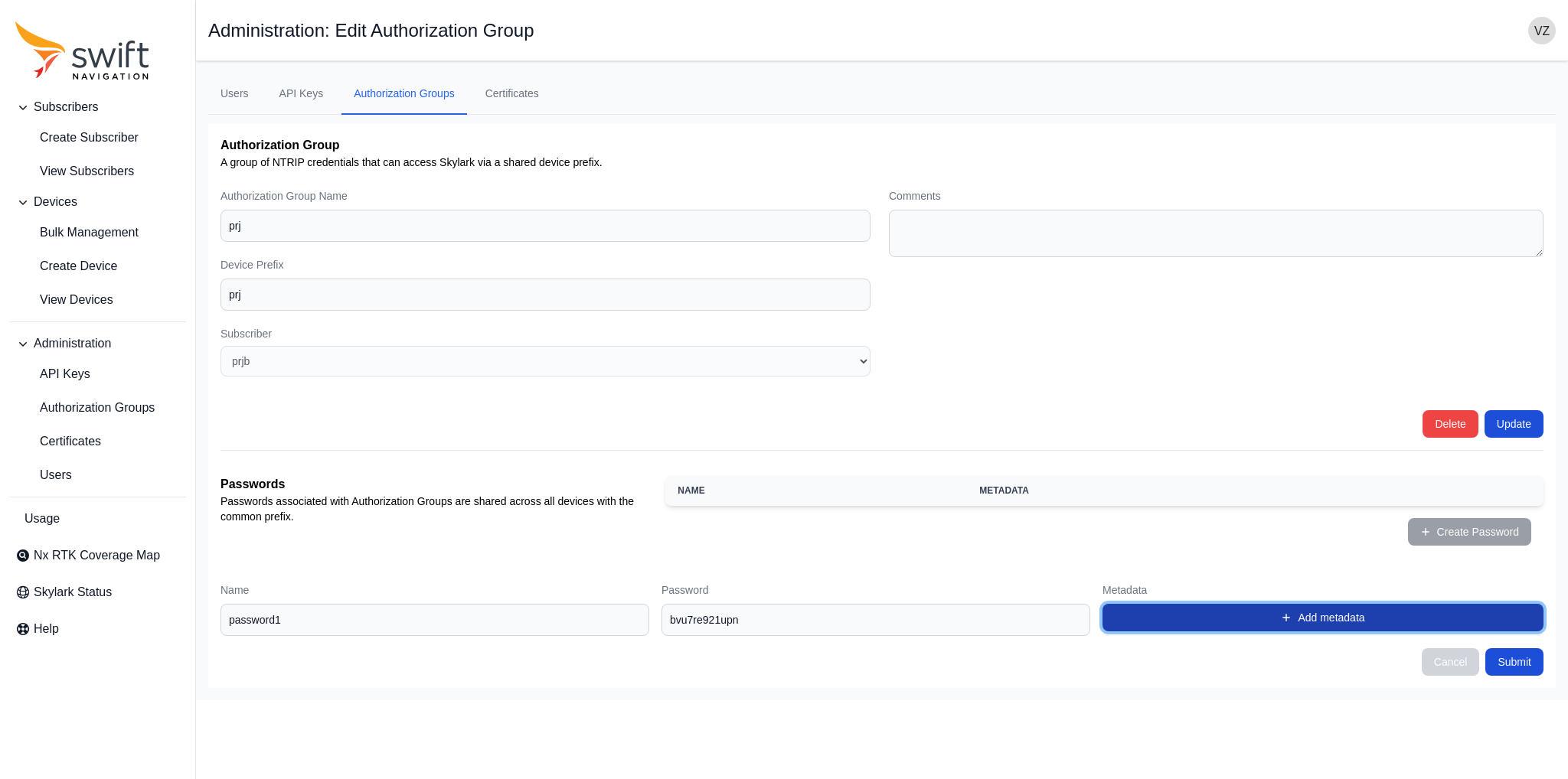
click at [1331, 618] on button "Add metadata" at bounding box center [1323, 618] width 441 height 28
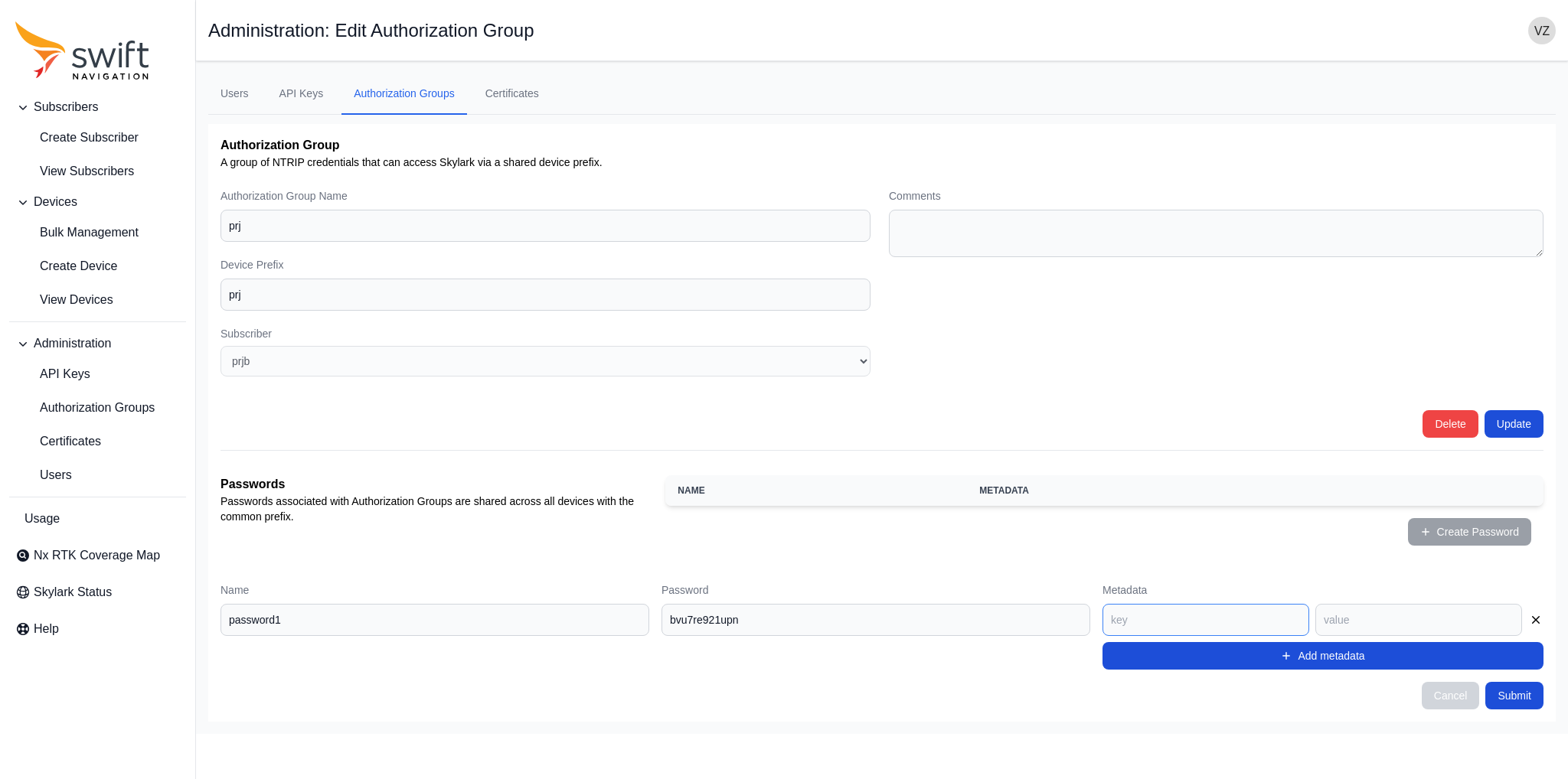
click at [1185, 619] on input at bounding box center [1206, 620] width 207 height 32
type input "date"
click at [1336, 613] on input at bounding box center [1419, 620] width 207 height 32
type input "0912"
click at [1510, 690] on button "Submit" at bounding box center [1514, 696] width 58 height 28
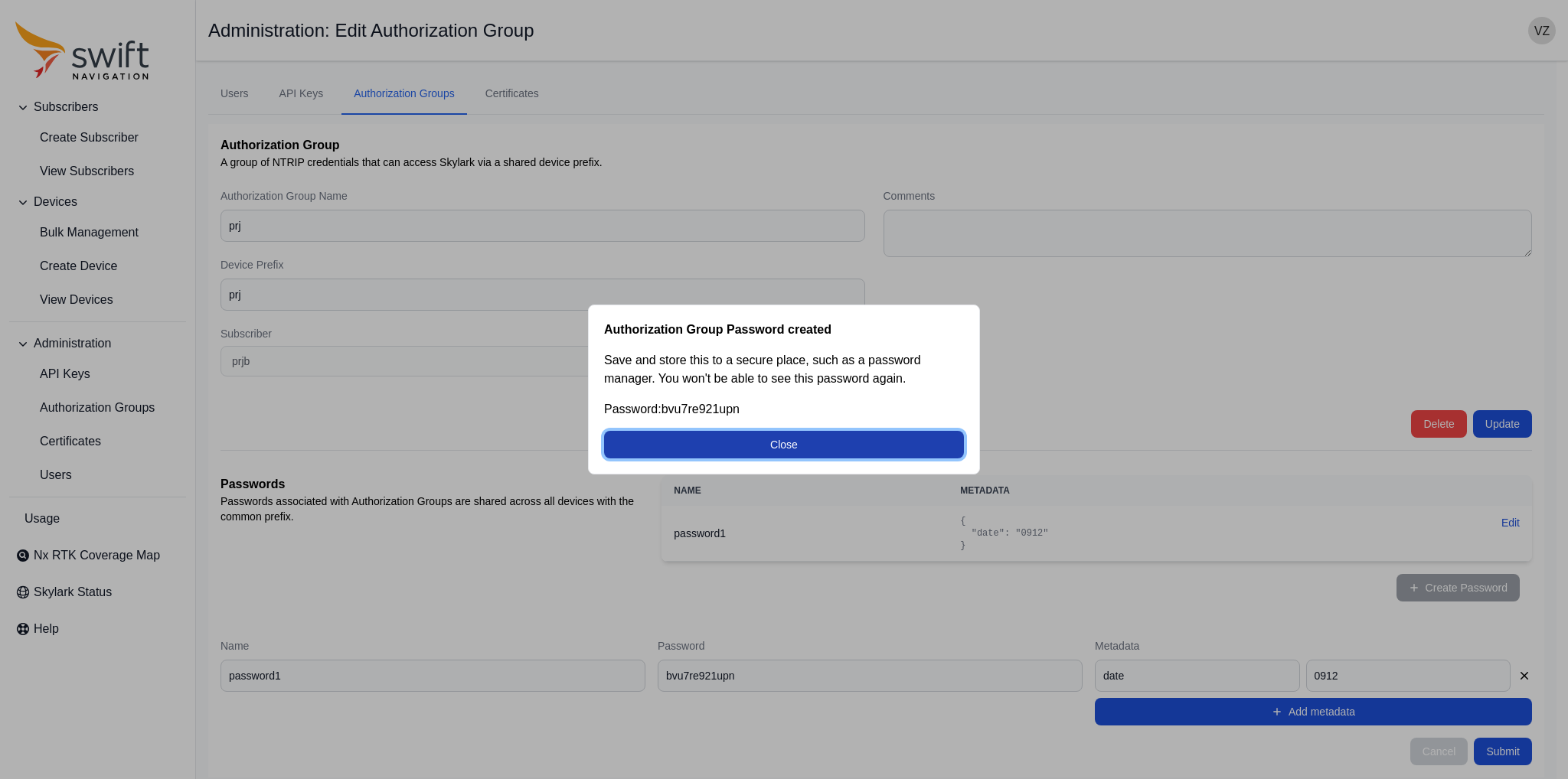
click at [791, 433] on button "Close" at bounding box center [784, 444] width 360 height 28
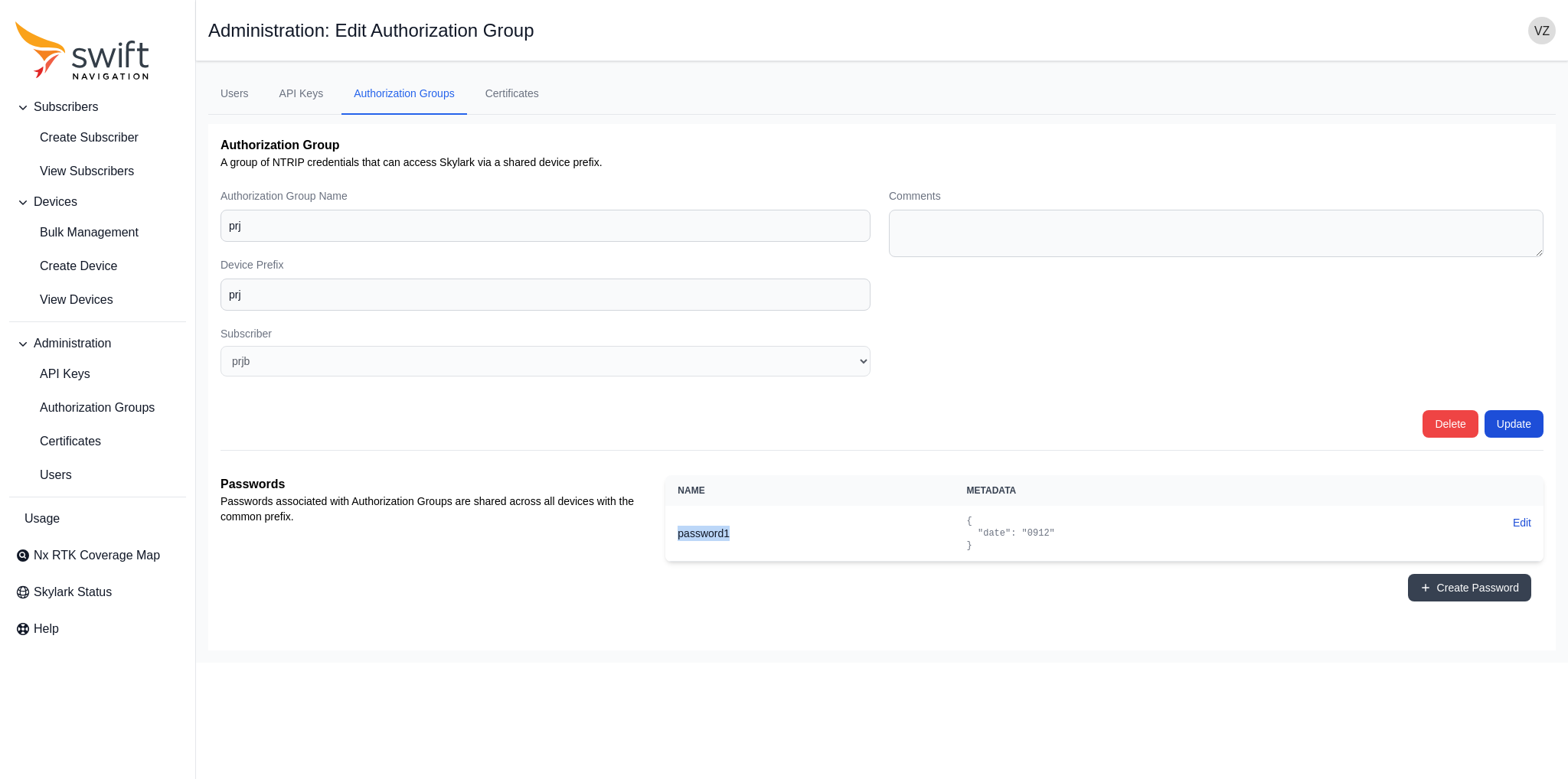
drag, startPoint x: 674, startPoint y: 533, endPoint x: 736, endPoint y: 532, distance: 62.0
click at [736, 532] on th "password1" at bounding box center [809, 534] width 289 height 56
click at [729, 534] on th "password1" at bounding box center [809, 534] width 289 height 56
drag, startPoint x: 990, startPoint y: 527, endPoint x: 1019, endPoint y: 534, distance: 29.8
click at [1019, 534] on code "{ "date": "0912" }" at bounding box center [1010, 534] width 88 height 35
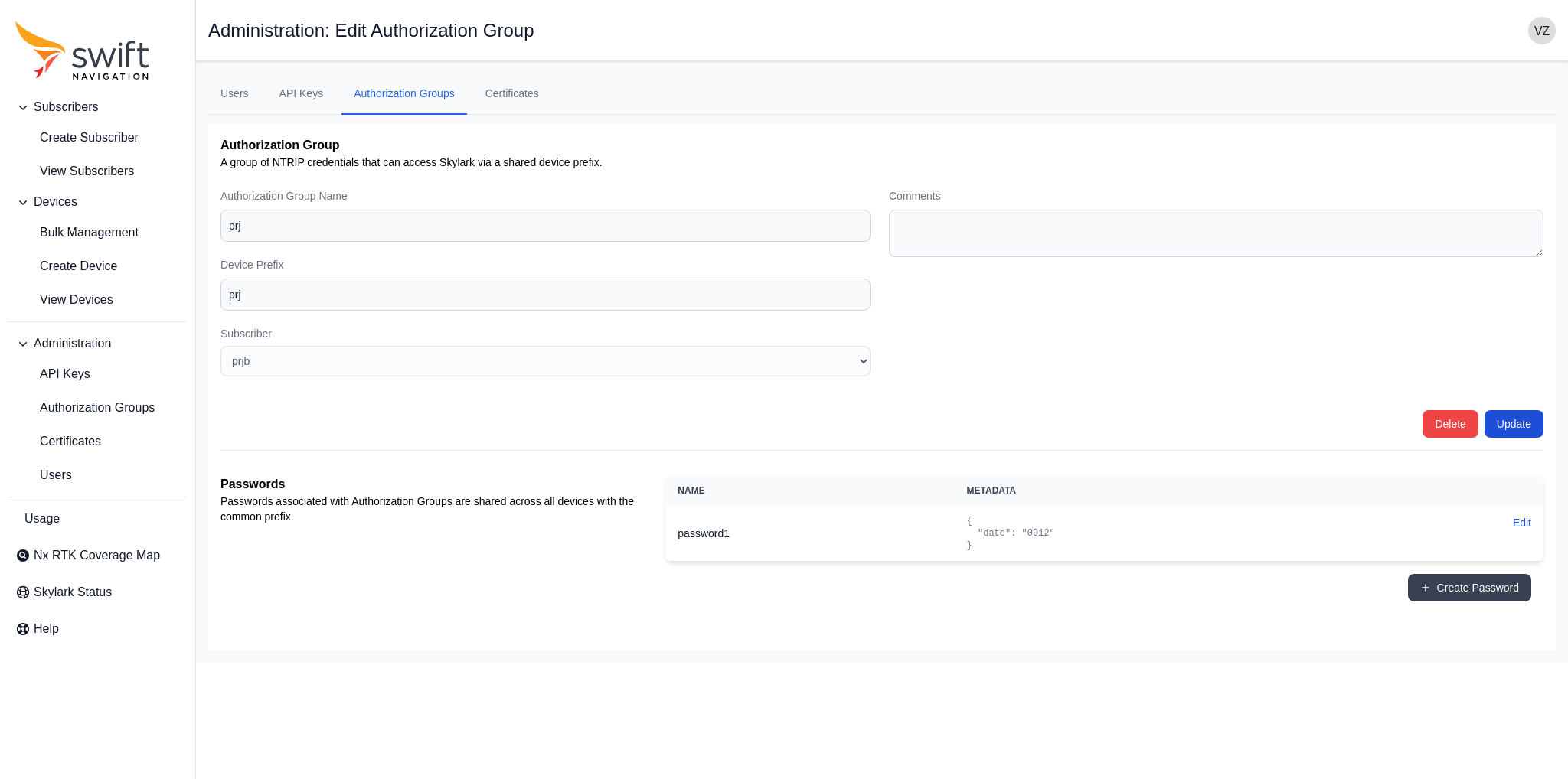
click at [1025, 534] on code "{ "date": "0912" }" at bounding box center [1010, 534] width 88 height 35
click at [101, 259] on span "Create Device" at bounding box center [66, 266] width 101 height 18
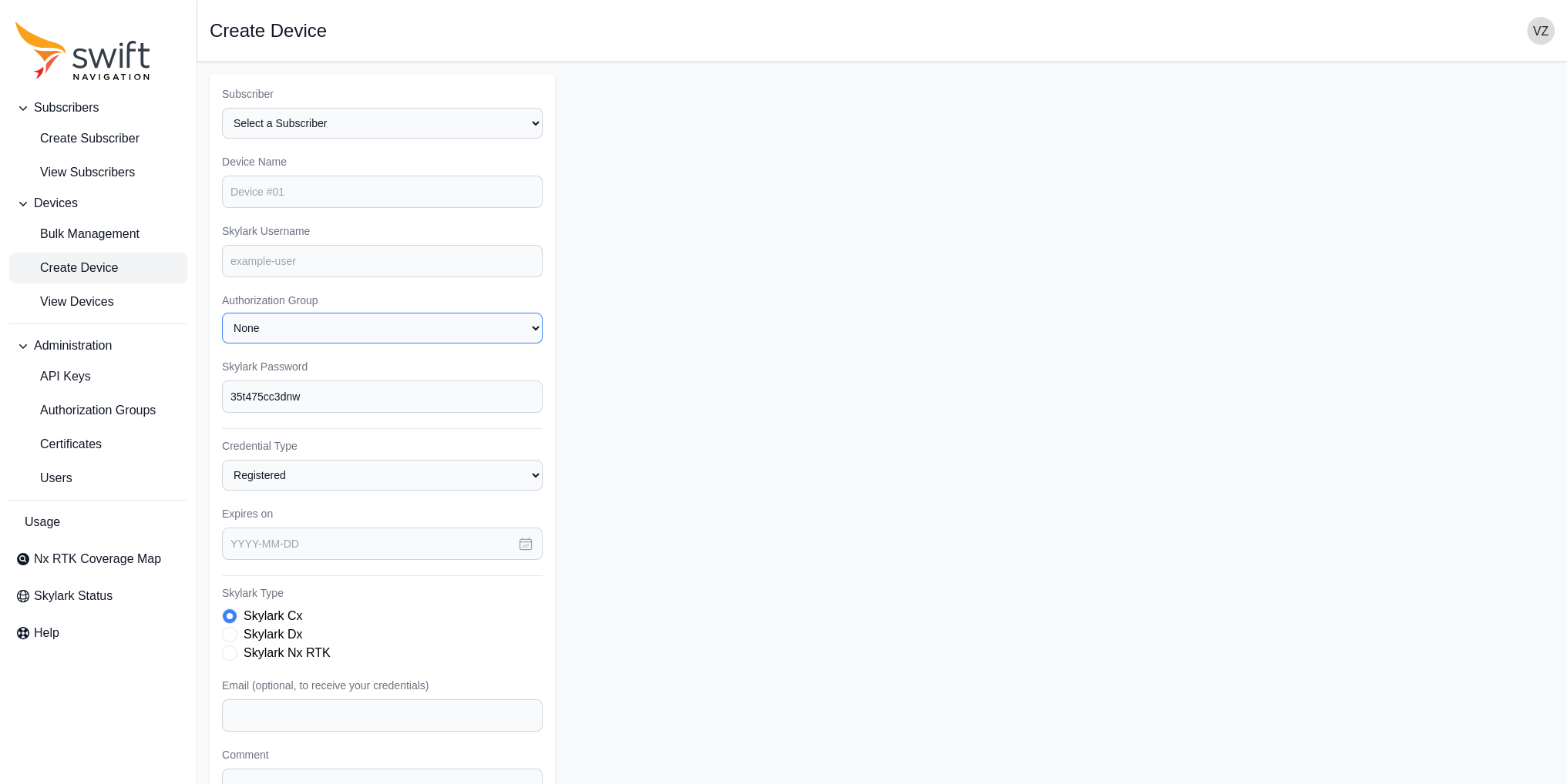
click at [263, 333] on select "None prj" at bounding box center [382, 328] width 320 height 31
select select "prj"
click at [222, 313] on select "None prj" at bounding box center [382, 328] width 320 height 31
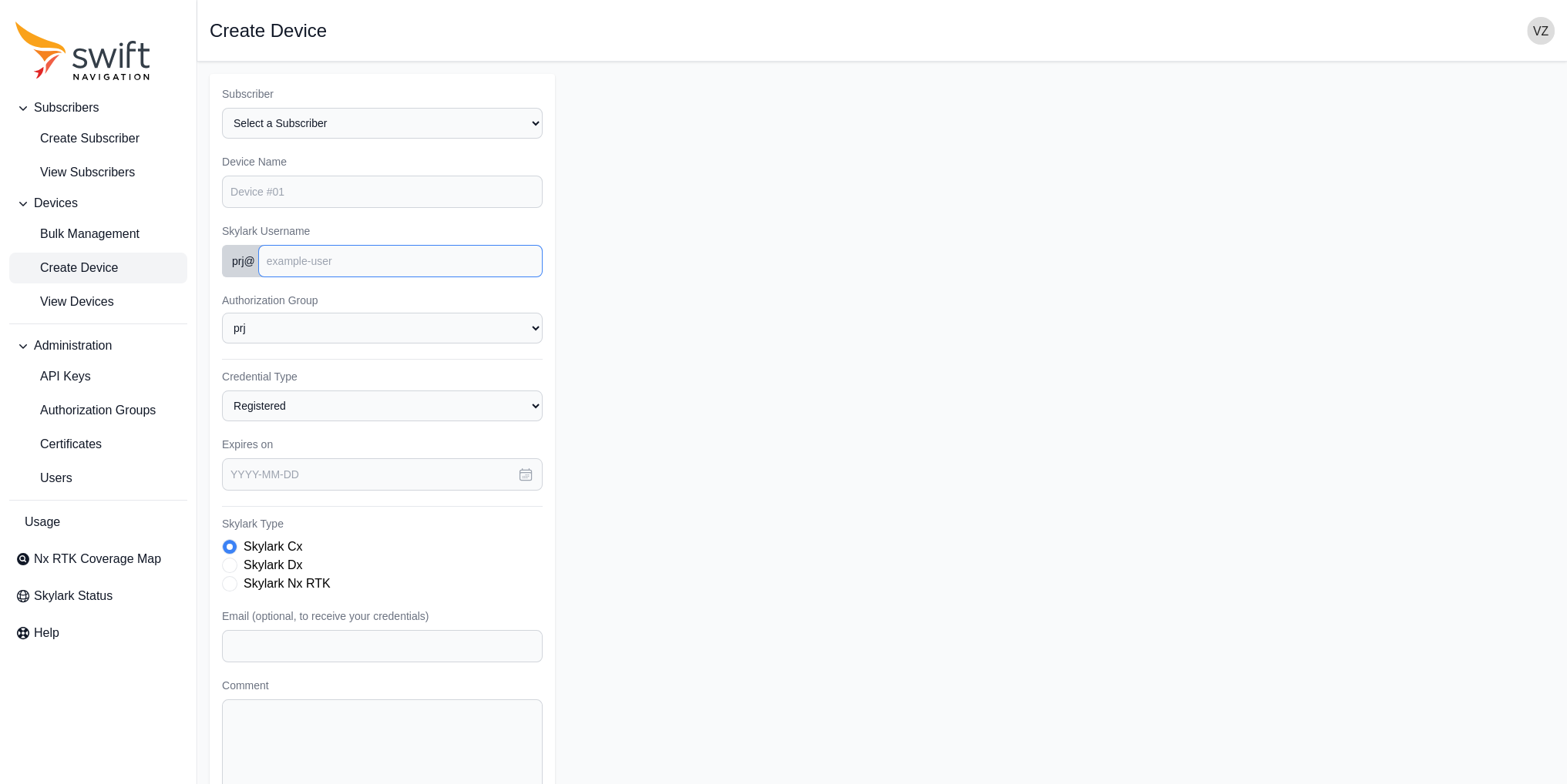
click at [297, 265] on input "Skylark Username" at bounding box center [400, 261] width 284 height 32
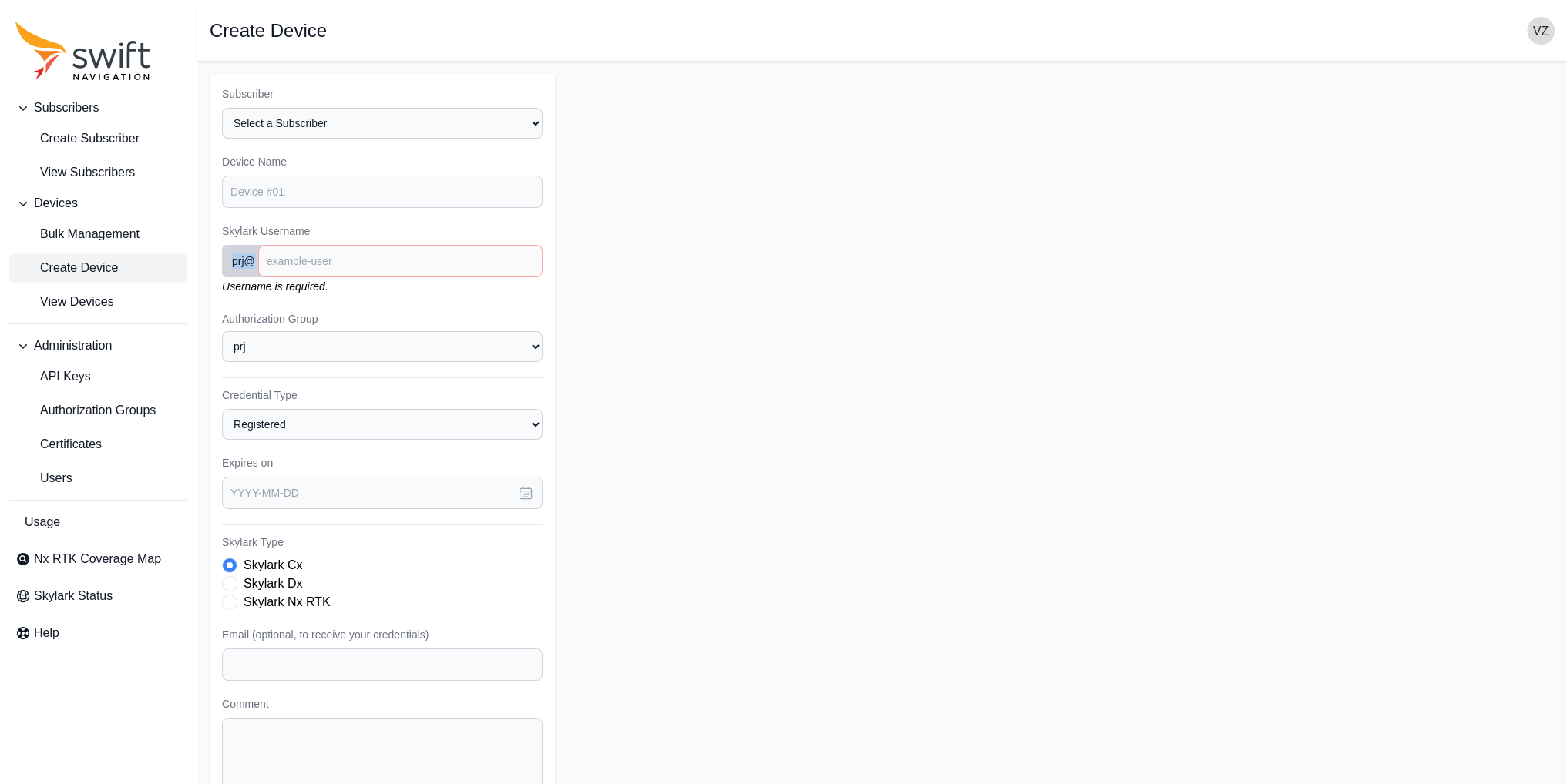
drag, startPoint x: 233, startPoint y: 261, endPoint x: 252, endPoint y: 265, distance: 19.4
click at [252, 265] on span "prj @" at bounding box center [243, 261] width 43 height 32
click at [287, 265] on input "Skylark Username" at bounding box center [400, 261] width 284 height 32
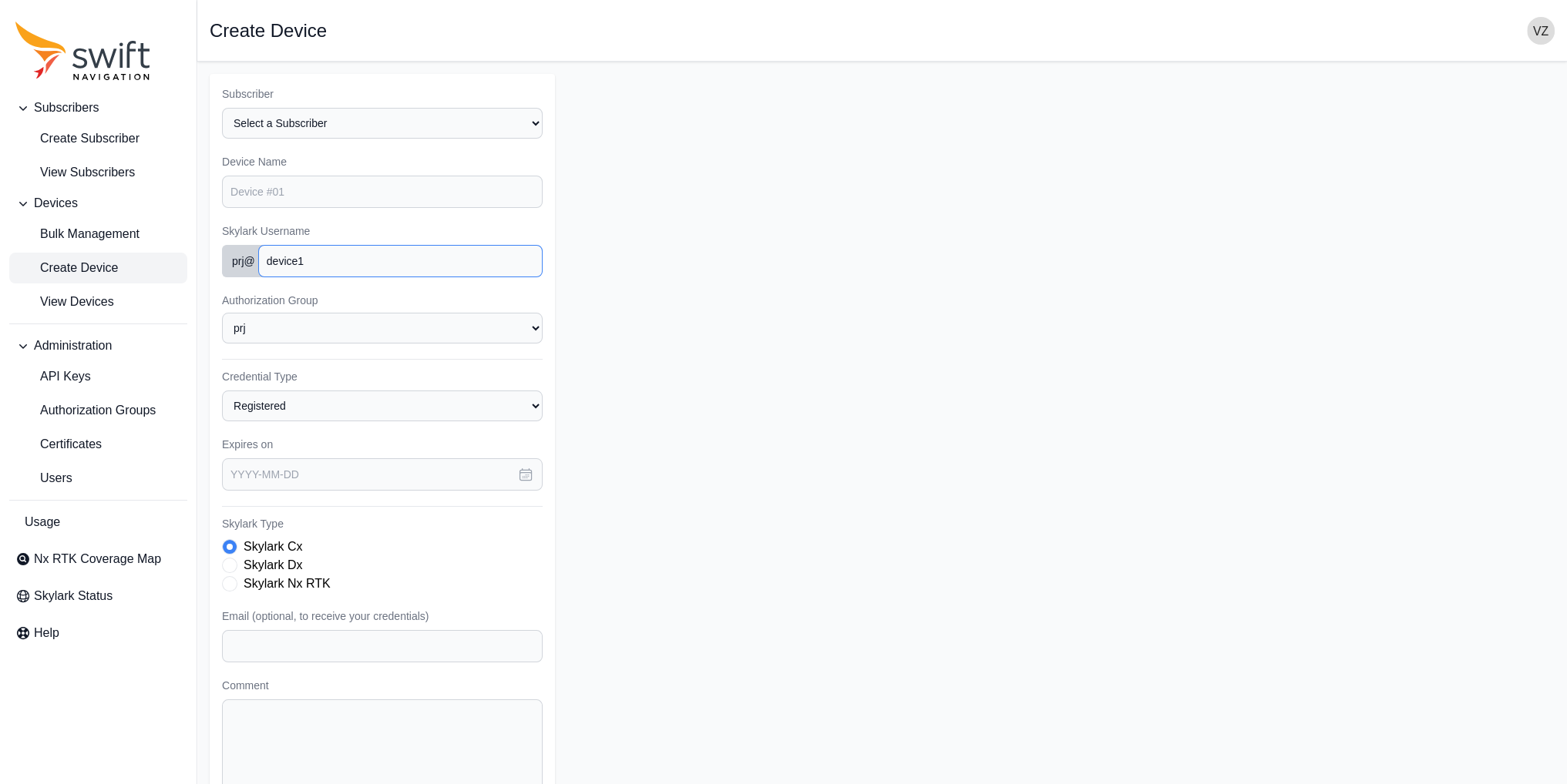
type input "device1"
drag, startPoint x: 228, startPoint y: 260, endPoint x: 256, endPoint y: 266, distance: 28.6
click at [256, 266] on span "prj @" at bounding box center [243, 261] width 43 height 32
click at [311, 262] on input "device1" at bounding box center [400, 261] width 284 height 32
click at [604, 270] on form "Subscriber Select a Subscriber prjb proja Device Name Skylark Username prj @ de…" at bounding box center [882, 461] width 1345 height 775
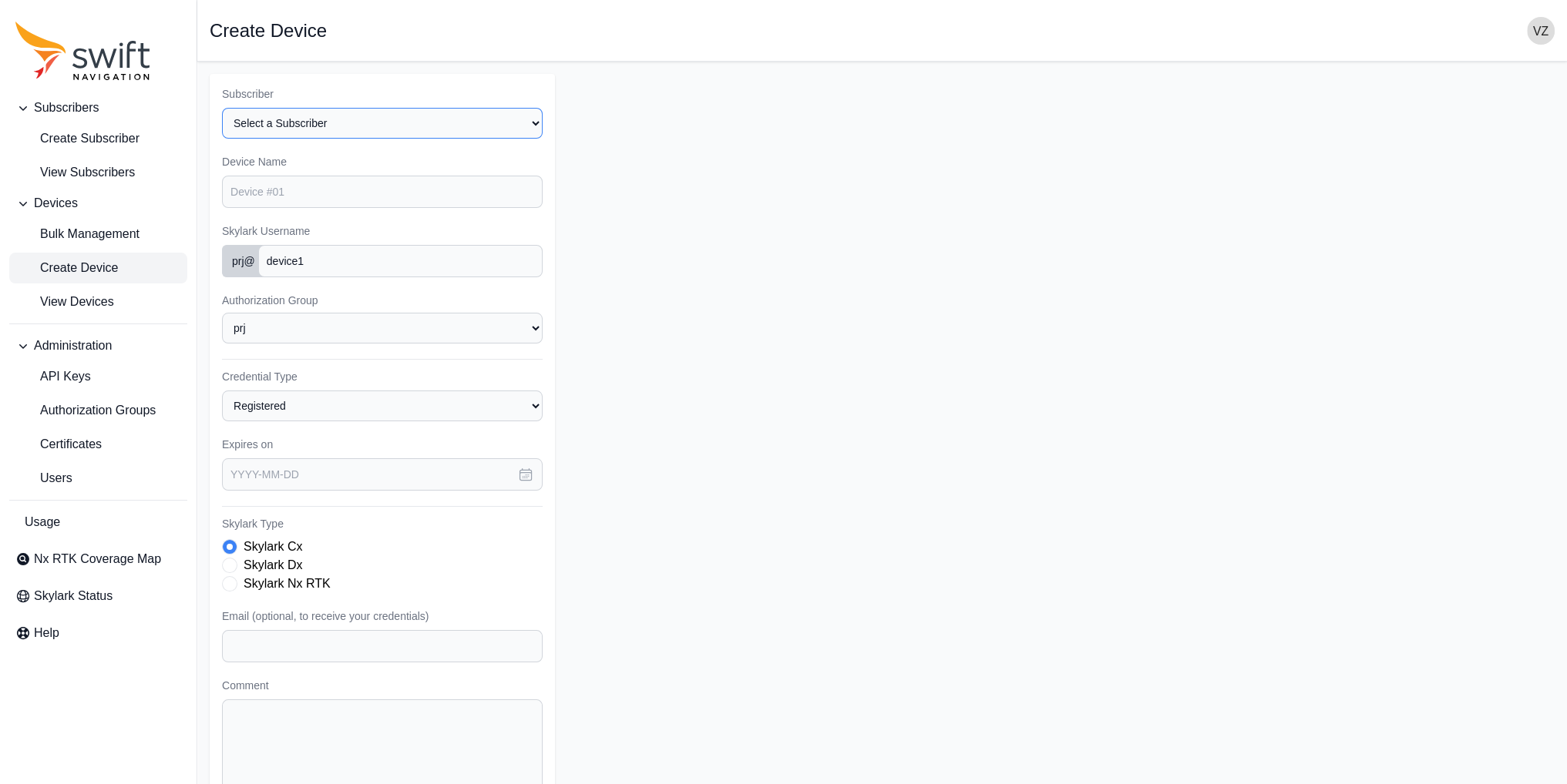
click at [472, 137] on select "Select a Subscriber prjb proja" at bounding box center [382, 122] width 320 height 31
select select "0d1bf0e8-b440-474a-b099-3f82e181c6c9"
click at [222, 108] on select "Select a Subscriber prjb proja" at bounding box center [382, 122] width 320 height 31
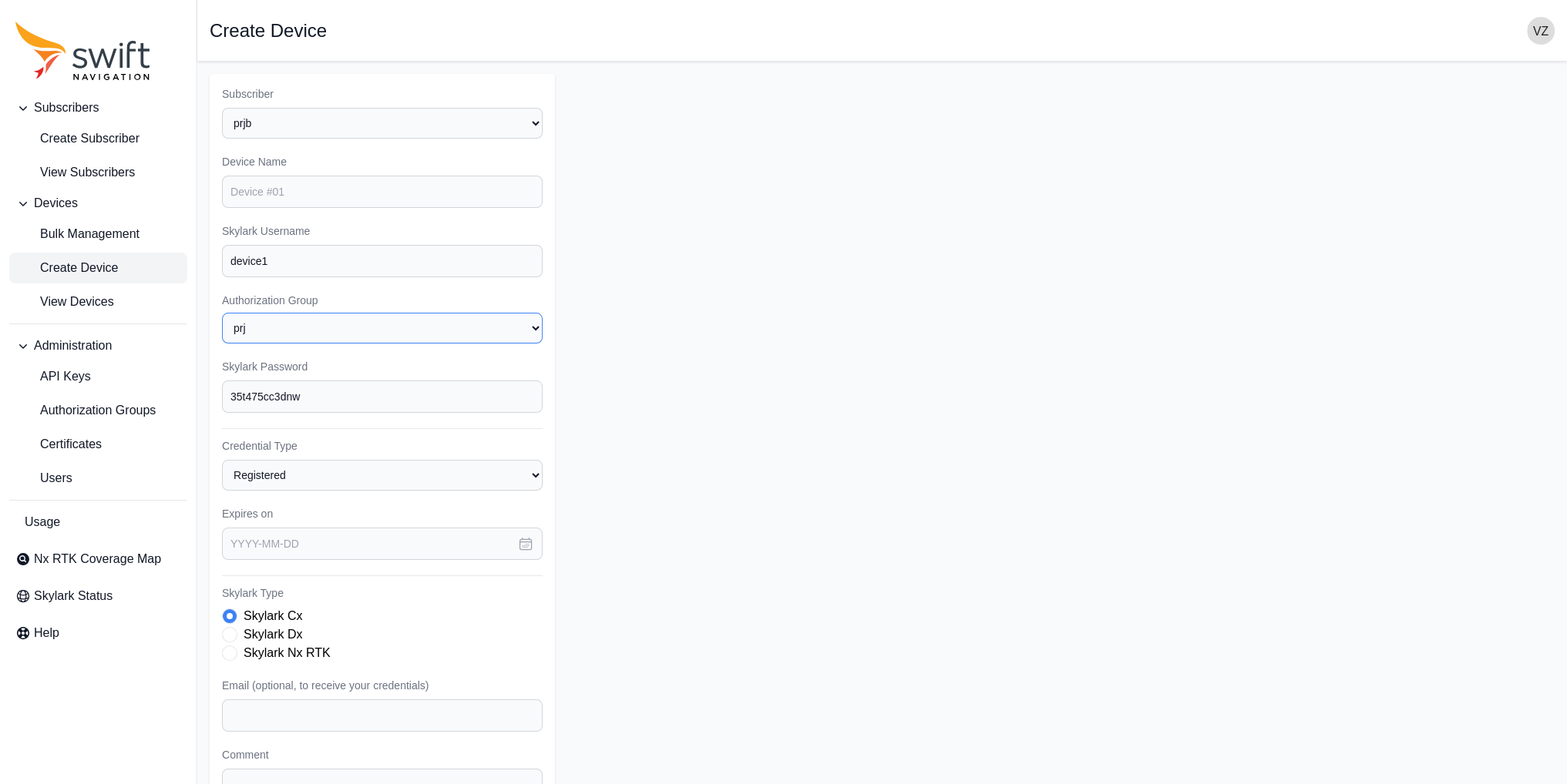
click at [272, 337] on select "None prj" at bounding box center [382, 328] width 320 height 31
click at [222, 313] on select "None prj" at bounding box center [382, 328] width 320 height 31
click at [297, 256] on input "device1" at bounding box center [382, 261] width 320 height 32
click at [279, 325] on select "None prj" at bounding box center [382, 328] width 320 height 31
select select
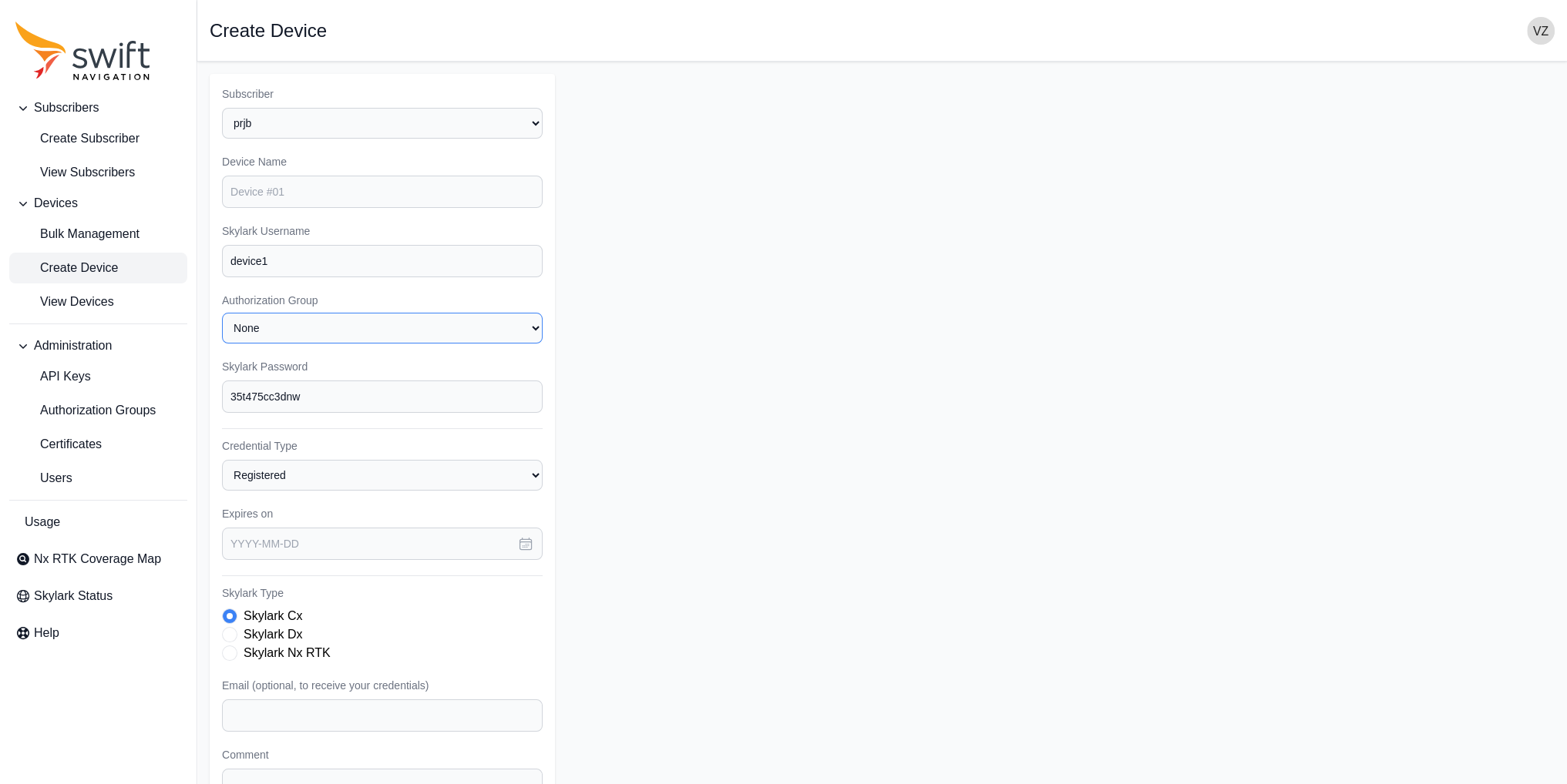
click at [222, 313] on select "None prj" at bounding box center [382, 328] width 320 height 31
click at [287, 266] on input "device1" at bounding box center [382, 261] width 320 height 32
click at [333, 135] on select "Select a Subscriber prjb proja" at bounding box center [382, 122] width 320 height 31
click at [222, 108] on select "Select a Subscriber prjb proja" at bounding box center [382, 122] width 320 height 31
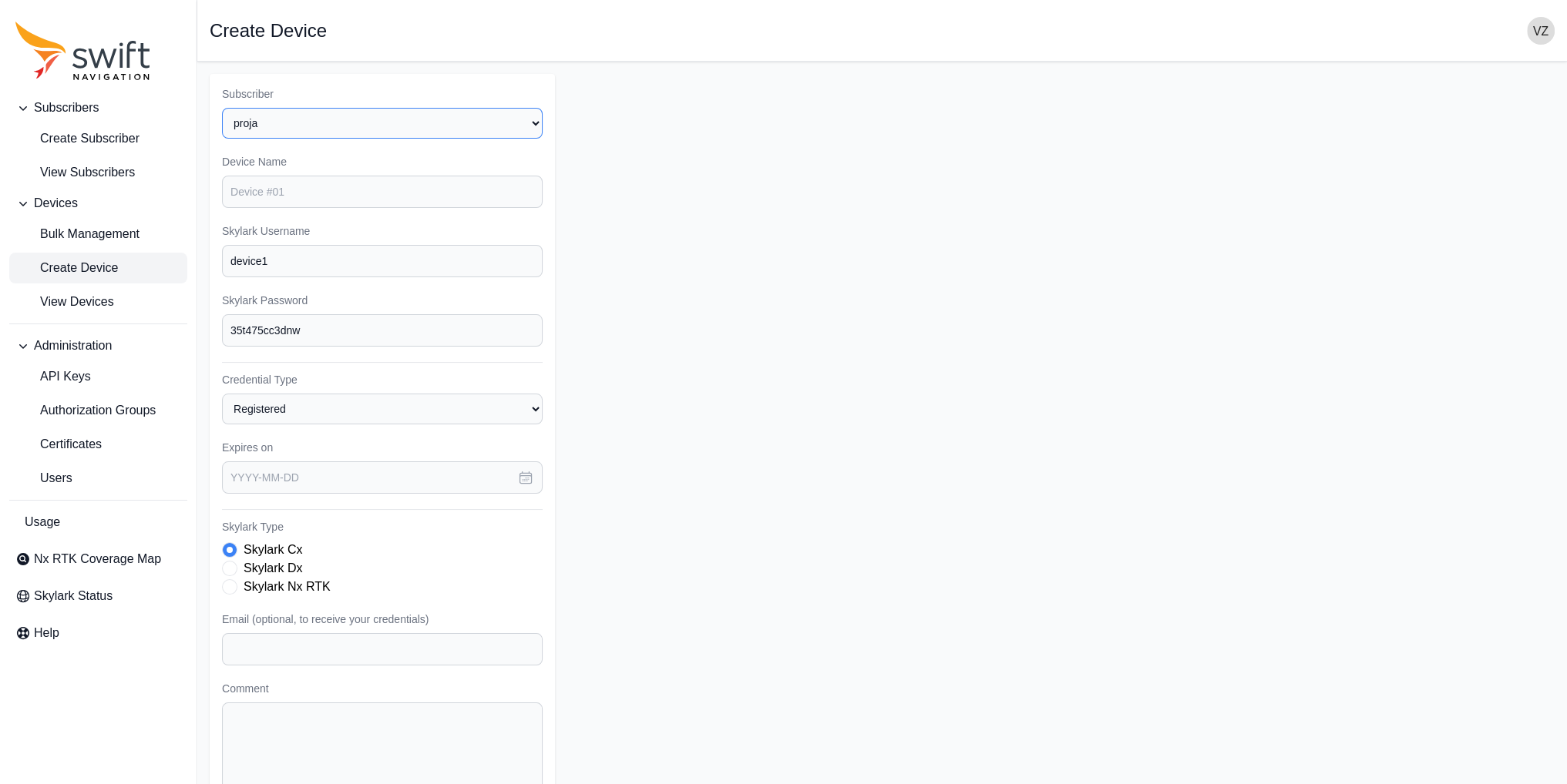
click at [330, 133] on select "Select a Subscriber prjb proja" at bounding box center [382, 122] width 320 height 31
select select "0d1bf0e8-b440-474a-b099-3f82e181c6c9"
click at [222, 108] on select "Select a Subscriber prjb proja" at bounding box center [382, 122] width 320 height 31
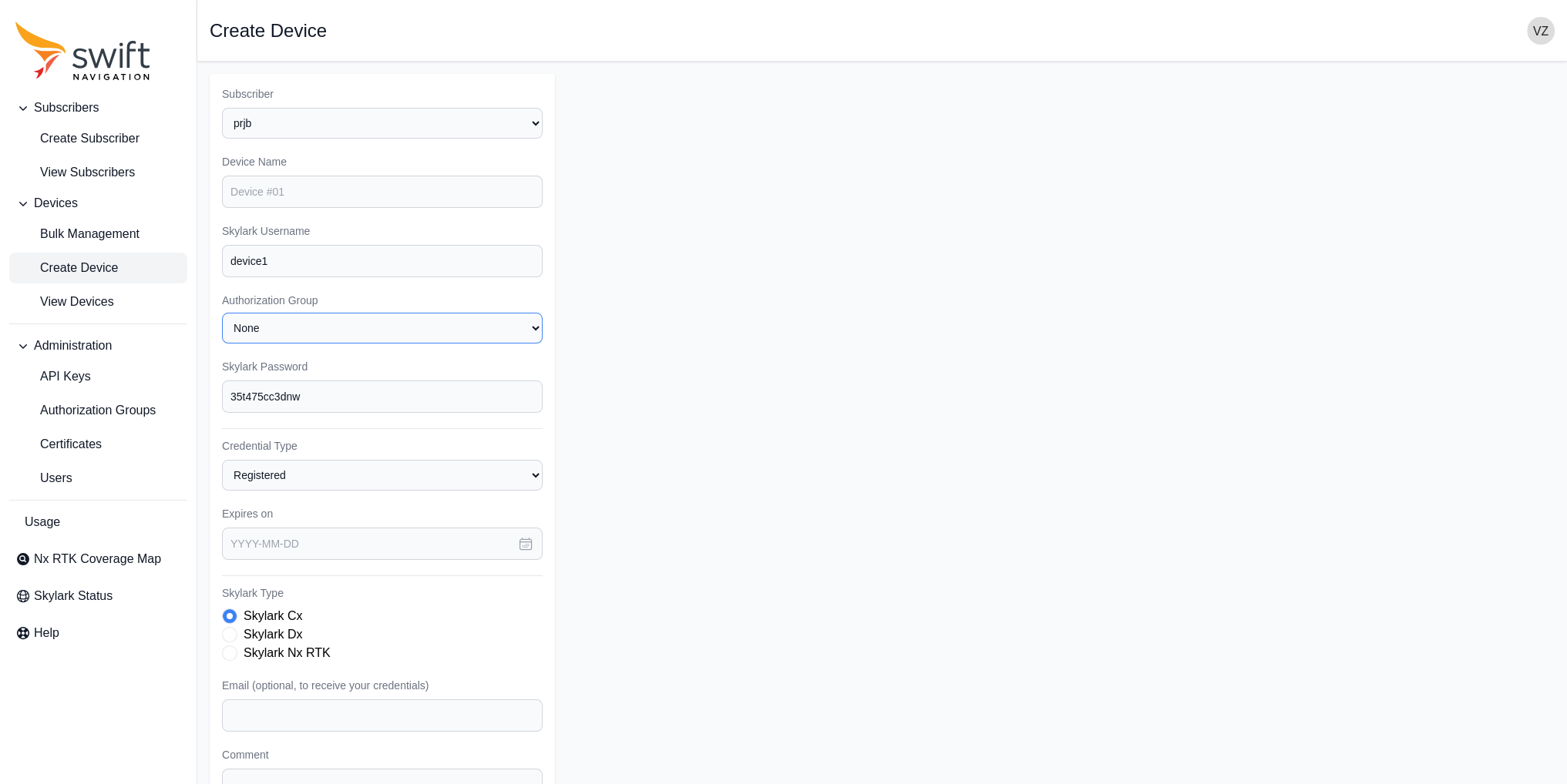
click at [333, 328] on select "None prj" at bounding box center [382, 328] width 320 height 31
select select "prj"
click at [222, 313] on select "None prj" at bounding box center [382, 328] width 320 height 31
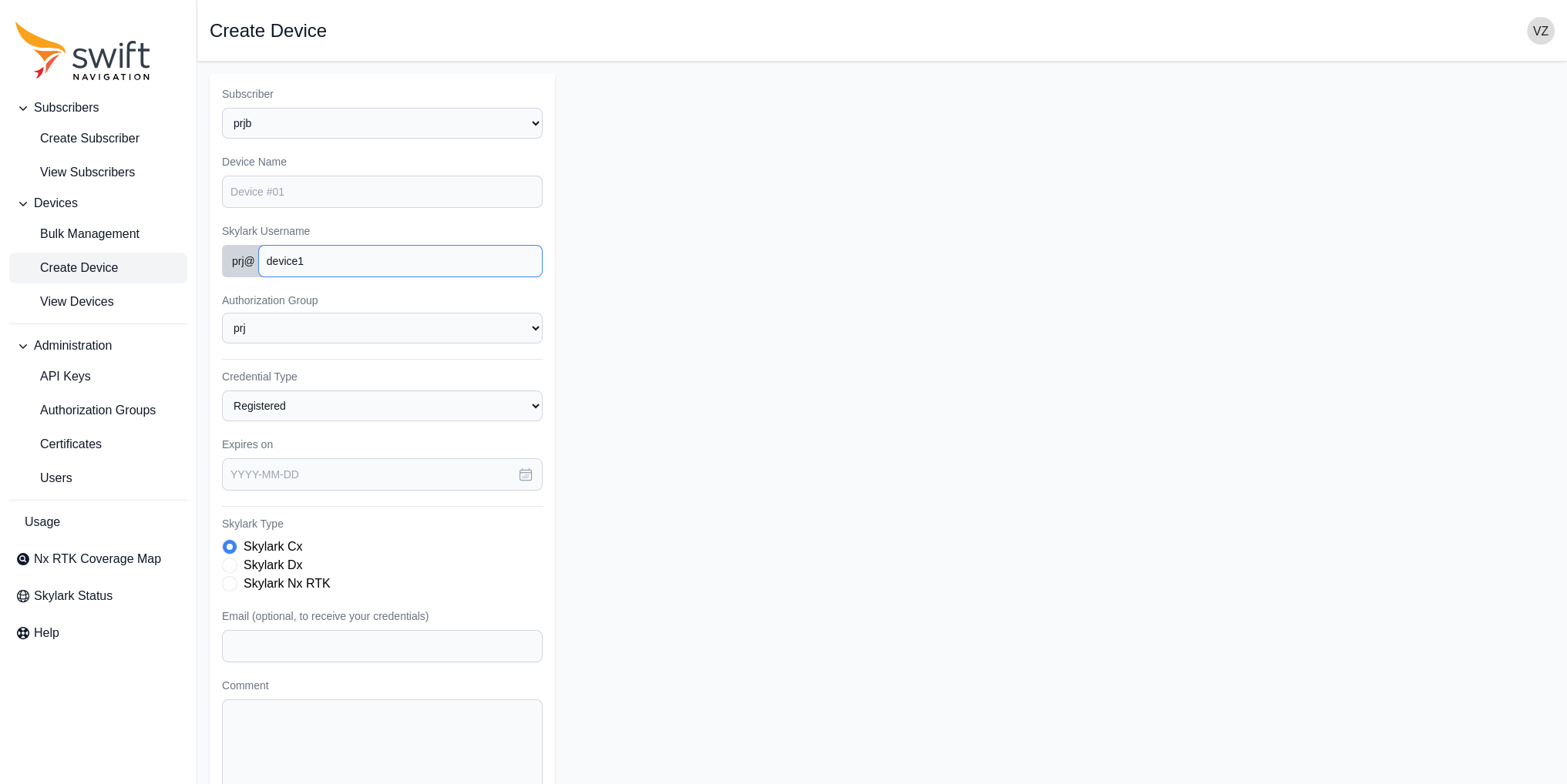
click at [326, 263] on input "device1" at bounding box center [400, 261] width 284 height 32
click at [284, 475] on input "text" at bounding box center [382, 474] width 320 height 32
click at [438, 527] on icon "button" at bounding box center [436, 527] width 16 height 16
click at [435, 596] on button "1" at bounding box center [434, 596] width 31 height 31
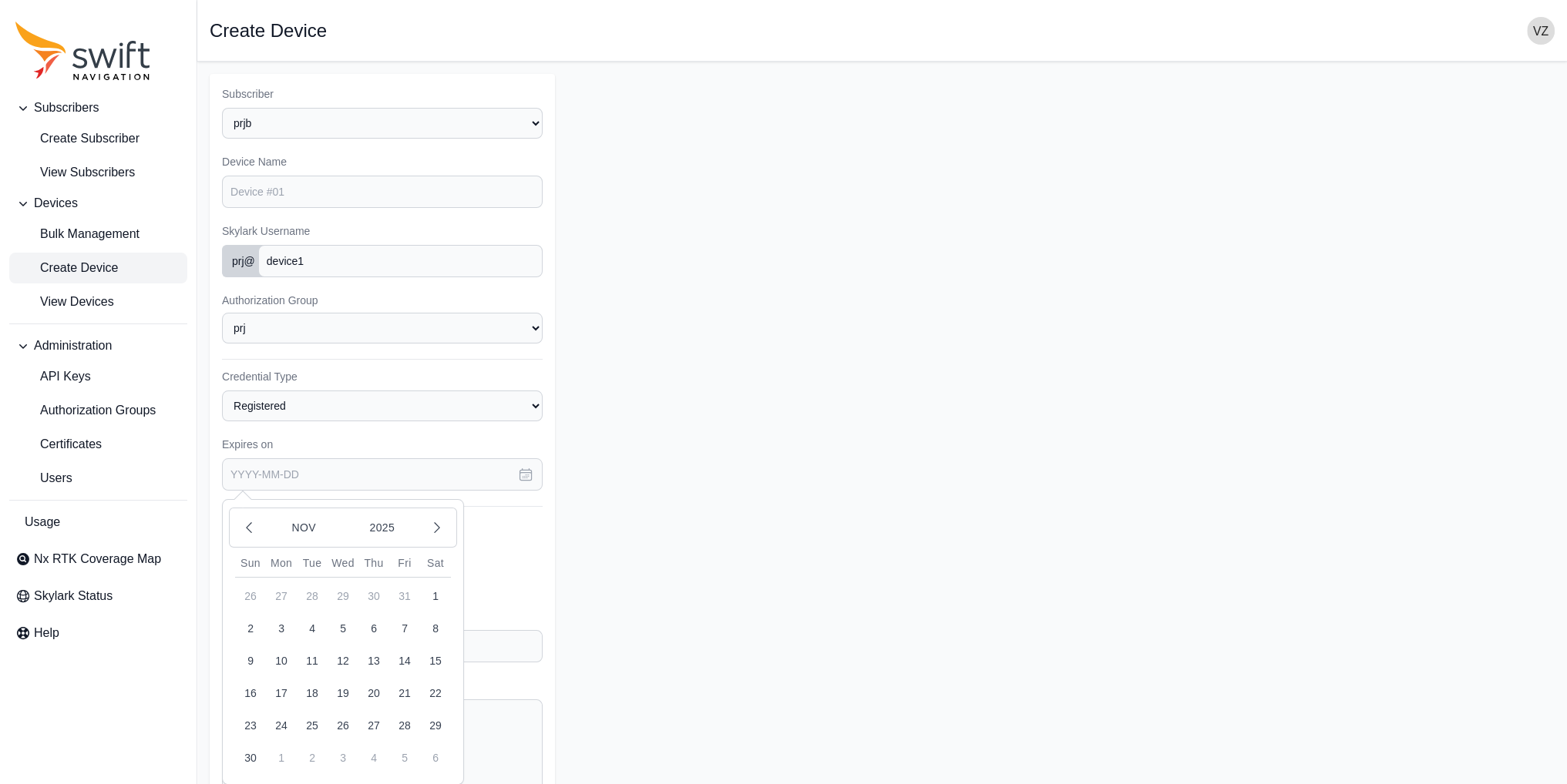
type input "[DATE]"
click at [682, 491] on form "Subscriber Select a Subscriber prjb proja Device Name Skylark Username prj @ de…" at bounding box center [882, 461] width 1345 height 775
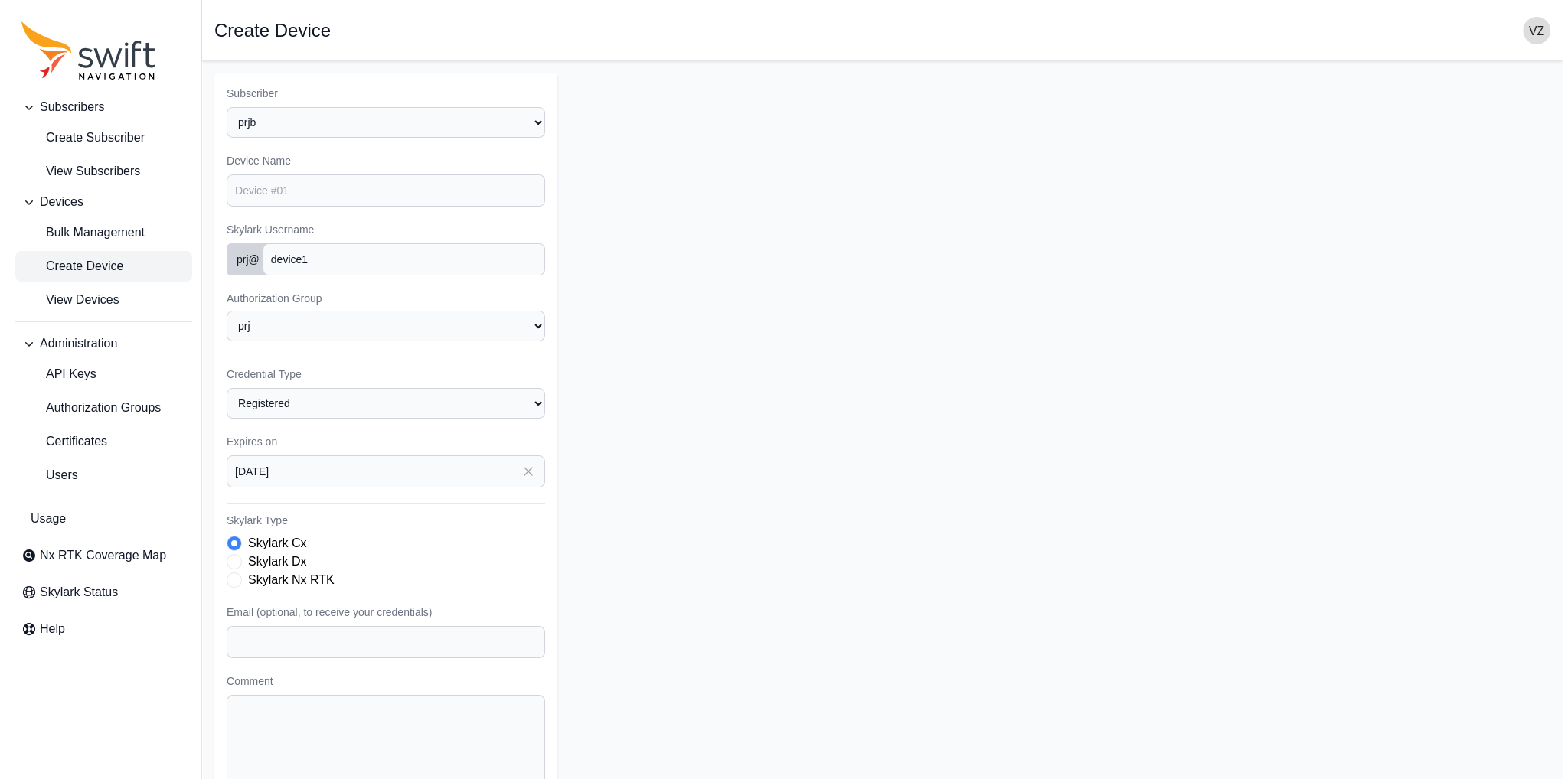
scroll to position [74, 0]
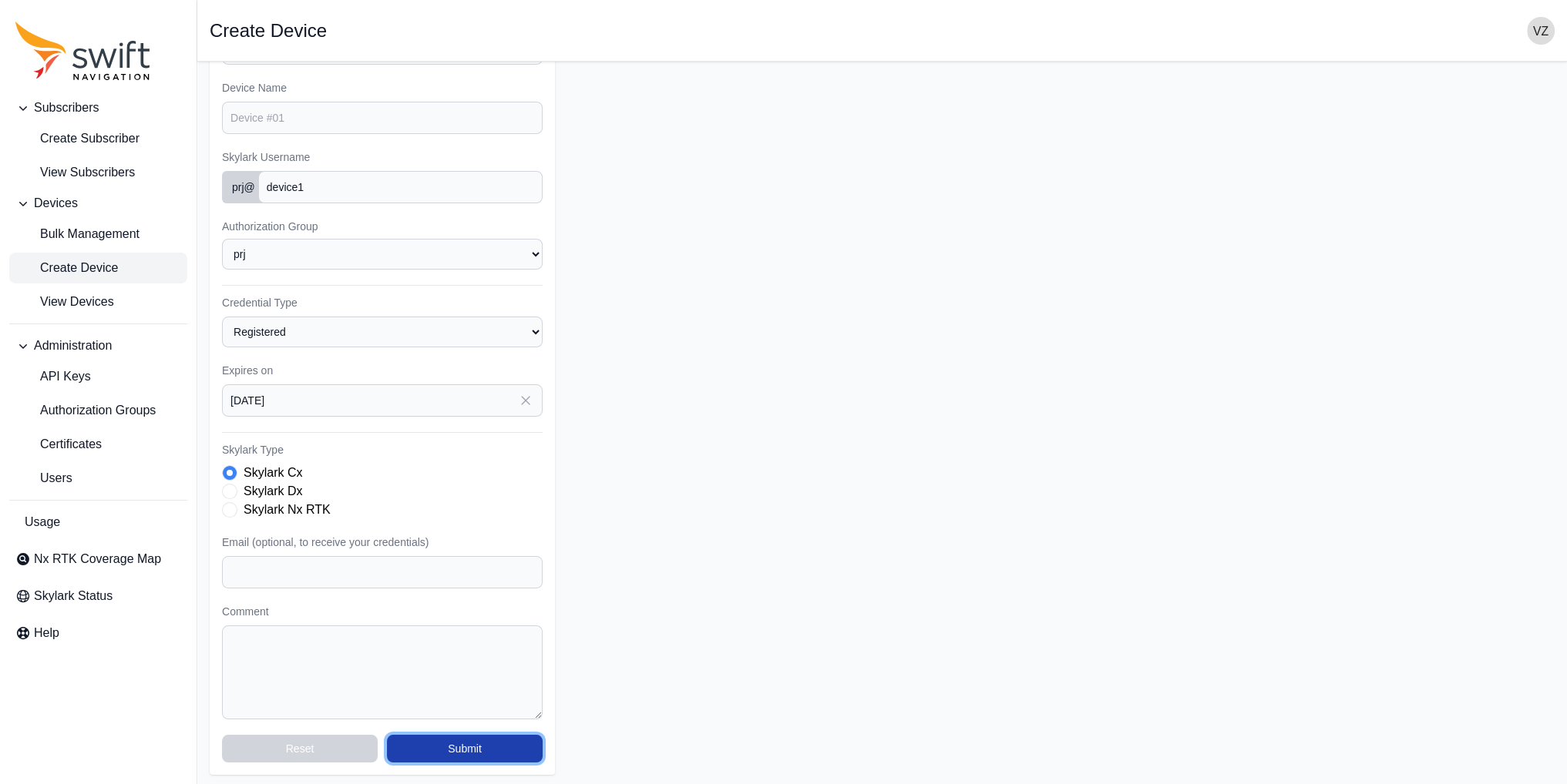
click at [474, 752] on button "Submit" at bounding box center [465, 749] width 156 height 28
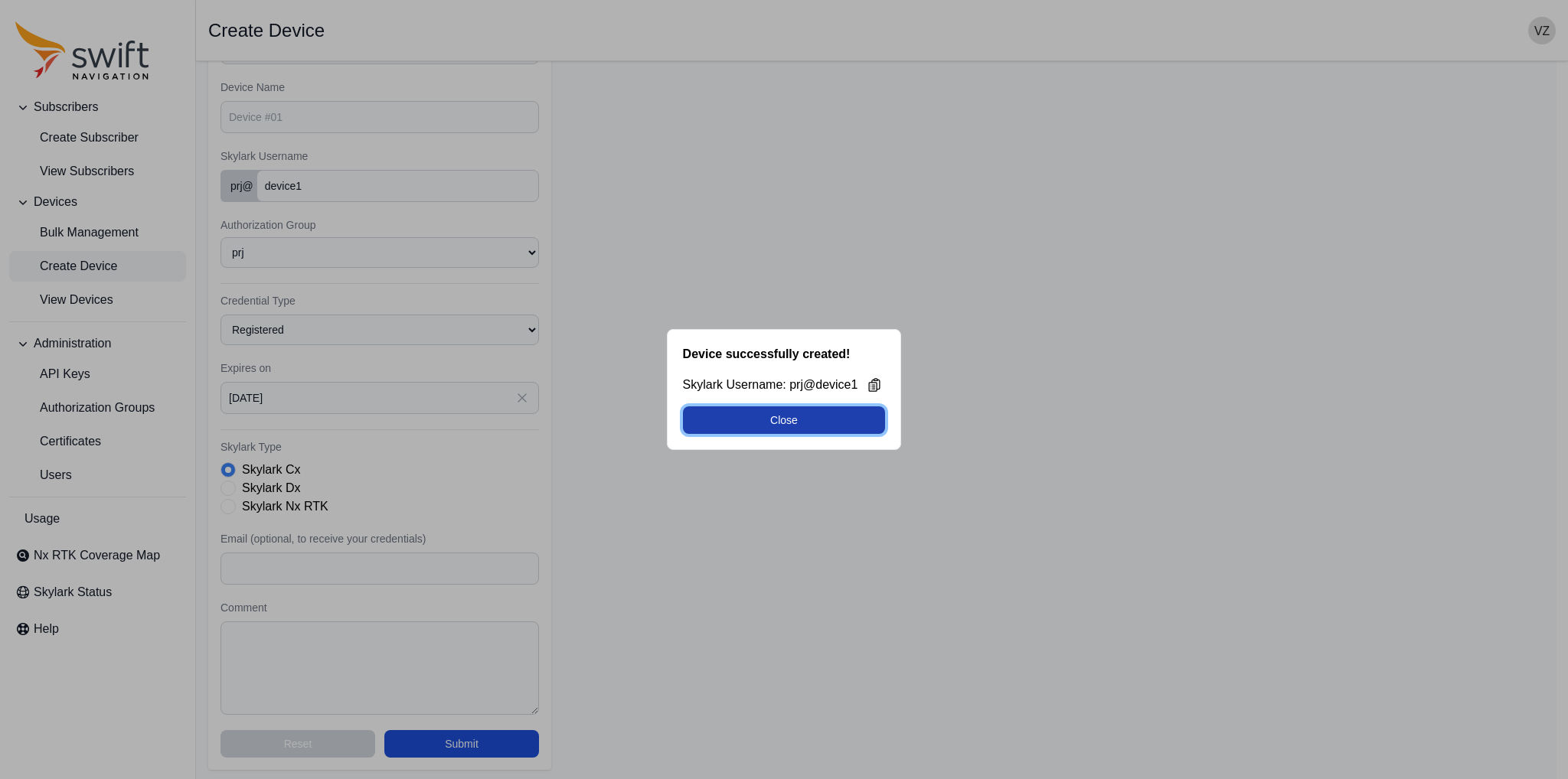
click at [784, 415] on button "Close" at bounding box center [784, 420] width 203 height 28
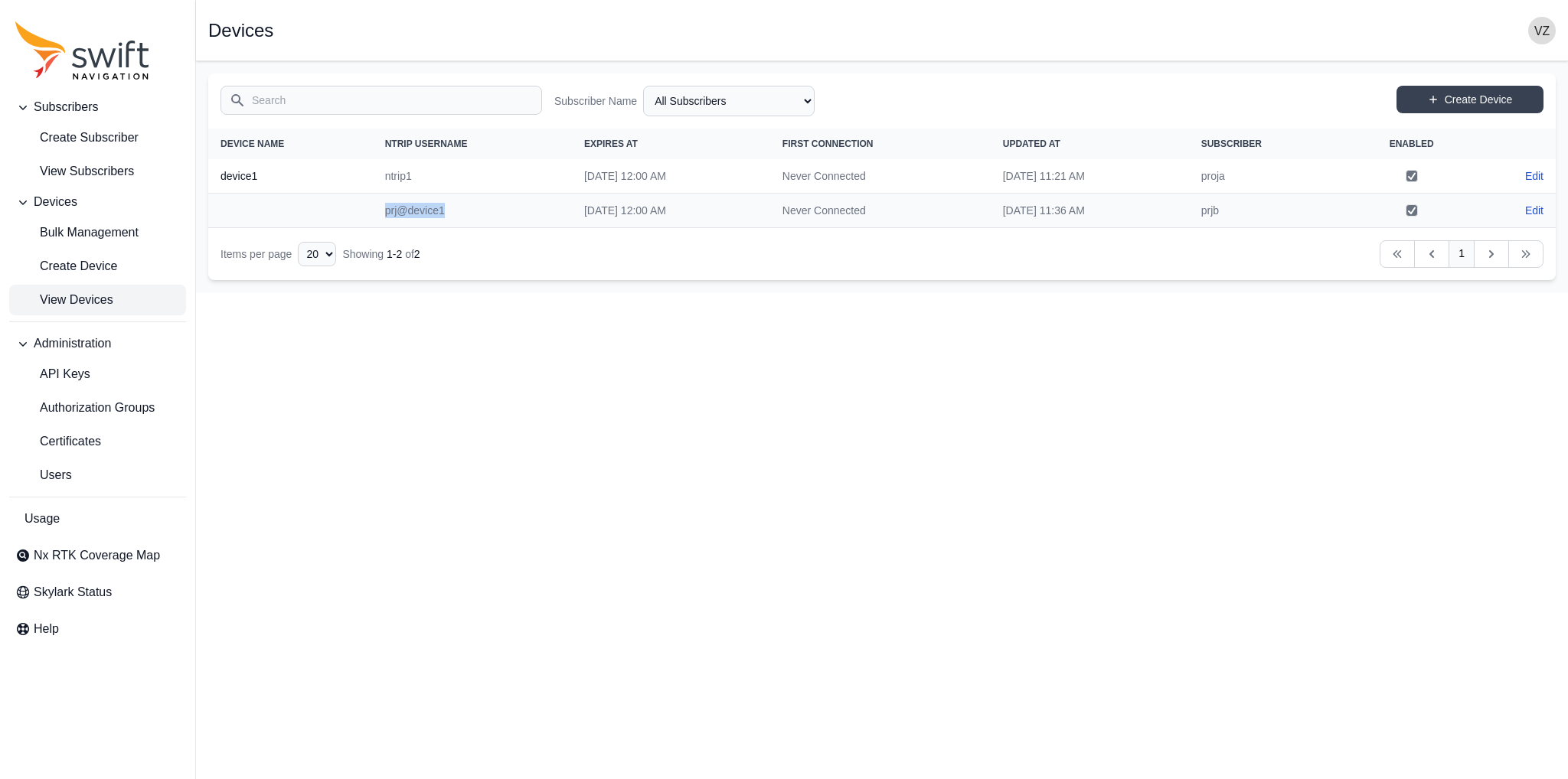
drag, startPoint x: 352, startPoint y: 215, endPoint x: 446, endPoint y: 224, distance: 94.4
click at [446, 224] on tr "prj@device1 [DATE] 12:00 AM Never Connected [DATE] 11:36 AM prjb Edit" at bounding box center [882, 210] width 1348 height 34
click at [395, 210] on td "prj@device1" at bounding box center [472, 210] width 199 height 34
click at [388, 207] on td "prj@device1" at bounding box center [472, 210] width 199 height 34
click at [401, 213] on td "prj@device1" at bounding box center [472, 210] width 199 height 34
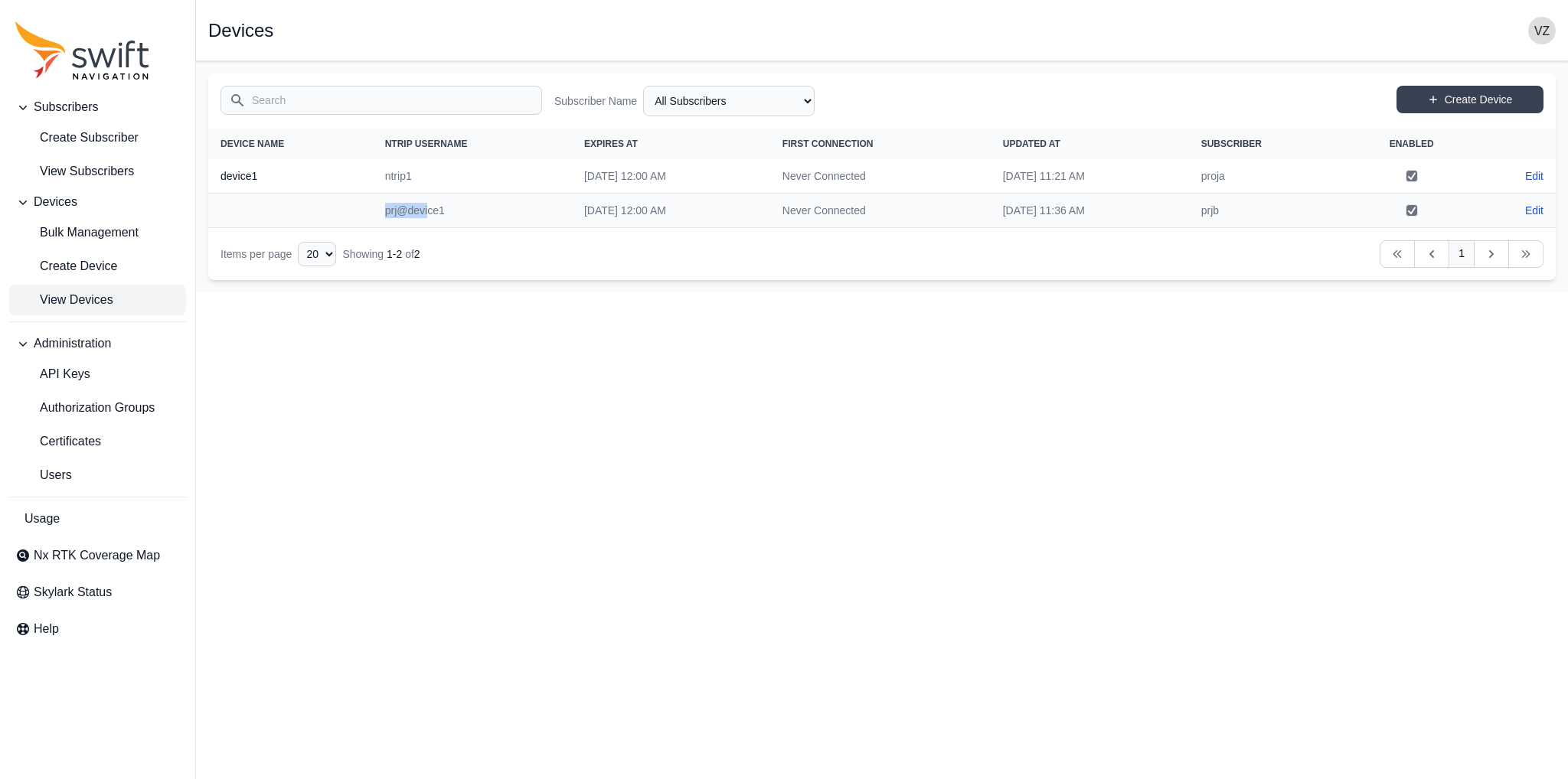
drag, startPoint x: 368, startPoint y: 200, endPoint x: 416, endPoint y: 214, distance: 50.0
click at [412, 214] on td "prj@device1" at bounding box center [472, 210] width 199 height 34
click at [427, 218] on td "prj@device1" at bounding box center [472, 210] width 199 height 34
click at [116, 407] on span "Authorization Groups" at bounding box center [85, 407] width 139 height 18
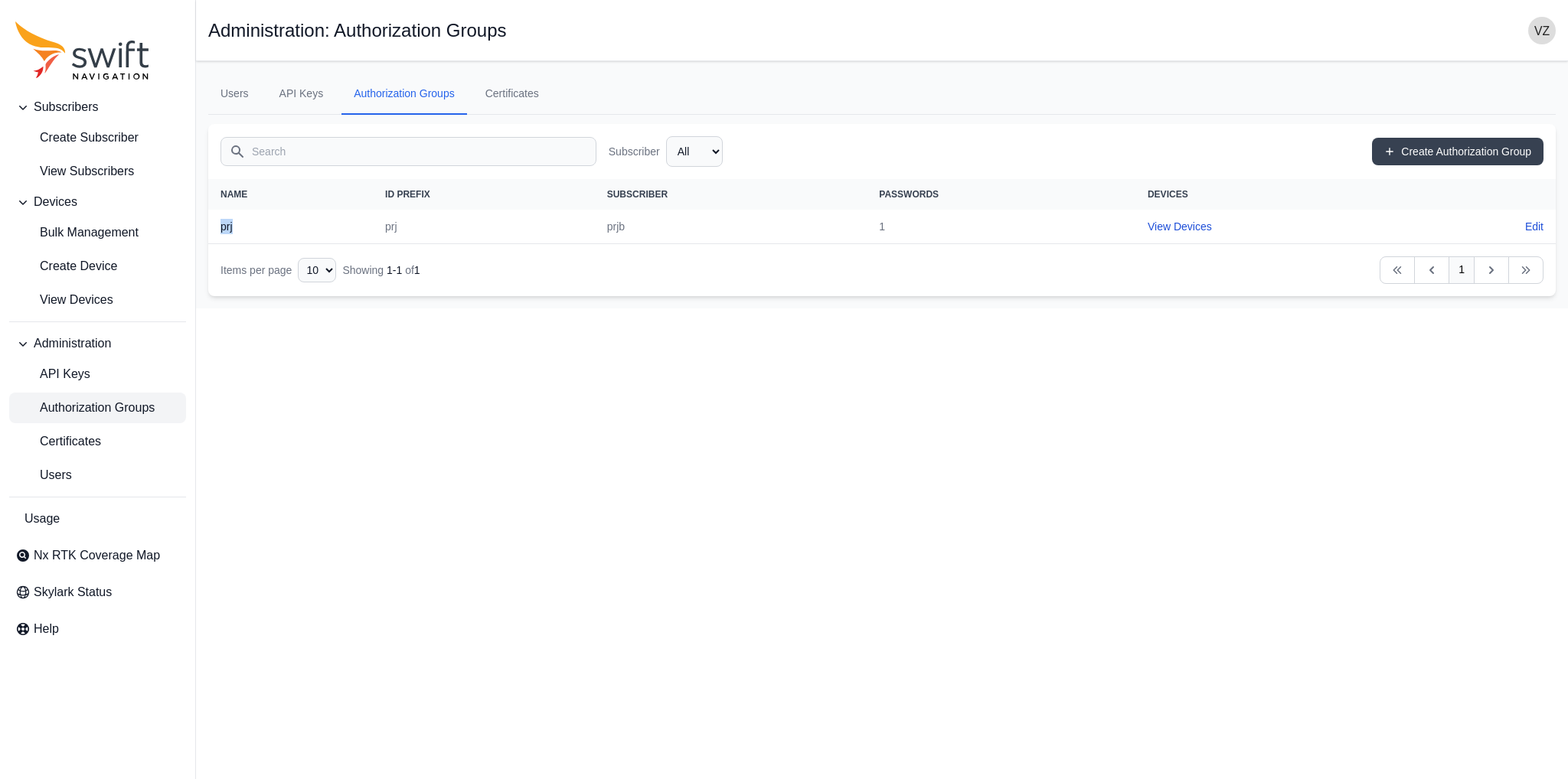
drag, startPoint x: 221, startPoint y: 229, endPoint x: 273, endPoint y: 230, distance: 52.0
click at [273, 230] on th "prj" at bounding box center [291, 226] width 164 height 34
click at [322, 222] on th "prj" at bounding box center [291, 226] width 164 height 34
click at [529, 104] on link "Certificates" at bounding box center [512, 94] width 78 height 41
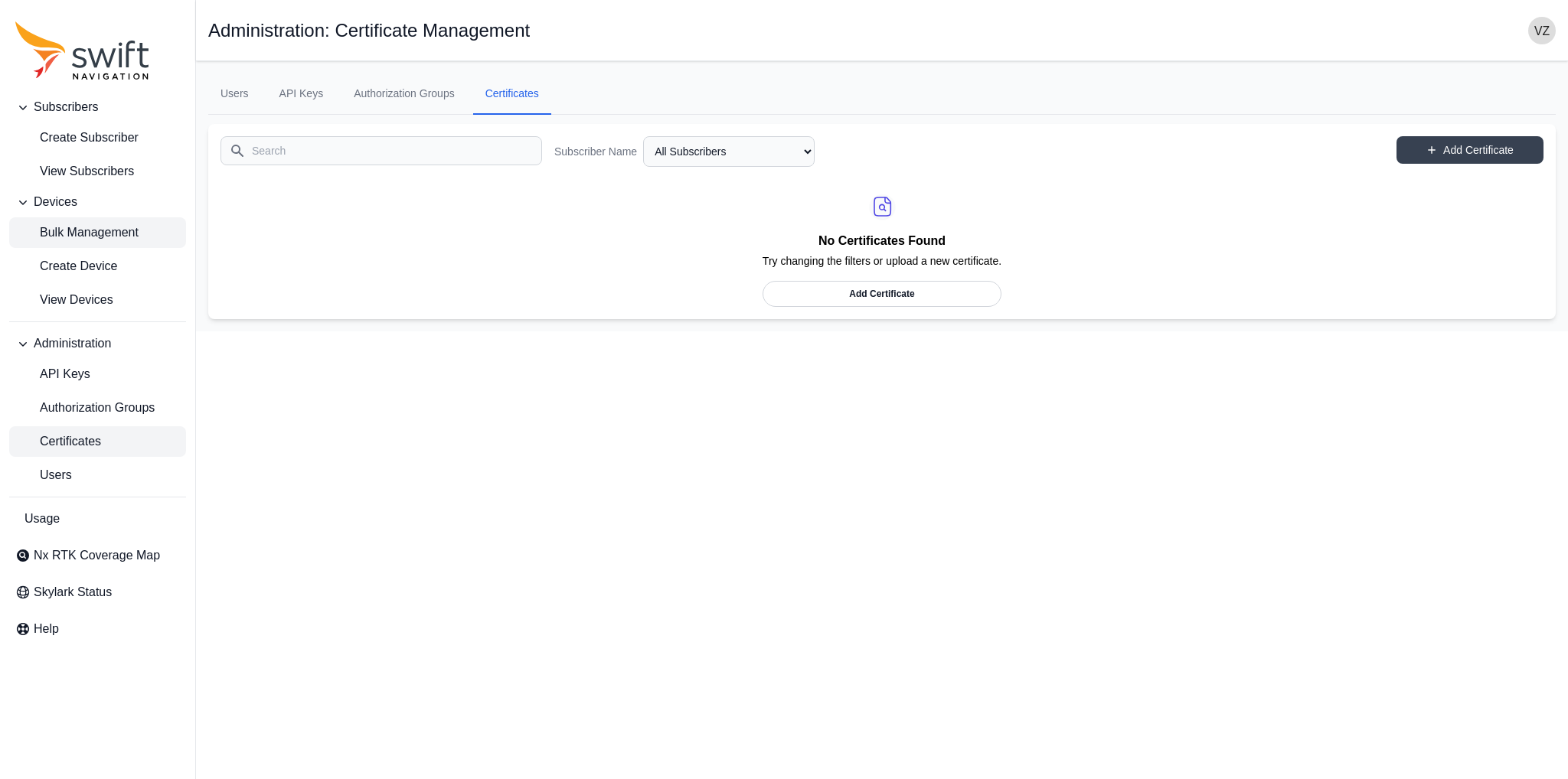
click at [89, 241] on span "Bulk Management" at bounding box center [77, 232] width 124 height 18
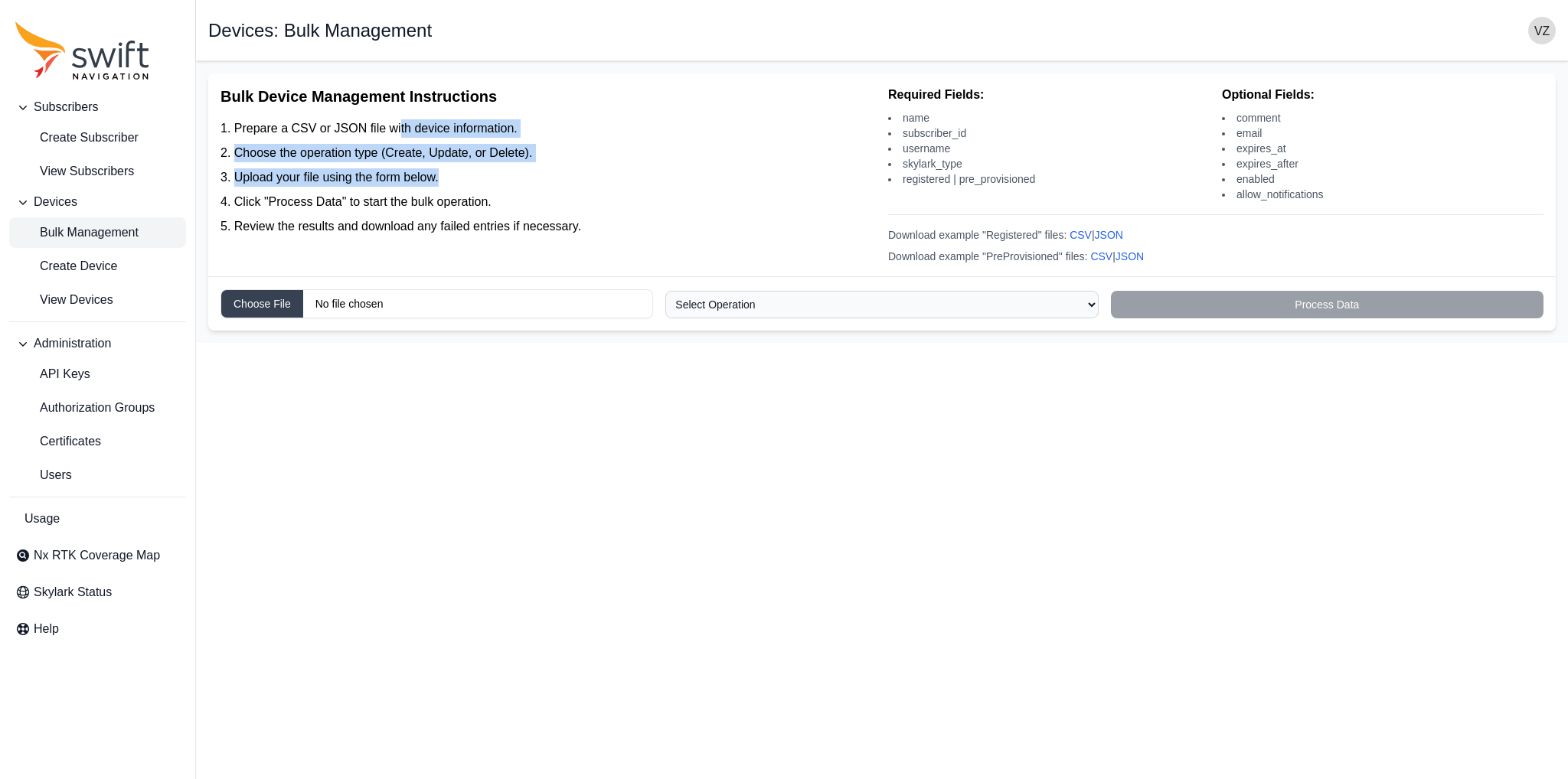
drag, startPoint x: 401, startPoint y: 126, endPoint x: 456, endPoint y: 166, distance: 68.0
click at [456, 166] on ol "Prepare a CSV or JSON file with device information. Choose the operation type (…" at bounding box center [548, 177] width 656 height 116
click at [500, 178] on li "Upload your file using the form below." at bounding box center [548, 178] width 656 height 18
drag, startPoint x: 422, startPoint y: 120, endPoint x: 466, endPoint y: 202, distance: 93.1
click at [466, 202] on ol "Prepare a CSV or JSON file with device information. Choose the operation type (…" at bounding box center [548, 177] width 656 height 116
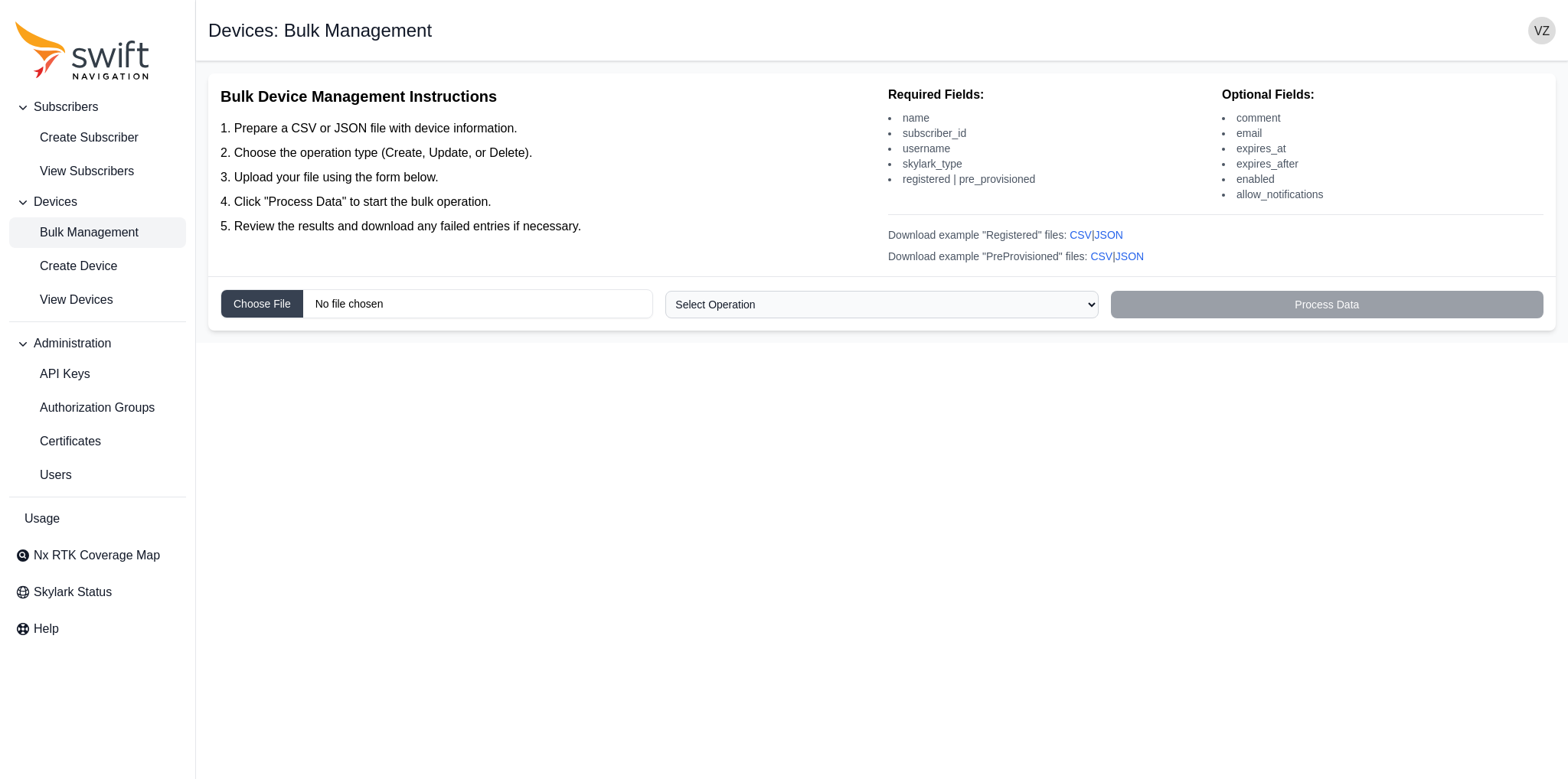
click at [489, 201] on li "Click "Process Data" to start the bulk operation." at bounding box center [548, 202] width 656 height 18
click at [89, 564] on span "Nx RTK Coverage Map" at bounding box center [97, 556] width 126 height 18
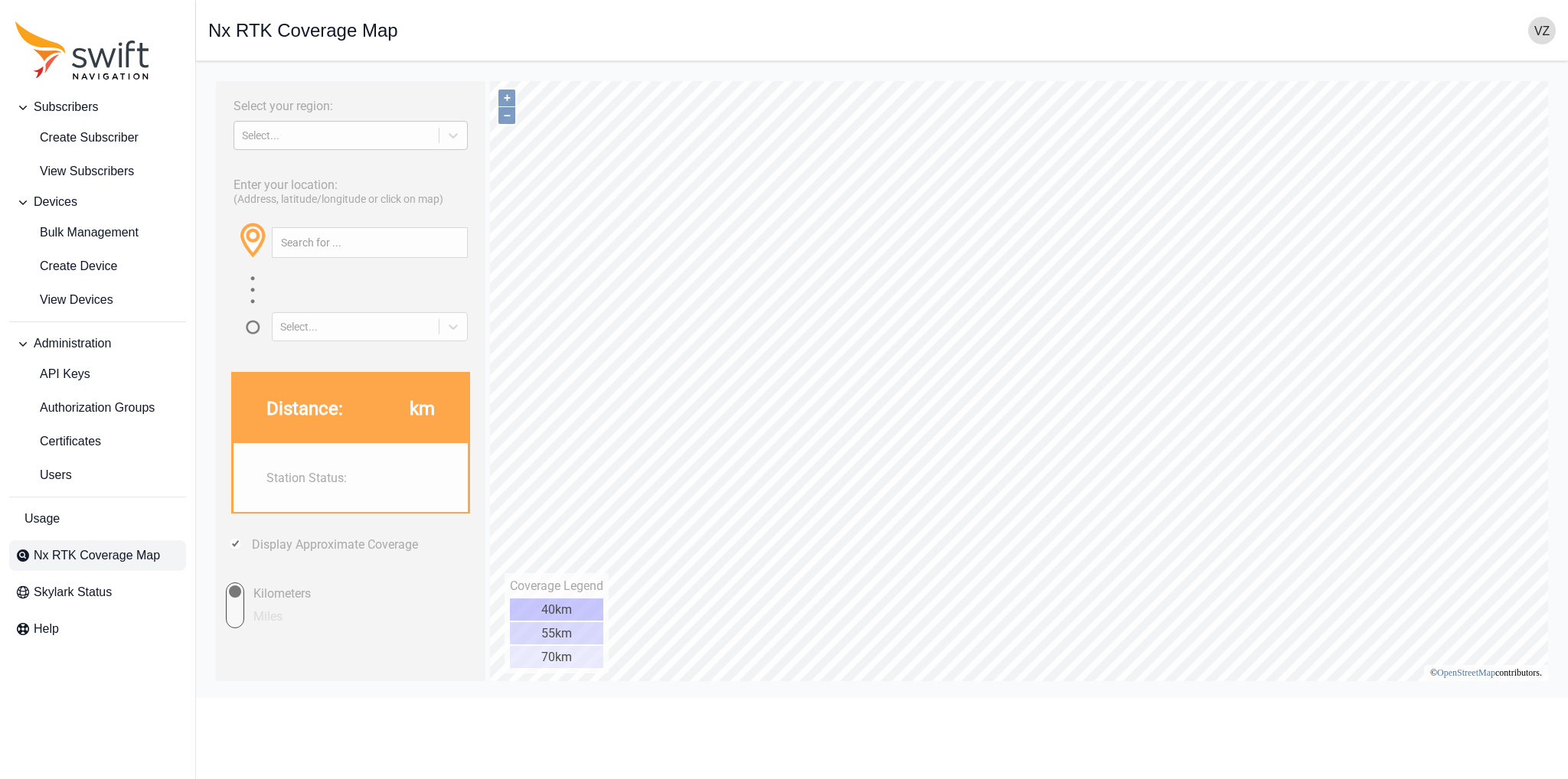
click at [348, 142] on div "Select..." at bounding box center [337, 136] width 205 height 16
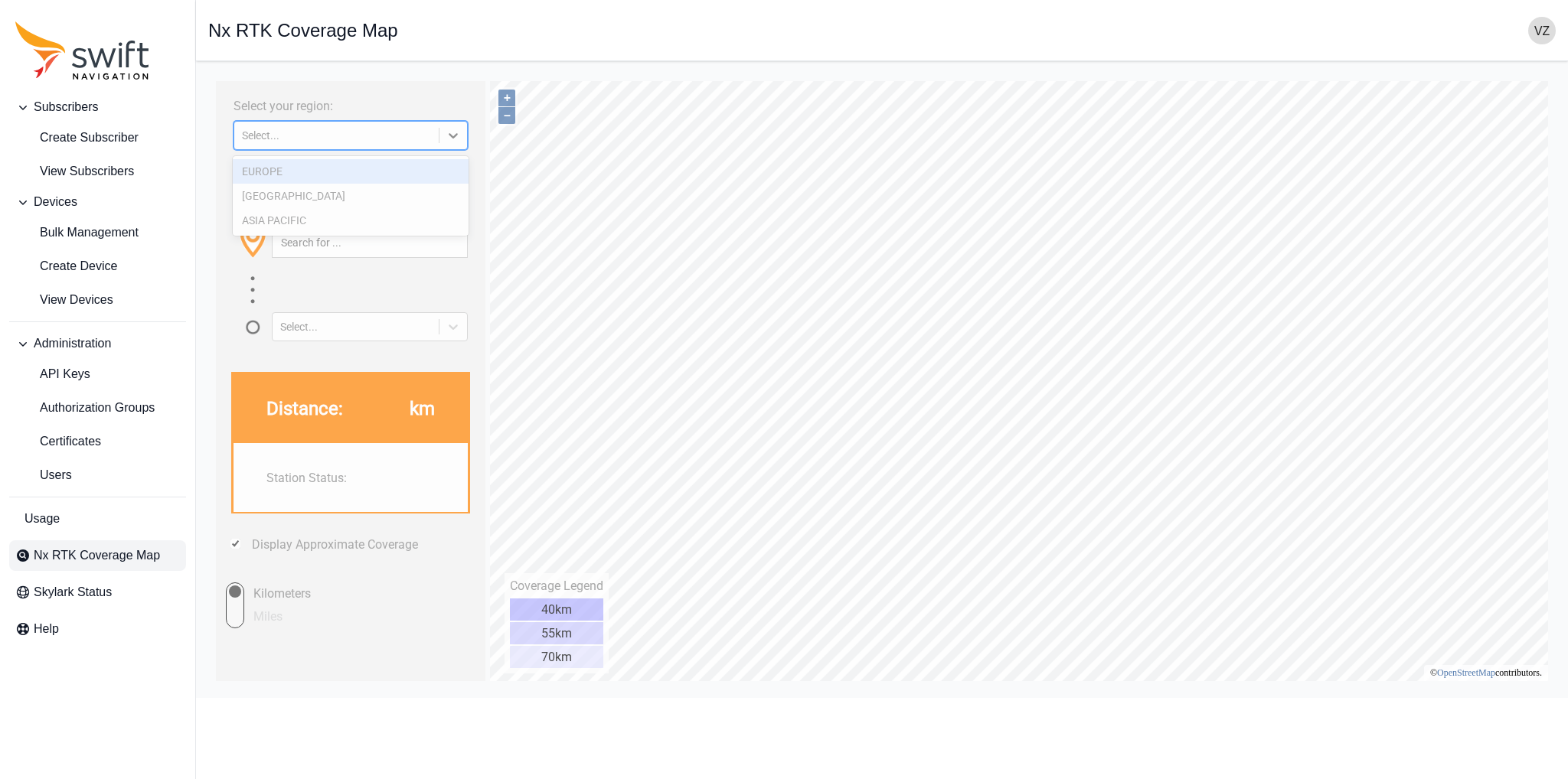
click at [290, 163] on div "EUROPE" at bounding box center [350, 171] width 235 height 25
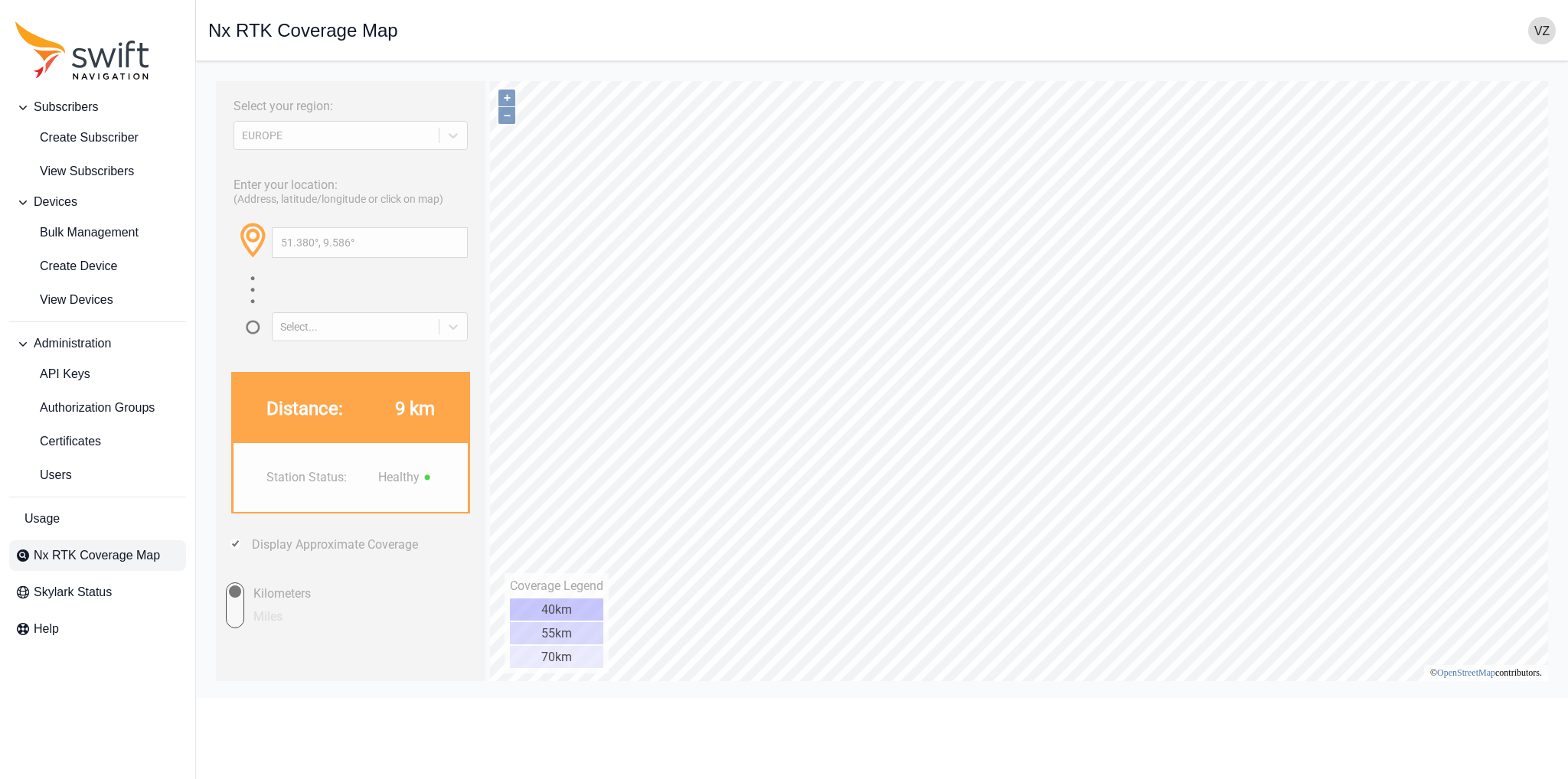
type input "49.282°, 9.556°"
click at [114, 520] on link "Usage" at bounding box center [98, 518] width 177 height 30
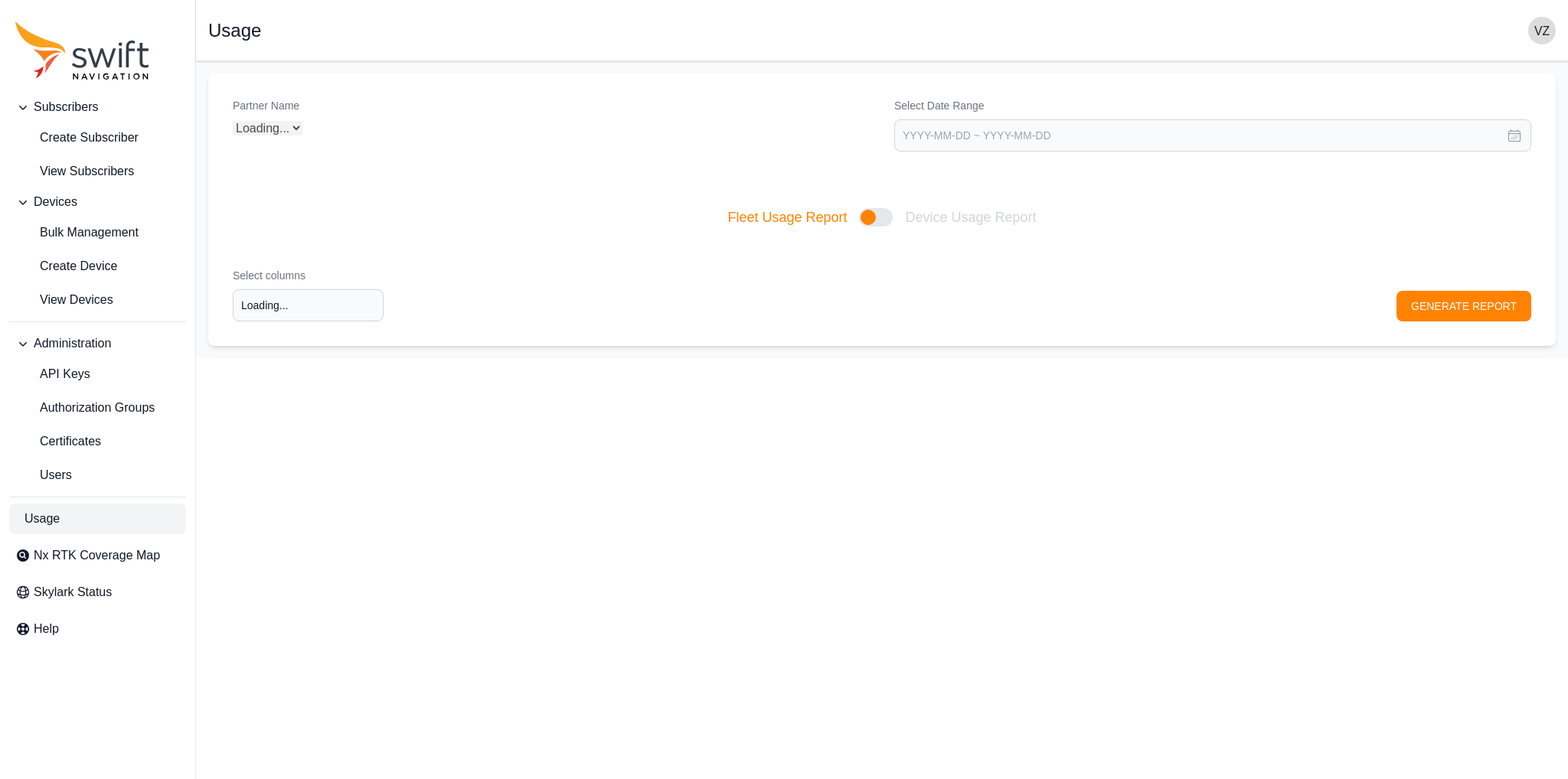
type input "Select columns"
click at [566, 139] on select "Select a Partner [PERSON_NAME]" at bounding box center [551, 134] width 637 height 30
click at [232, 119] on select "Select a Partner [PERSON_NAME]" at bounding box center [551, 134] width 637 height 30
select select "70a22a2c-cde2-4238-9253-f040be9a47ee"
type input "Select columns"
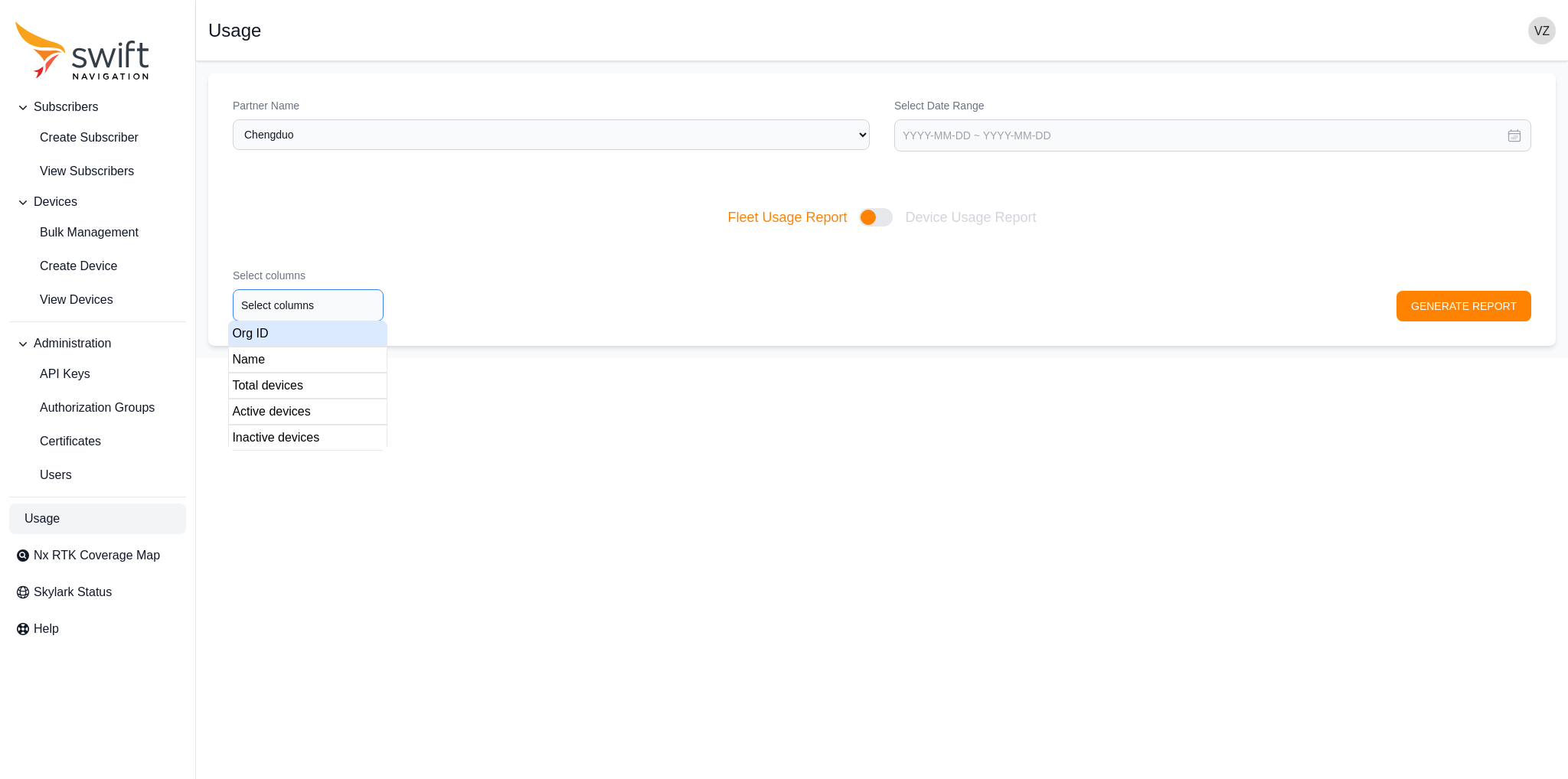
click at [338, 292] on input "Select columns" at bounding box center [308, 305] width 151 height 32
click at [557, 282] on div "Select columns Select columns GENERATE REPORT" at bounding box center [882, 294] width 1348 height 102
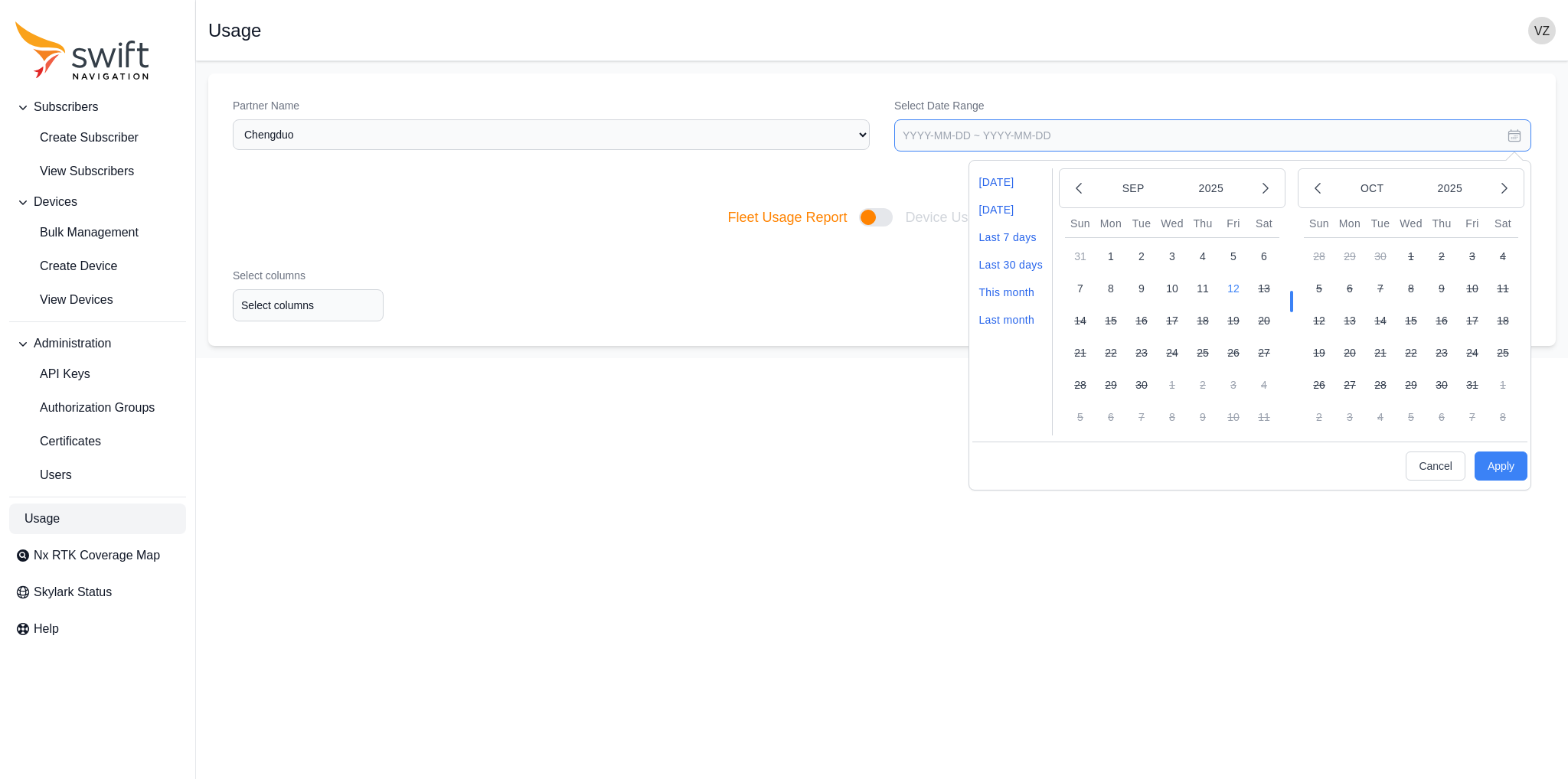
click at [954, 141] on input "text" at bounding box center [1213, 135] width 637 height 32
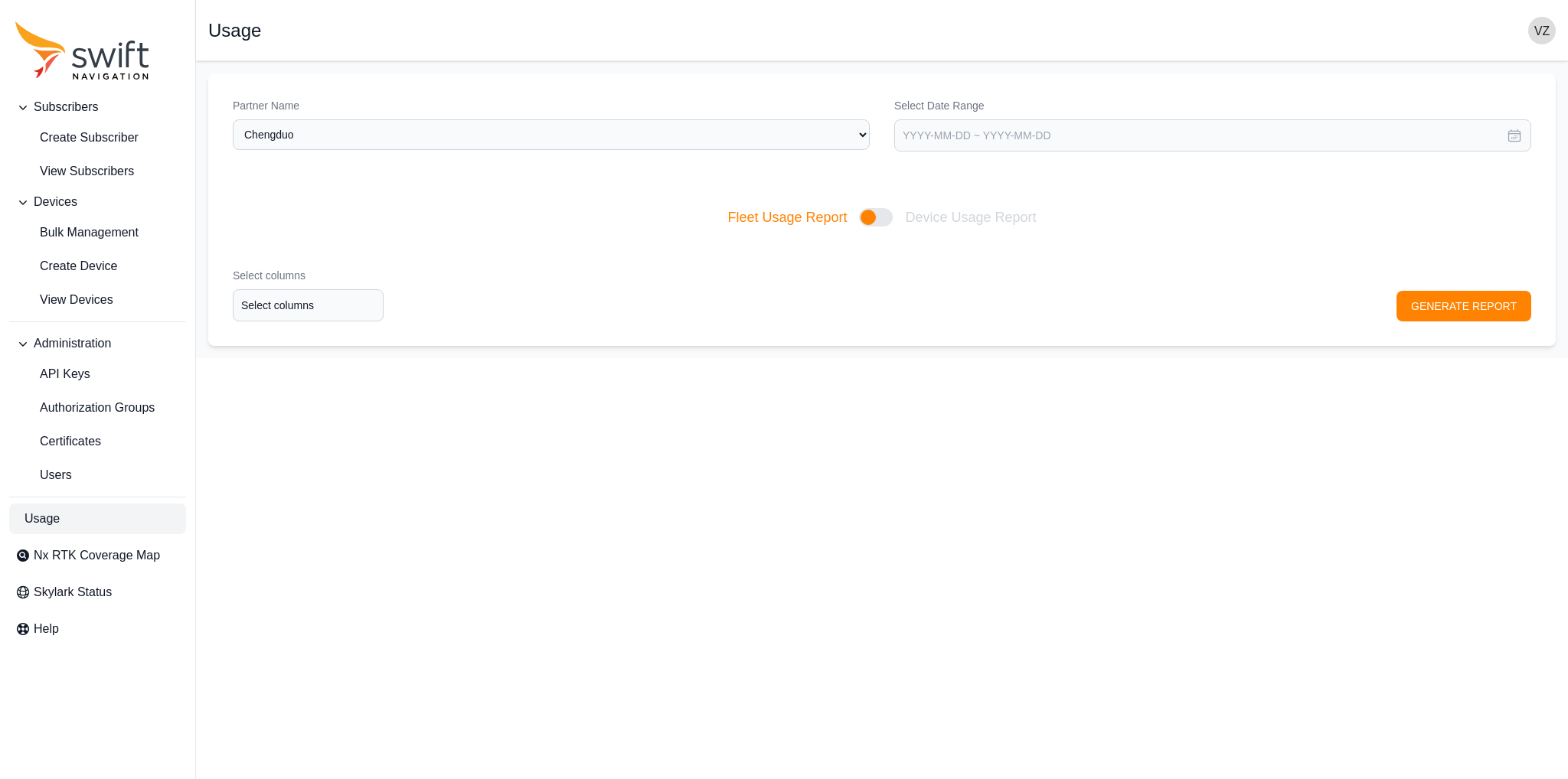
click at [754, 186] on div "Partner Name Select a Partner [GEOGRAPHIC_DATA] Select Date Range [DATE] [DATE]…" at bounding box center [882, 133] width 1348 height 118
click at [118, 292] on link "View Devices" at bounding box center [98, 300] width 177 height 30
select select
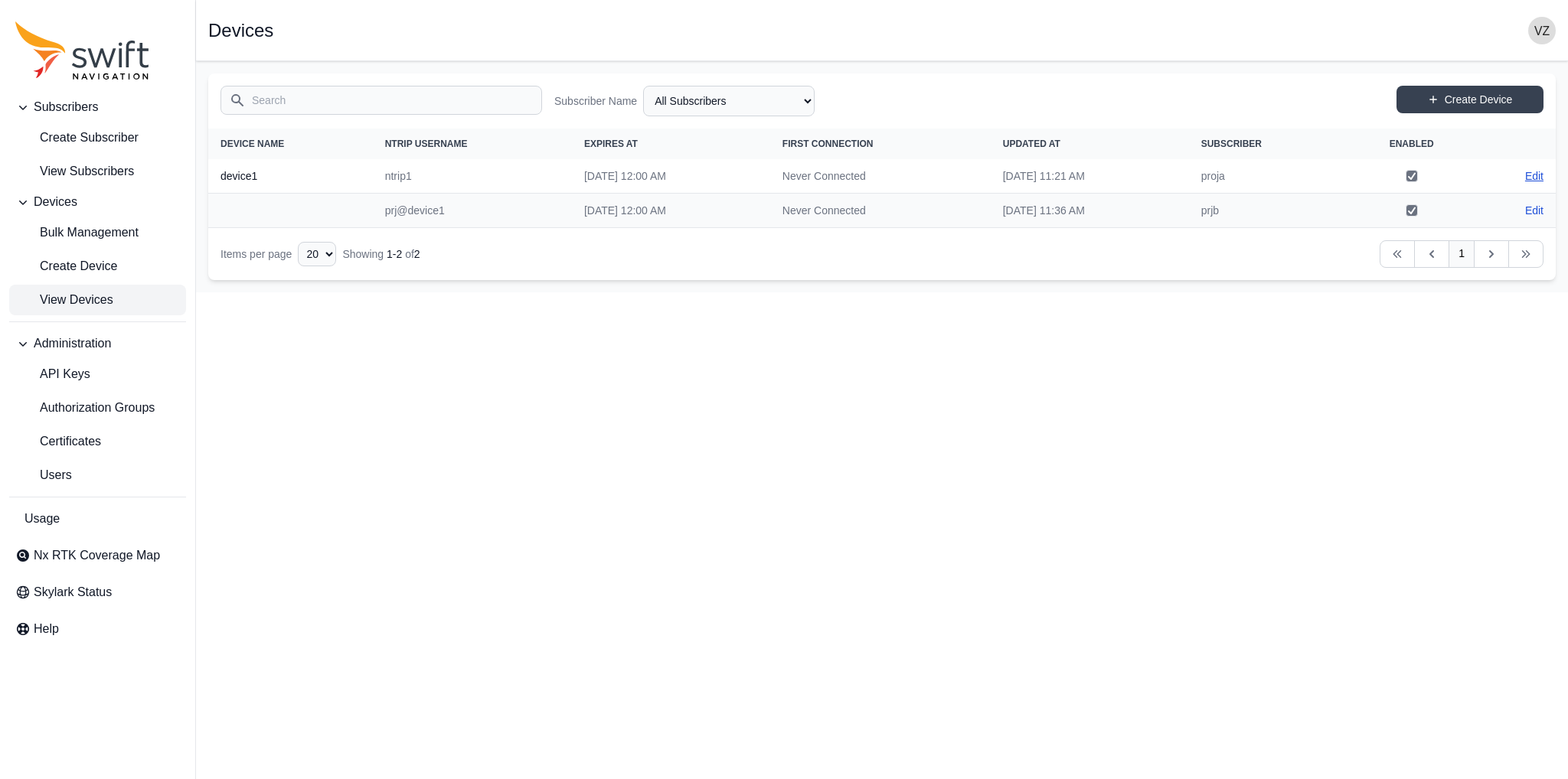
click at [1530, 178] on link "Edit" at bounding box center [1535, 176] width 18 height 16
select select "5ddd6fe3-44db-488d-81c8-cb86c2e1f3df"
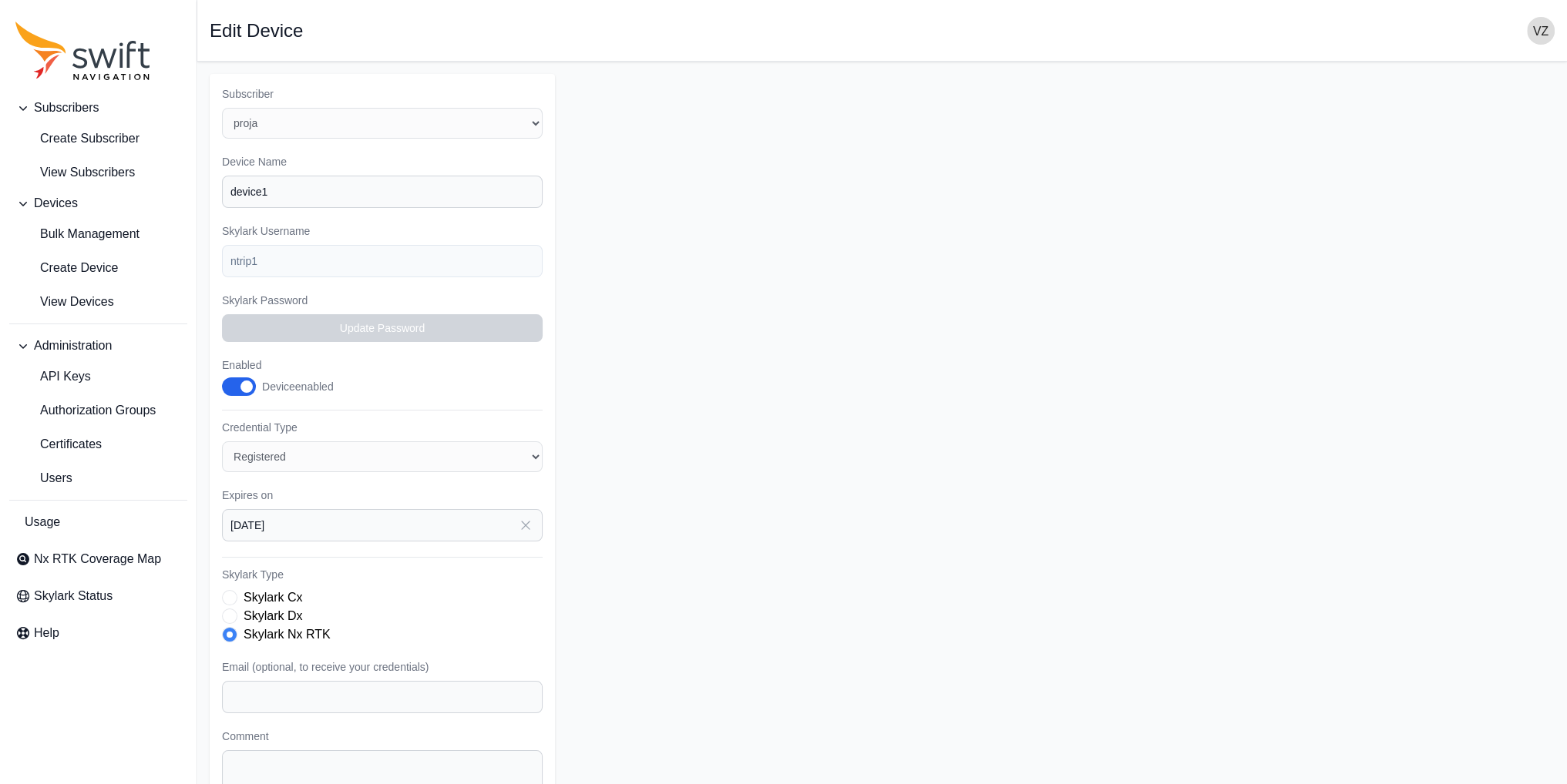
click at [234, 384] on button "Enabled" at bounding box center [239, 387] width 34 height 19
click at [341, 189] on input "device1" at bounding box center [382, 191] width 320 height 32
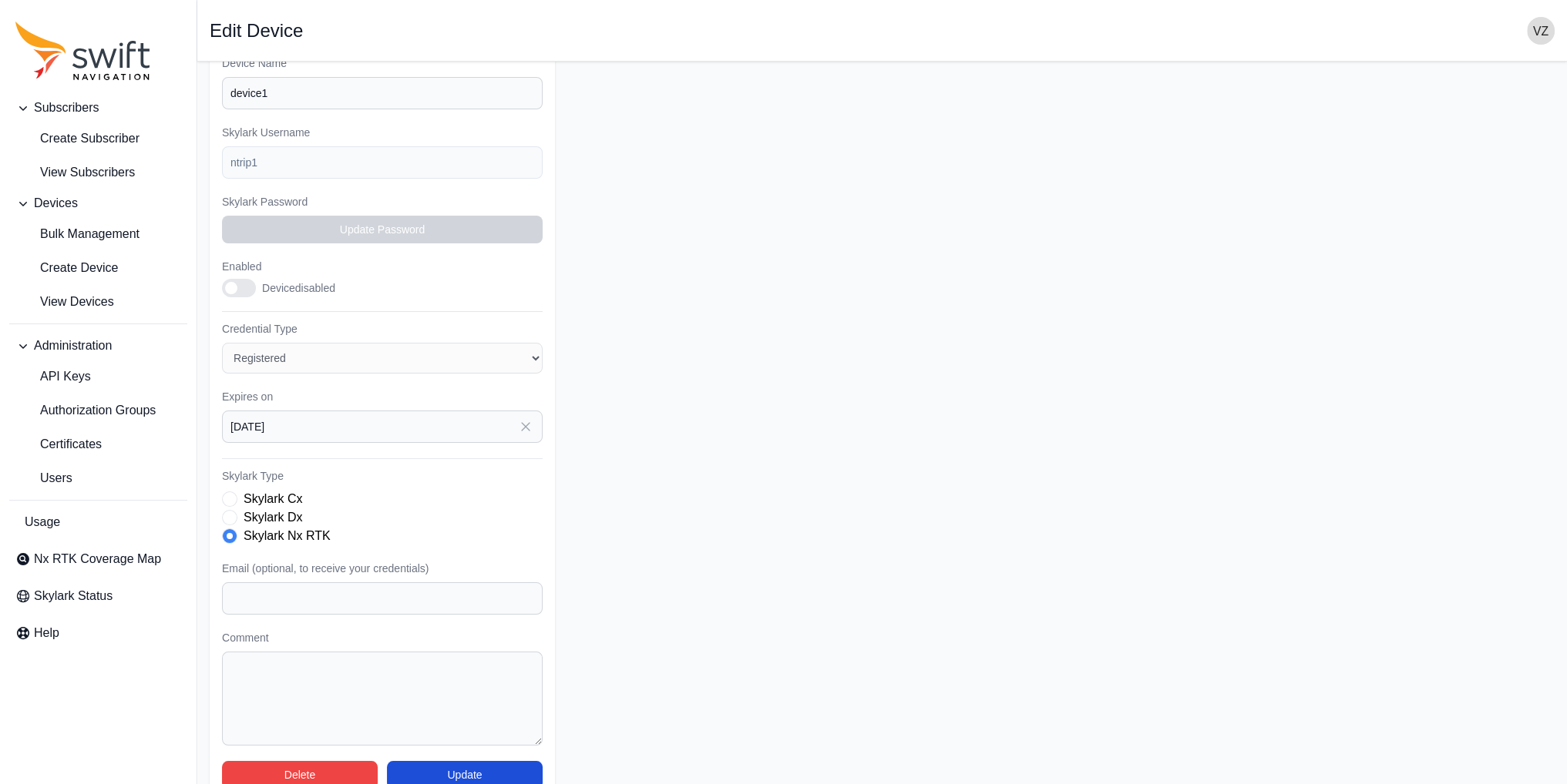
scroll to position [124, 0]
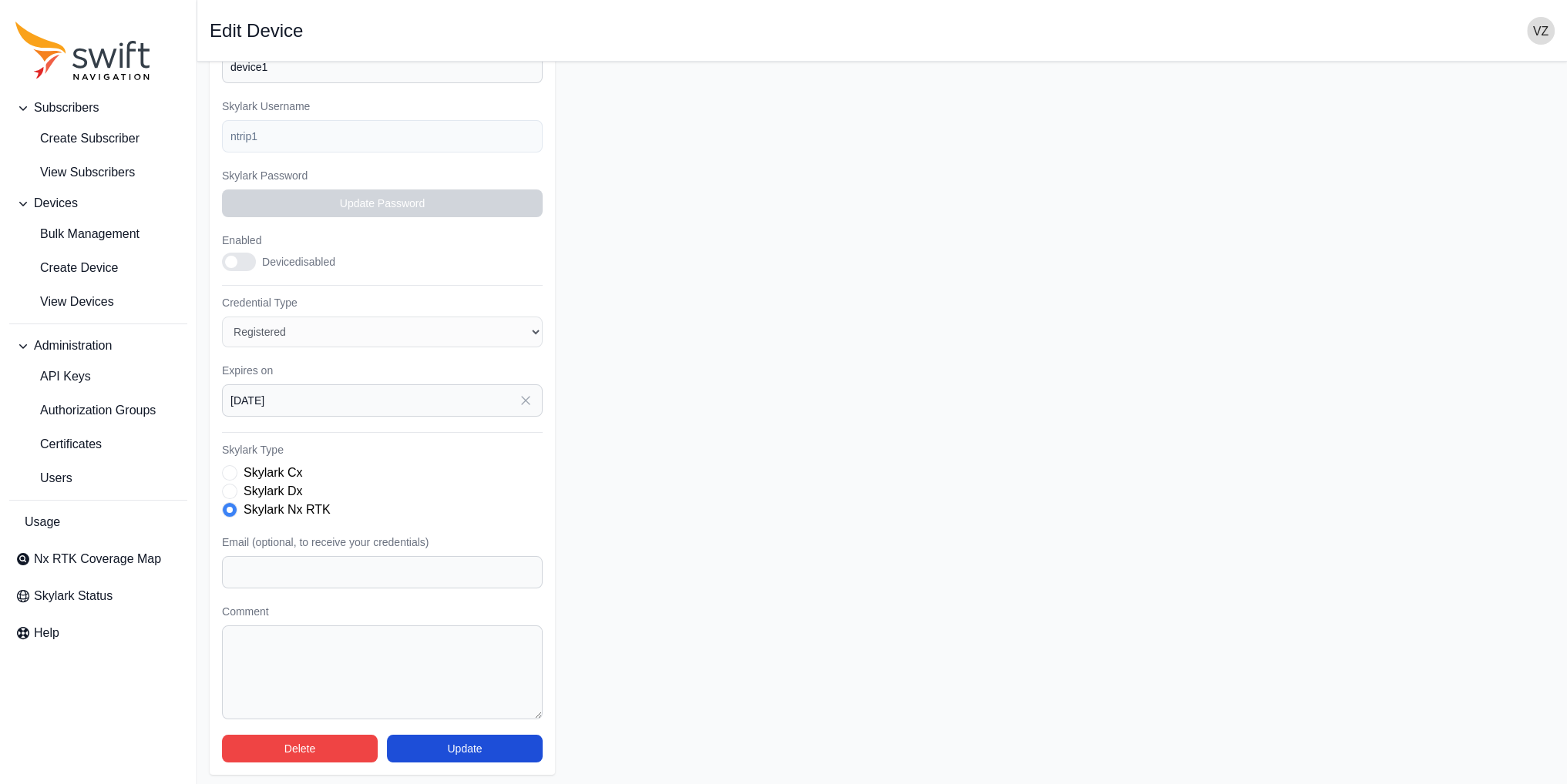
click at [242, 256] on button "Enabled" at bounding box center [239, 262] width 34 height 19
click at [516, 749] on button "Update" at bounding box center [465, 749] width 156 height 28
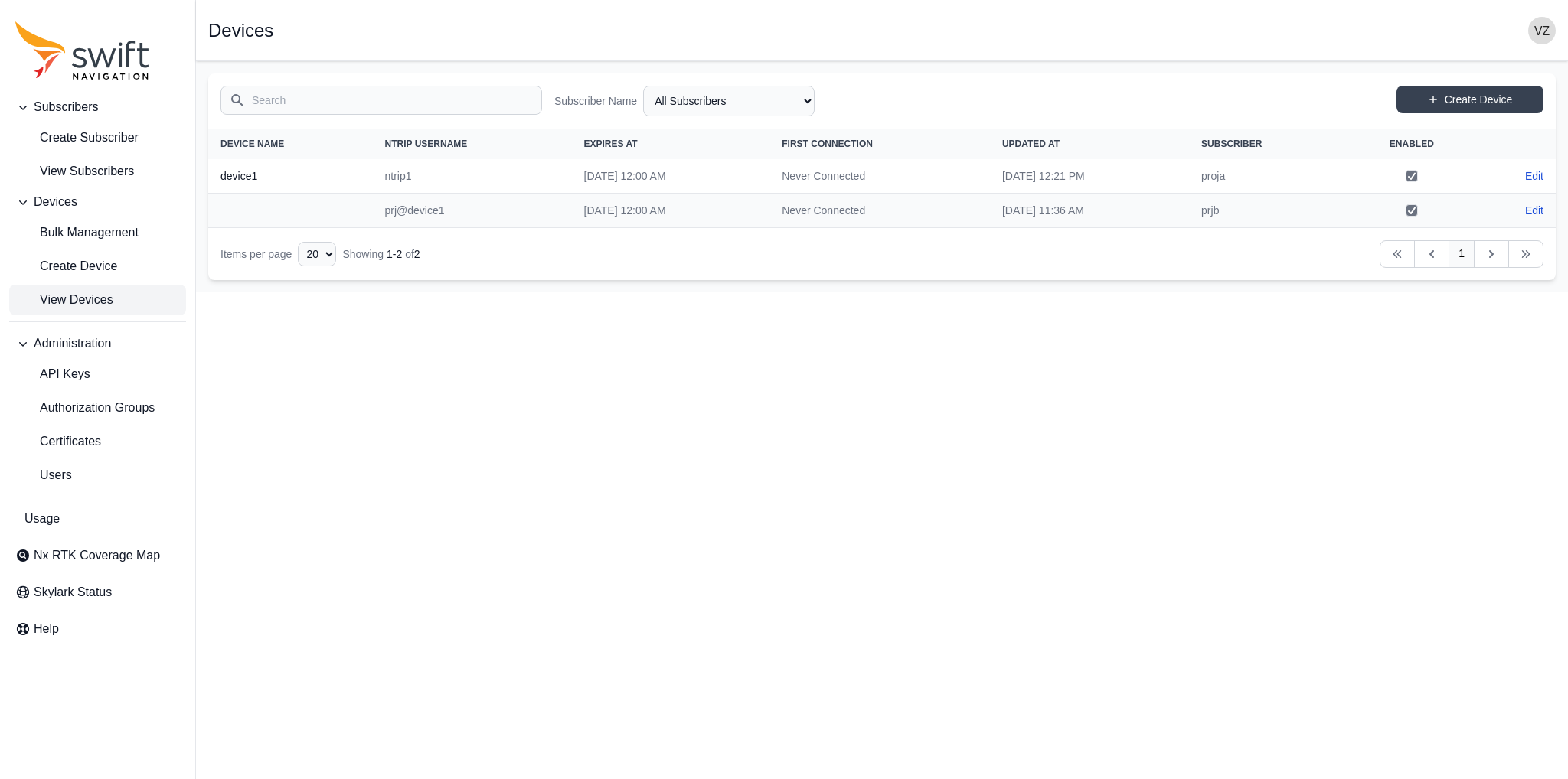
click at [1526, 176] on link "Edit" at bounding box center [1535, 176] width 18 height 16
select select "5ddd6fe3-44db-488d-81c8-cb86c2e1f3df"
